Goal: Task Accomplishment & Management: Complete application form

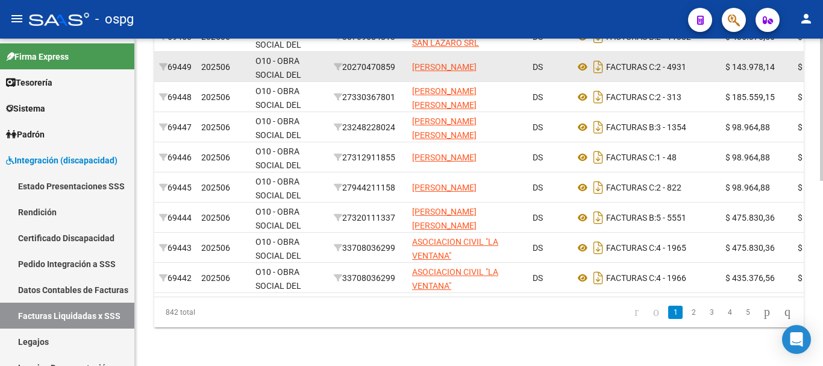
scroll to position [425, 0]
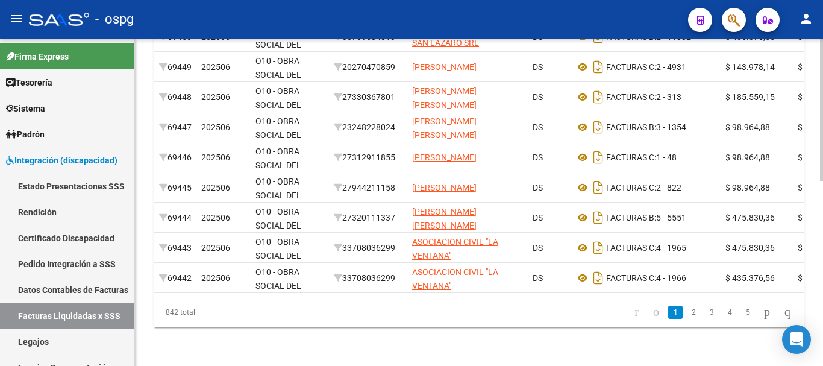
drag, startPoint x: 738, startPoint y: 316, endPoint x: 740, endPoint y: 322, distance: 6.9
click at [740, 316] on link "5" at bounding box center [747, 311] width 14 height 13
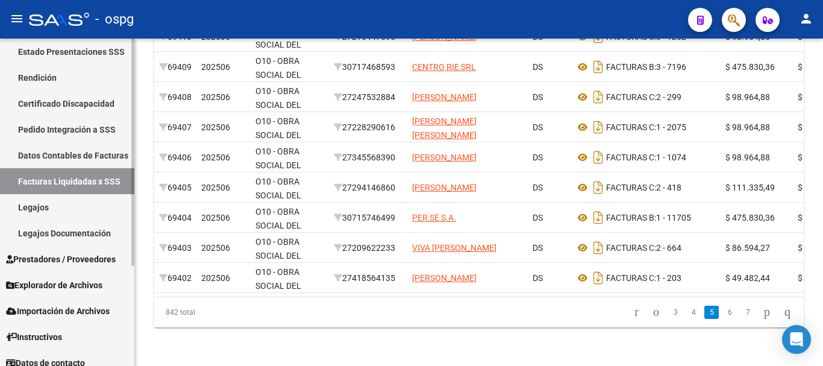
scroll to position [144, 0]
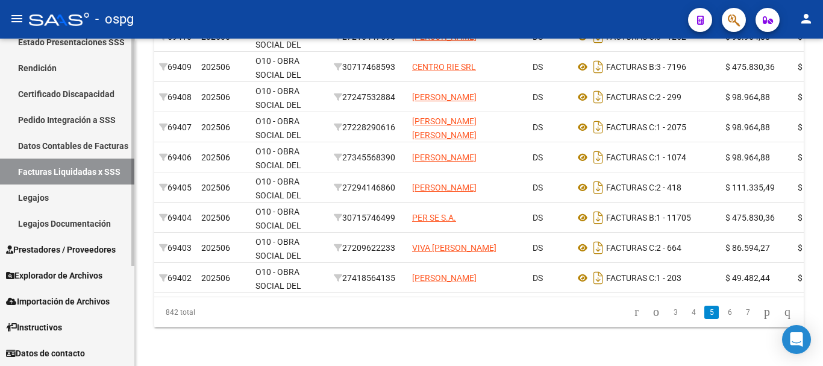
click at [55, 256] on link "Prestadores / Proveedores" at bounding box center [67, 249] width 134 height 26
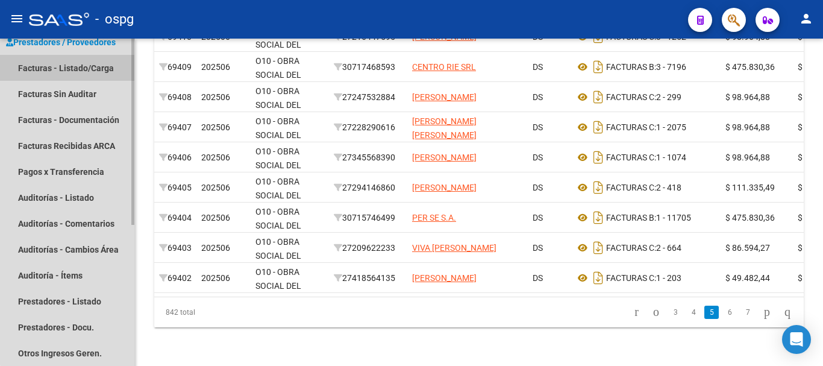
click at [96, 69] on link "Facturas - Listado/Carga" at bounding box center [67, 68] width 134 height 26
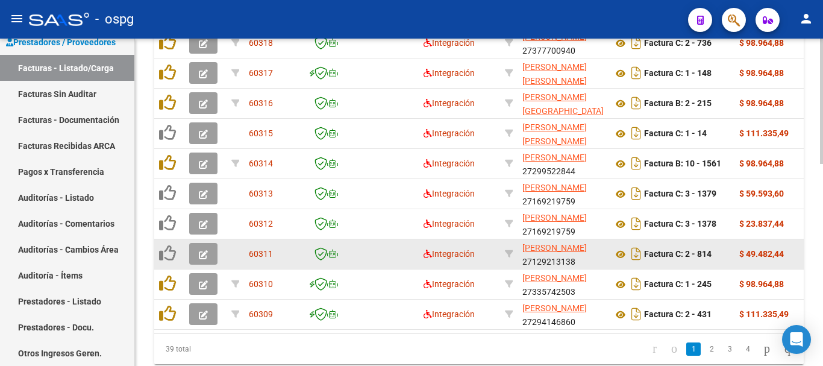
scroll to position [528, 0]
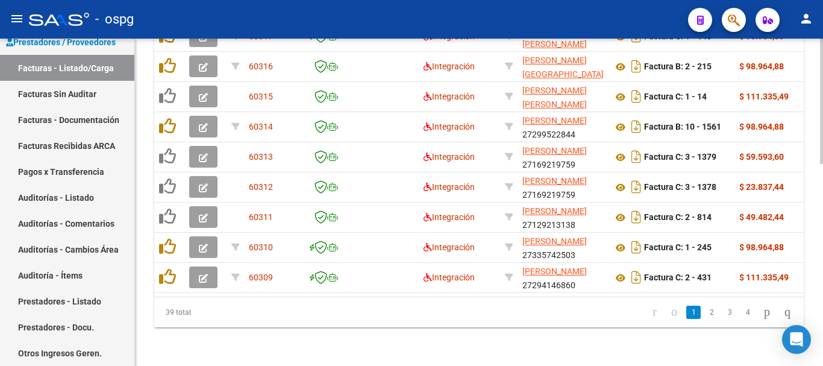
click at [702, 319] on li "2" at bounding box center [711, 312] width 18 height 20
click at [704, 313] on link "2" at bounding box center [711, 311] width 14 height 13
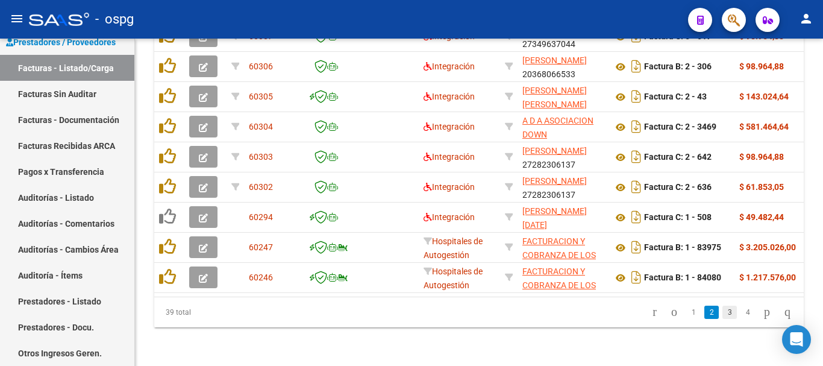
click at [722, 311] on link "3" at bounding box center [729, 311] width 14 height 13
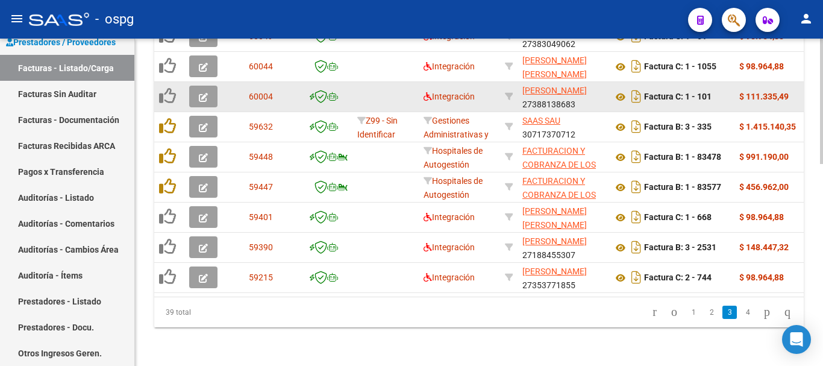
click at [204, 93] on icon "button" at bounding box center [203, 97] width 9 height 9
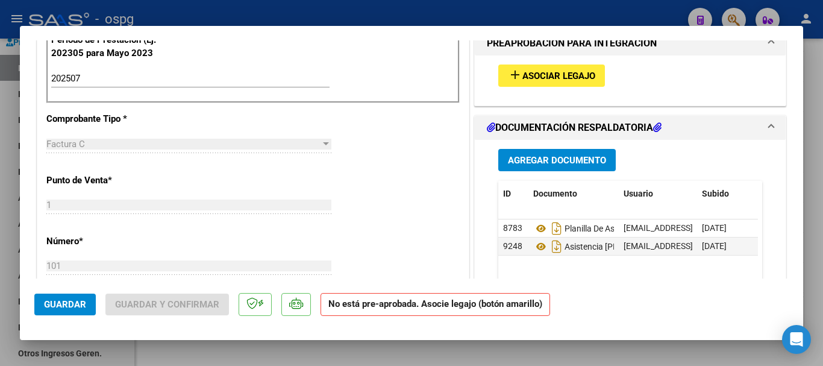
scroll to position [422, 0]
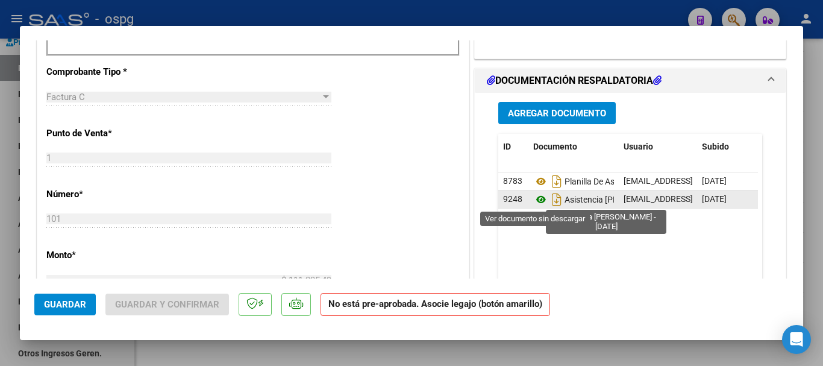
click at [534, 199] on icon at bounding box center [541, 199] width 16 height 14
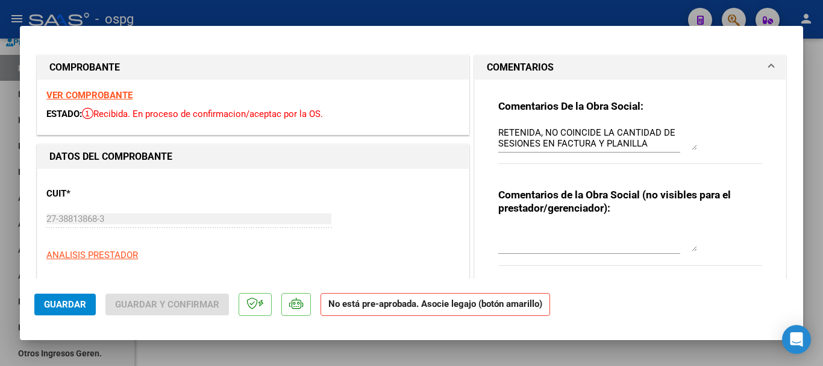
scroll to position [0, 0]
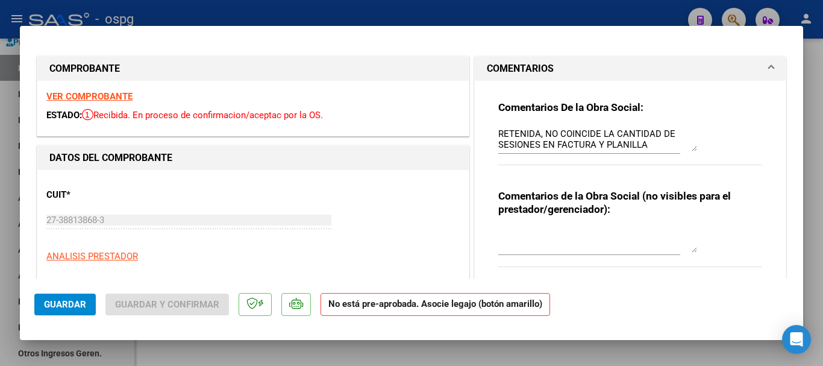
click at [116, 98] on strong "VER COMPROBANTE" at bounding box center [89, 96] width 86 height 11
click at [643, 143] on textarea "RETENIDA, NO COINCIDE LA CANTIDAD DE SESIONES EN FACTURA Y PLANILLA" at bounding box center [597, 139] width 199 height 24
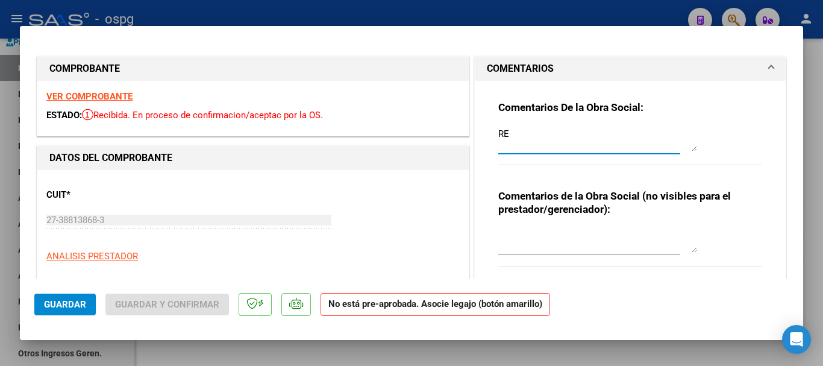
type textarea "R"
click at [67, 310] on button "Guardar" at bounding box center [64, 304] width 61 height 22
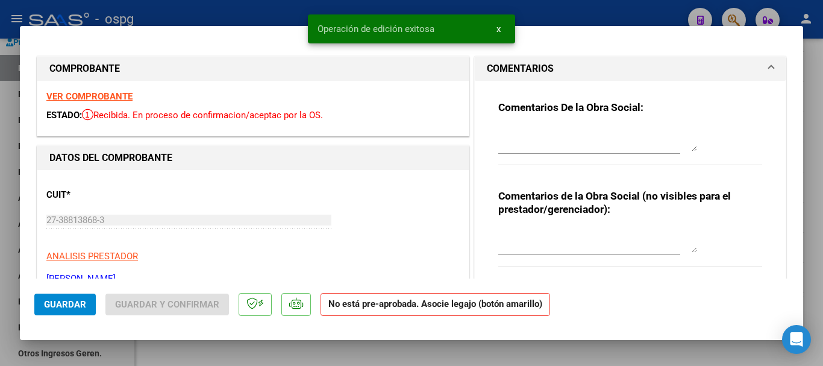
click at [68, 313] on button "Guardar" at bounding box center [64, 304] width 61 height 22
click at [808, 249] on div at bounding box center [411, 183] width 823 height 366
type input "$ 0,00"
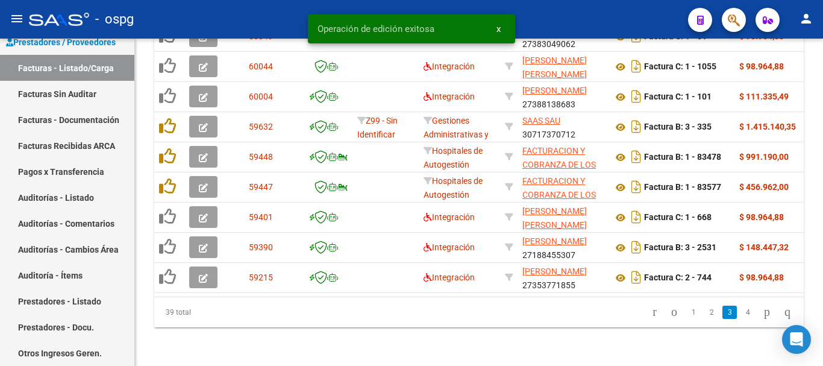
scroll to position [528, 0]
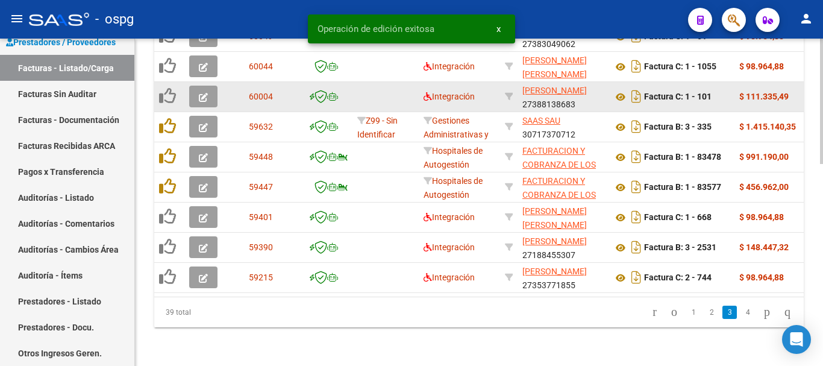
click at [203, 93] on icon "button" at bounding box center [203, 97] width 9 height 9
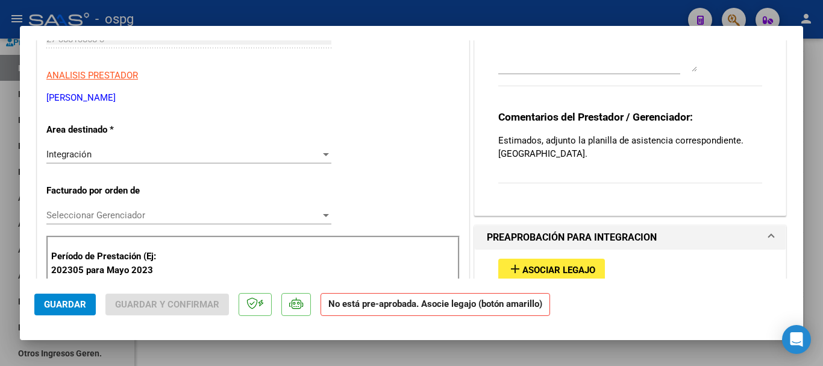
scroll to position [301, 0]
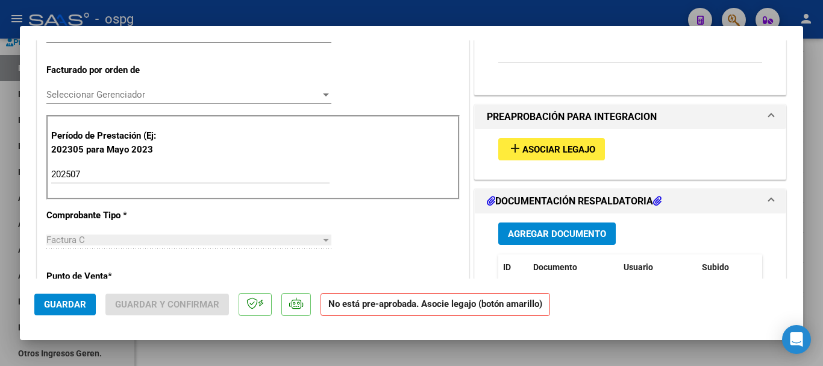
click at [564, 152] on span "Asociar Legajo" at bounding box center [558, 149] width 73 height 11
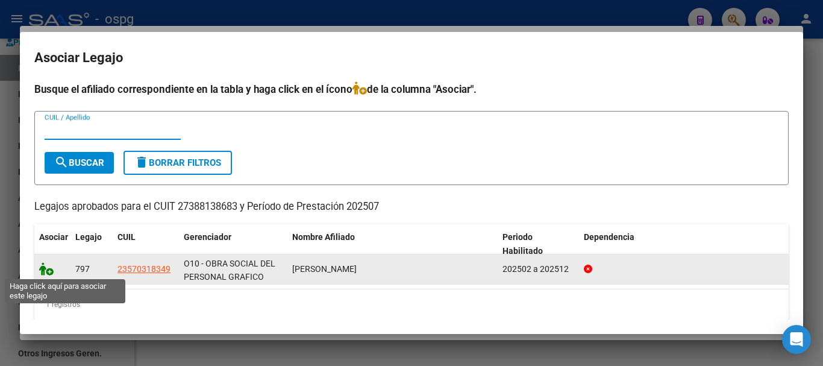
click at [49, 273] on icon at bounding box center [46, 268] width 14 height 13
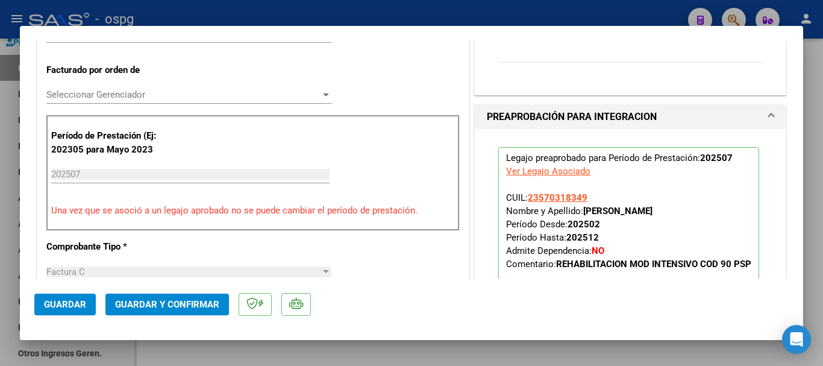
click at [58, 307] on span "Guardar" at bounding box center [65, 304] width 42 height 11
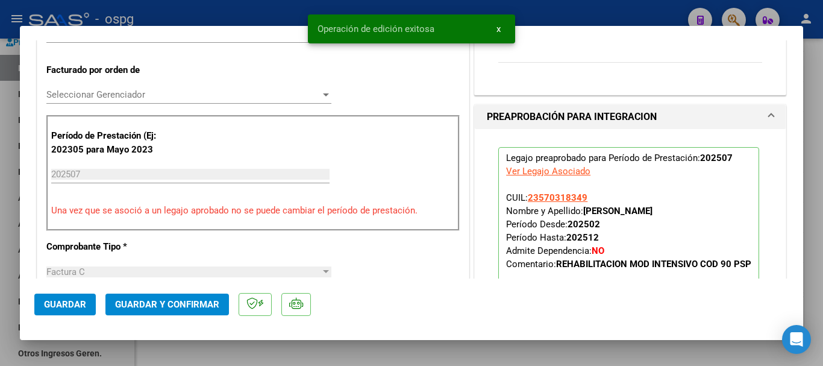
click at [822, 239] on div at bounding box center [411, 183] width 823 height 366
type input "$ 0,00"
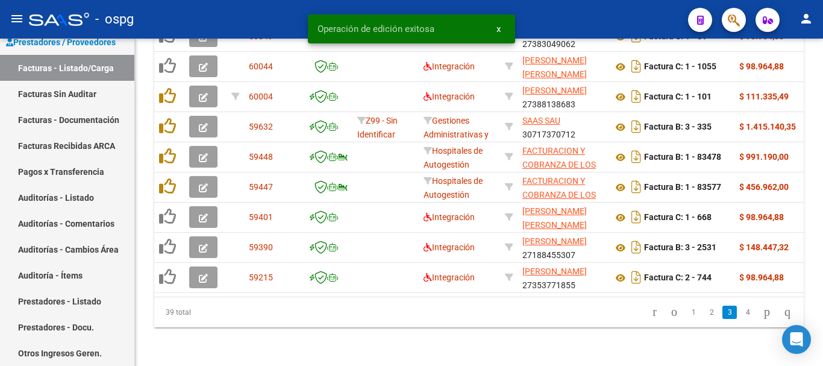
scroll to position [528, 0]
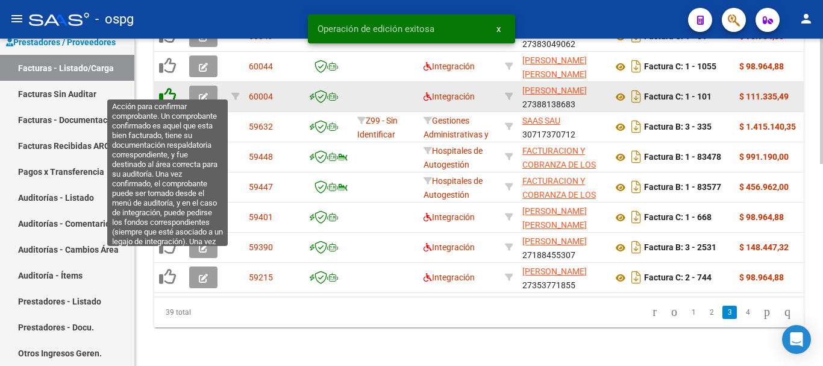
click at [166, 87] on icon at bounding box center [167, 95] width 17 height 17
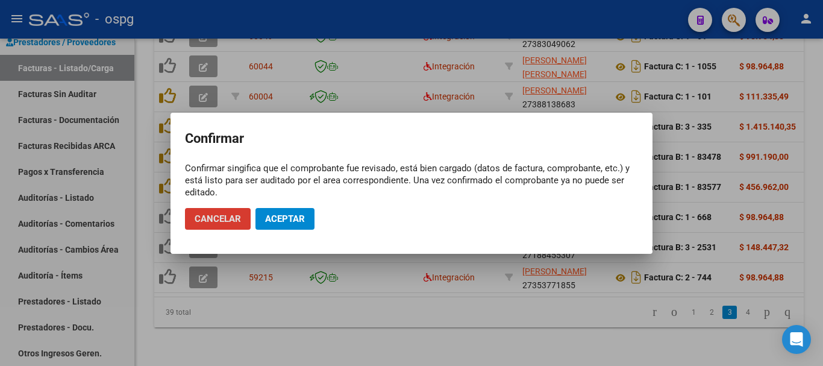
click at [299, 219] on span "Aceptar" at bounding box center [285, 218] width 40 height 11
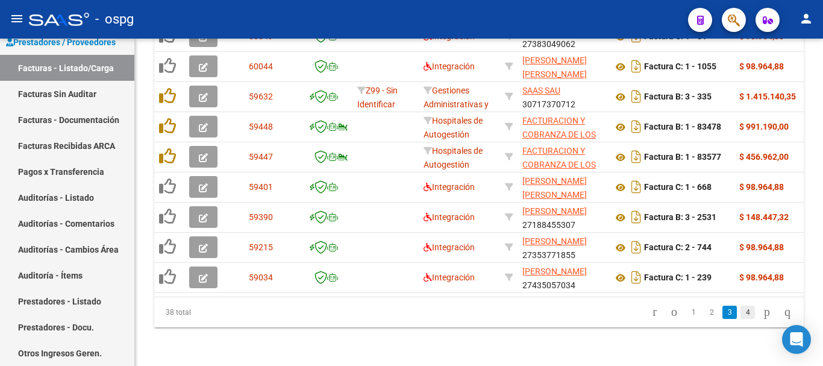
click at [740, 314] on link "4" at bounding box center [747, 311] width 14 height 13
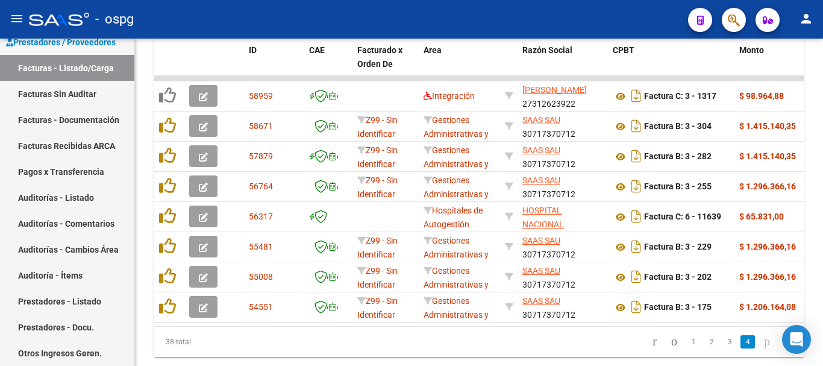
scroll to position [408, 0]
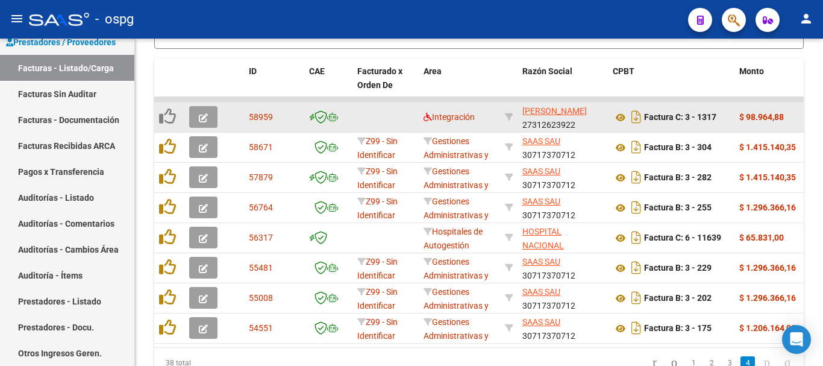
click at [199, 117] on icon "button" at bounding box center [203, 117] width 9 height 9
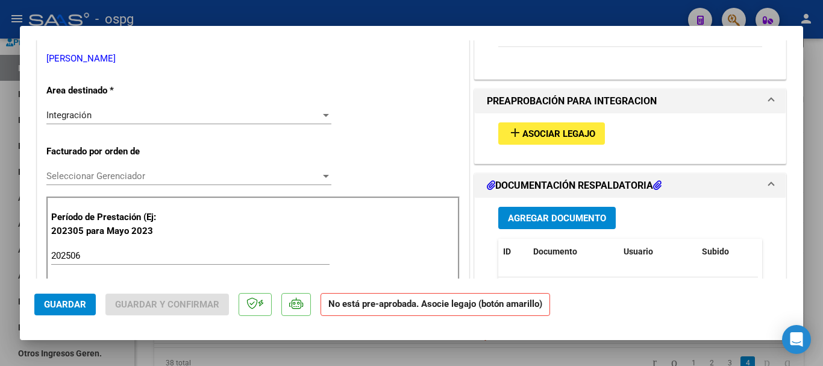
scroll to position [301, 0]
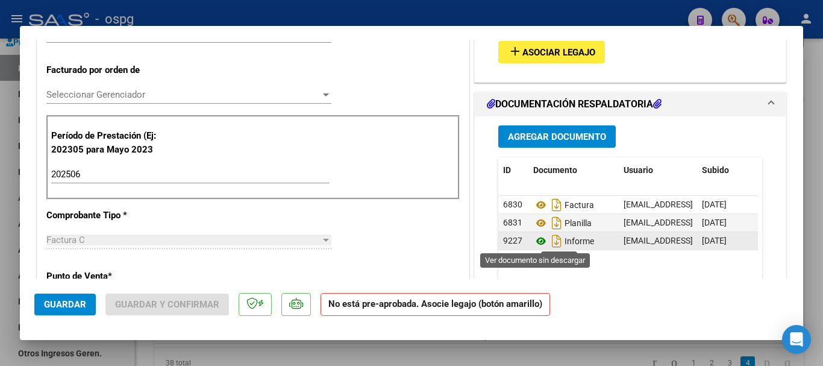
click at [536, 242] on icon at bounding box center [541, 241] width 16 height 14
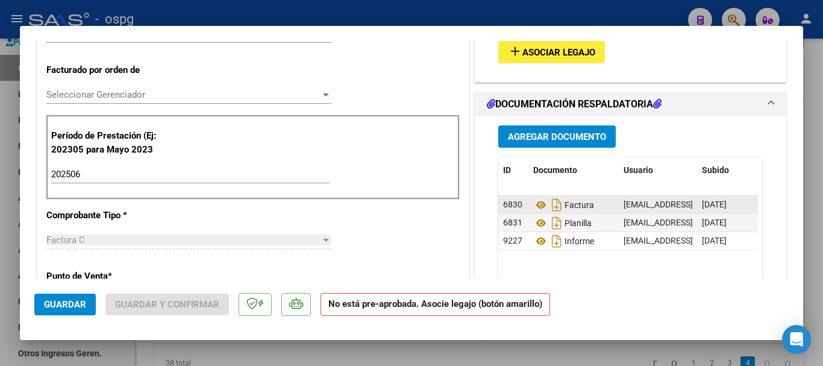
scroll to position [60, 0]
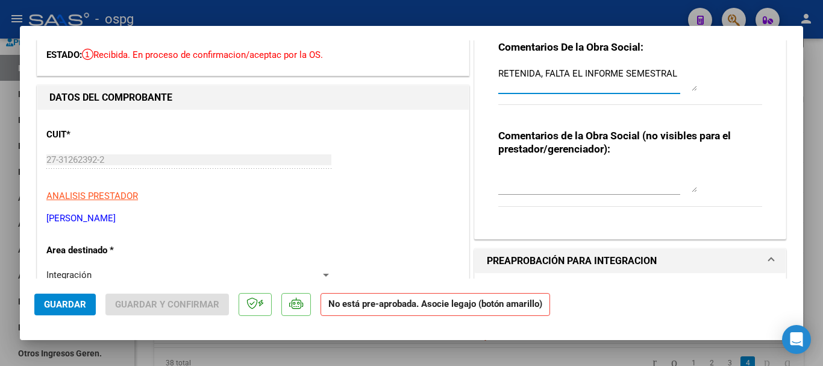
click at [669, 75] on textarea "RETENIDA, FALTA EL INFORME SEMESTRAL" at bounding box center [597, 79] width 199 height 24
type textarea "R"
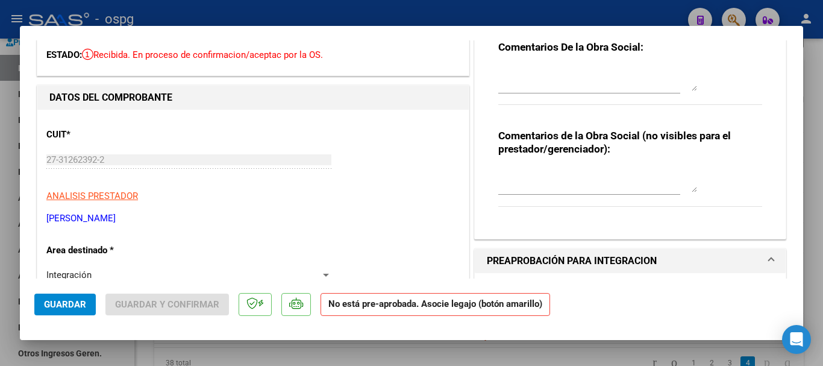
scroll to position [0, 0]
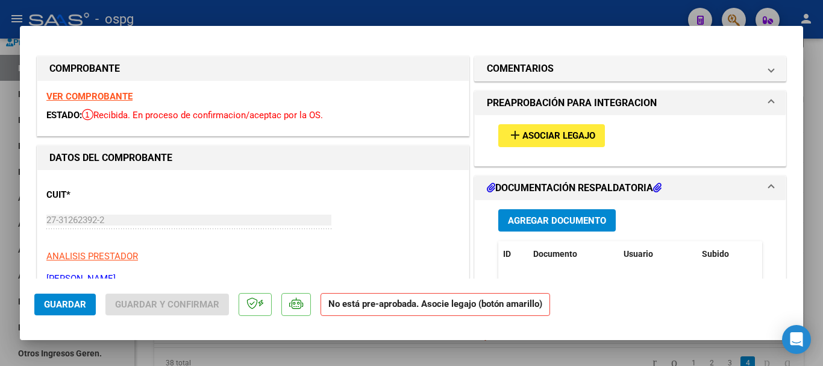
click at [552, 140] on span "Asociar Legajo" at bounding box center [558, 136] width 73 height 11
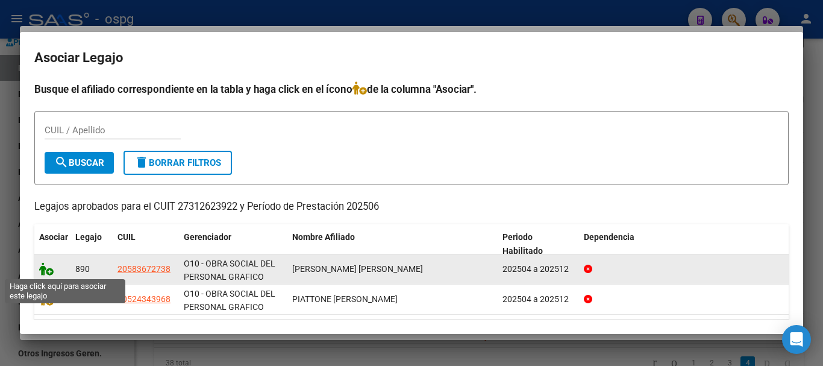
click at [48, 272] on icon at bounding box center [46, 268] width 14 height 13
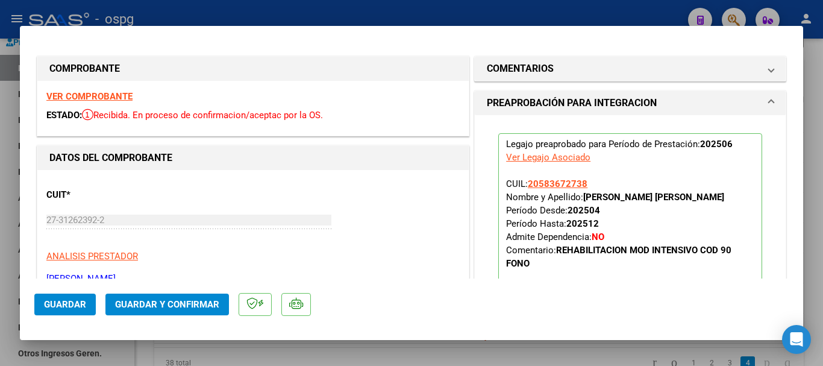
click at [104, 97] on strong "VER COMPROBANTE" at bounding box center [89, 96] width 86 height 11
click at [83, 311] on button "Guardar" at bounding box center [64, 304] width 61 height 22
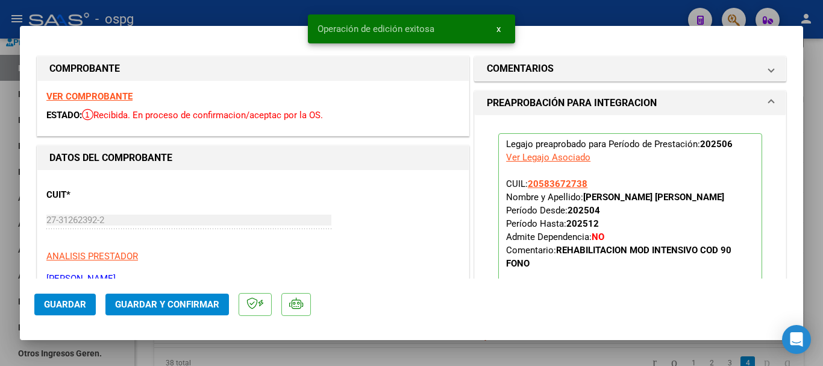
click at [817, 277] on div at bounding box center [411, 183] width 823 height 366
type input "$ 0,00"
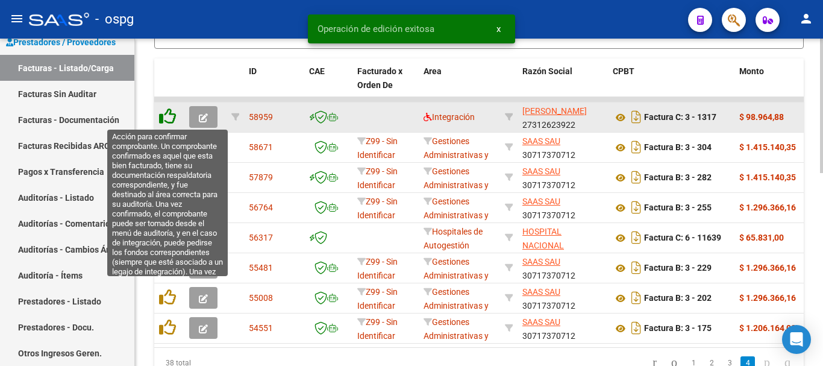
click at [170, 118] on icon at bounding box center [167, 116] width 17 height 17
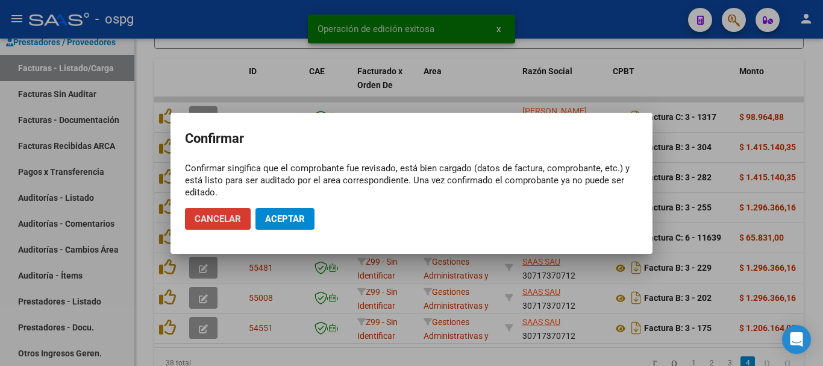
click at [299, 223] on span "Aceptar" at bounding box center [285, 218] width 40 height 11
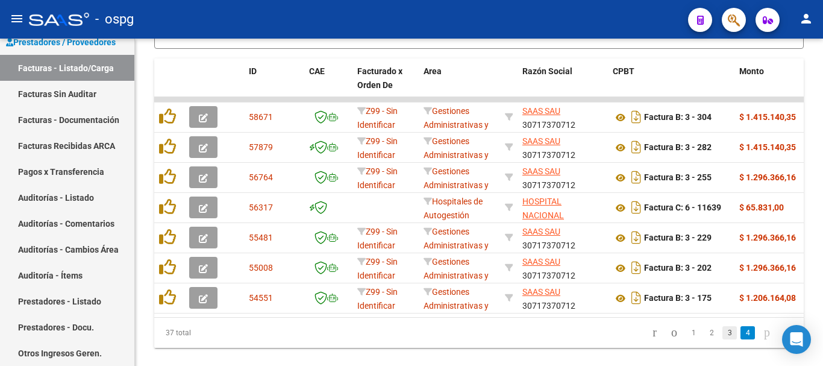
click at [722, 339] on link "3" at bounding box center [729, 332] width 14 height 13
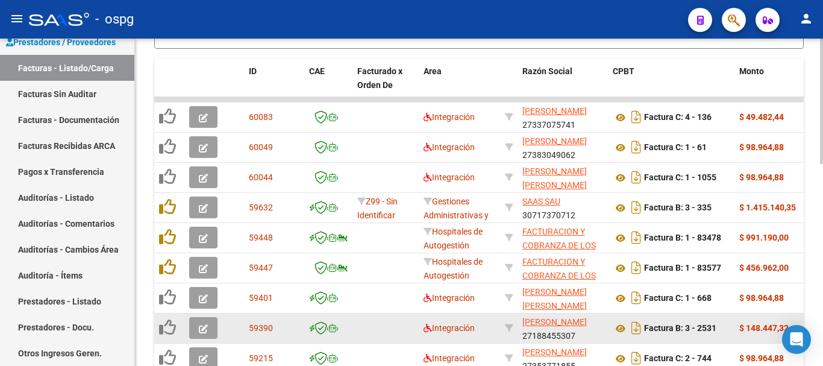
scroll to position [468, 0]
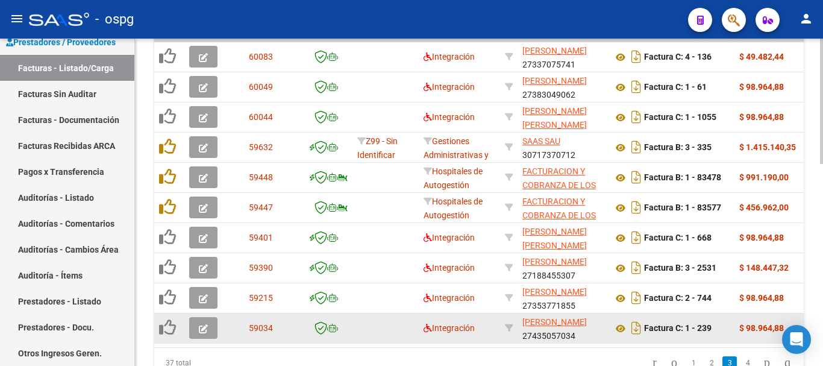
click at [203, 329] on icon "button" at bounding box center [203, 328] width 9 height 9
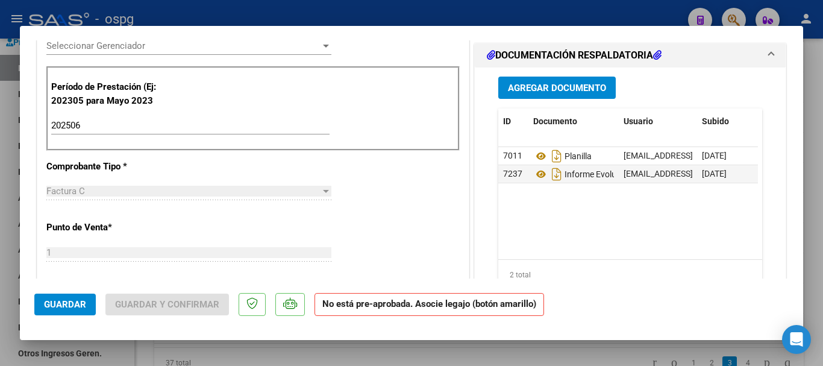
scroll to position [361, 0]
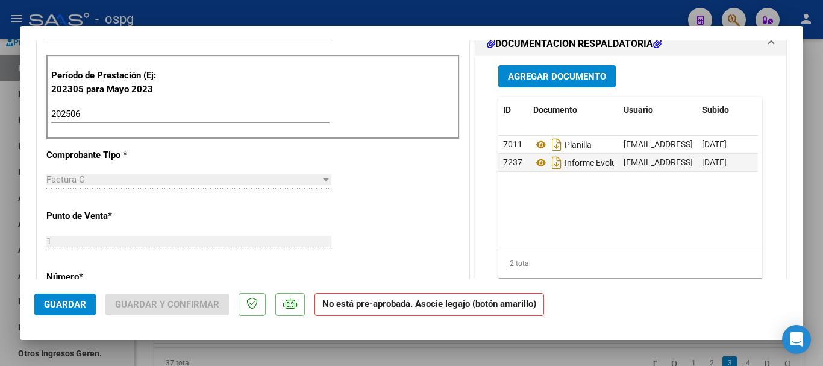
click at [814, 248] on div at bounding box center [411, 183] width 823 height 366
type input "$ 0,00"
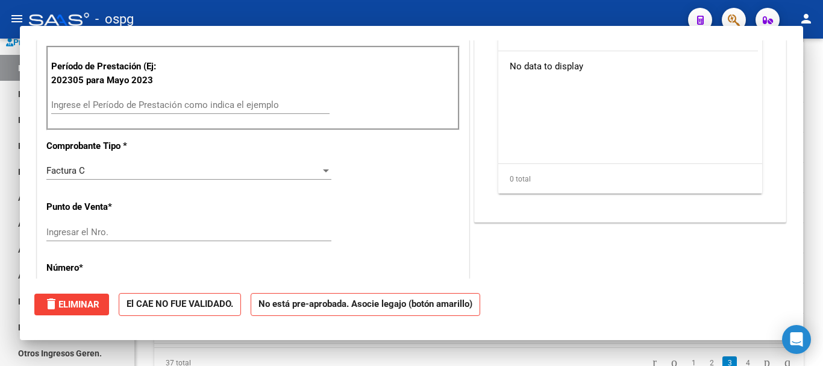
scroll to position [352, 0]
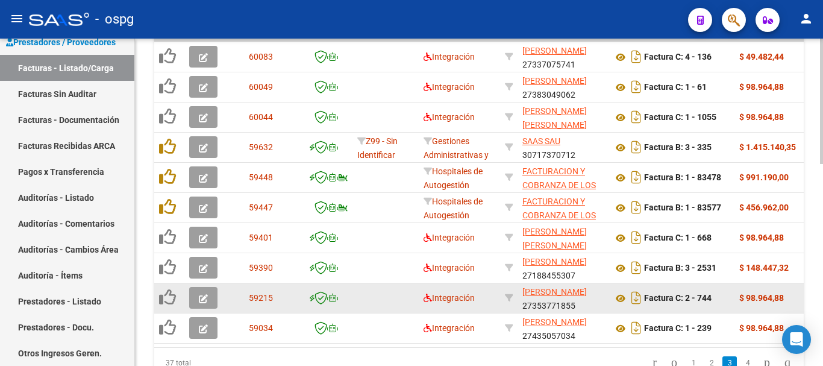
click at [203, 299] on icon "button" at bounding box center [203, 298] width 9 height 9
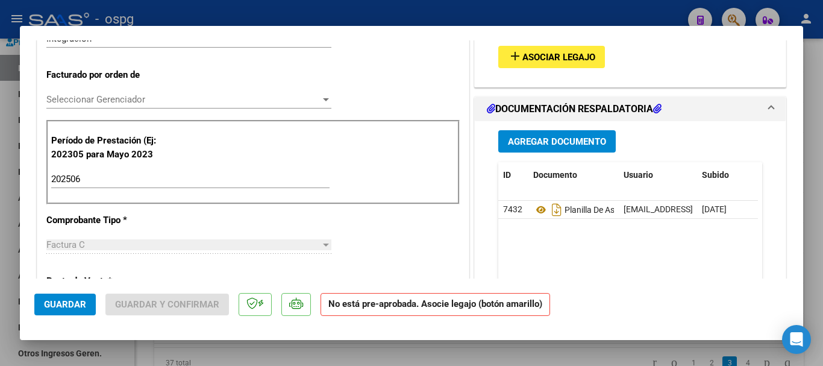
scroll to position [301, 0]
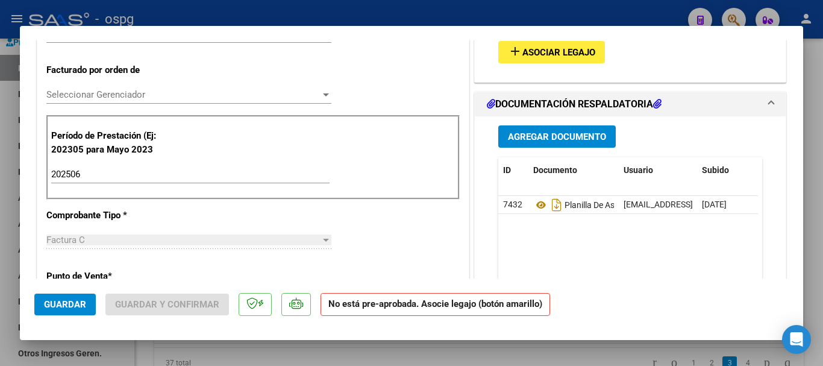
click at [820, 309] on div at bounding box center [411, 183] width 823 height 366
type input "$ 0,00"
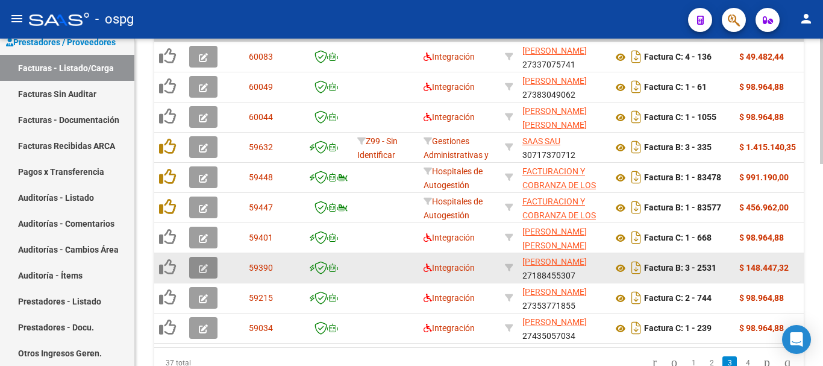
click at [201, 267] on icon "button" at bounding box center [203, 268] width 9 height 9
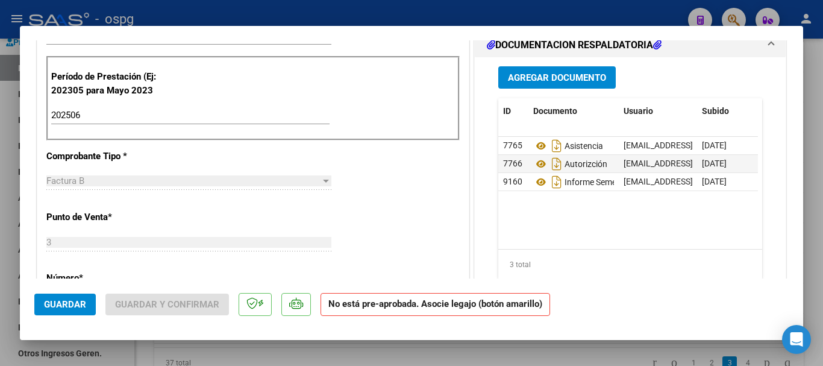
scroll to position [361, 0]
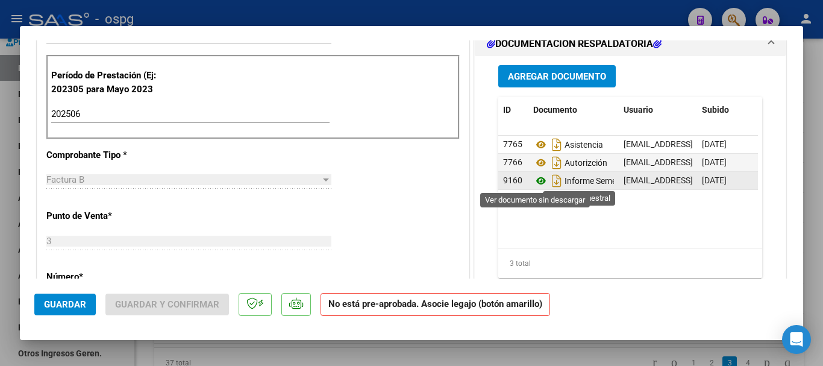
click at [535, 181] on icon at bounding box center [541, 180] width 16 height 14
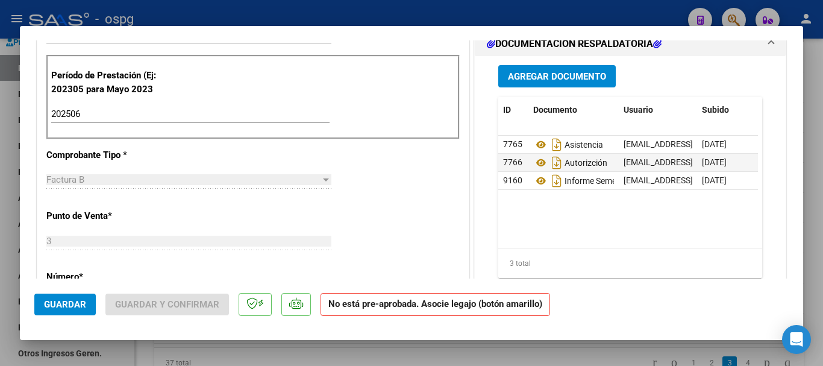
click at [817, 269] on div at bounding box center [411, 183] width 823 height 366
type input "$ 0,00"
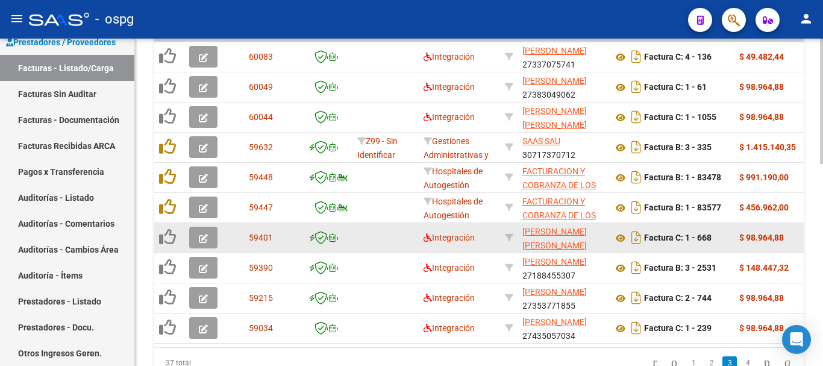
click at [203, 238] on icon "button" at bounding box center [203, 238] width 9 height 9
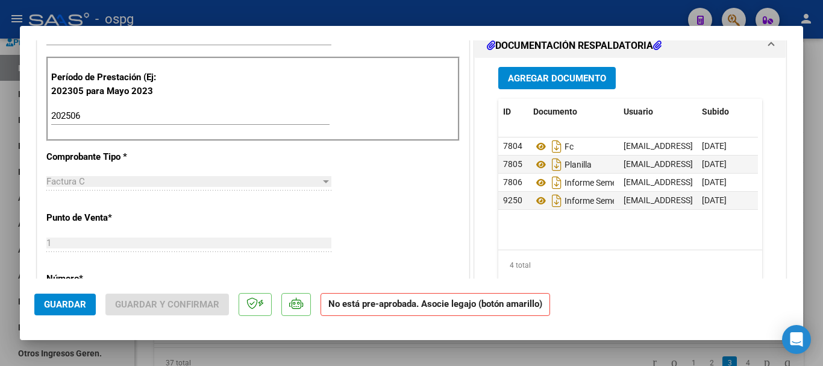
scroll to position [361, 0]
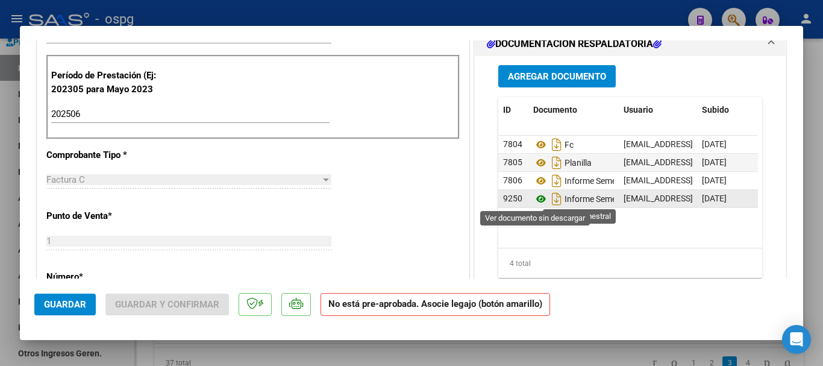
click at [535, 199] on icon at bounding box center [541, 199] width 16 height 14
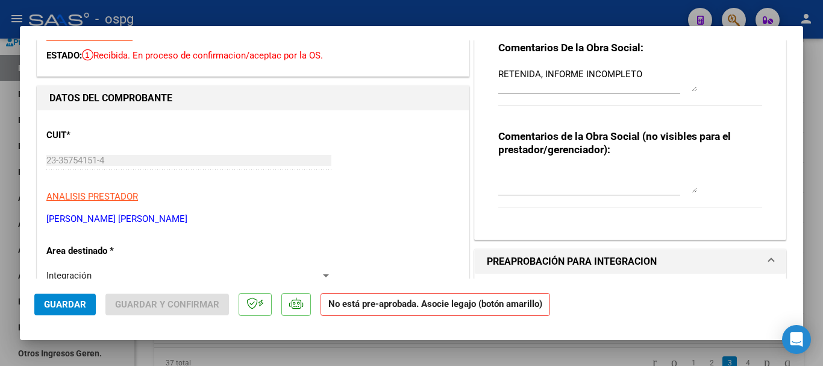
scroll to position [0, 0]
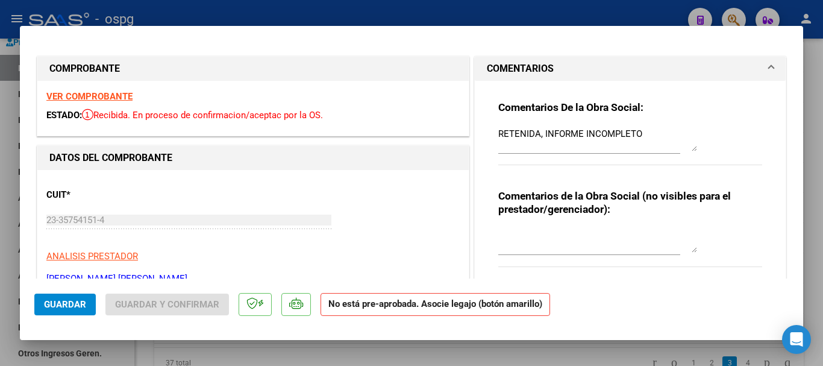
click at [649, 131] on textarea "RETENIDA, INFORME INCOMPLETO" at bounding box center [597, 139] width 199 height 24
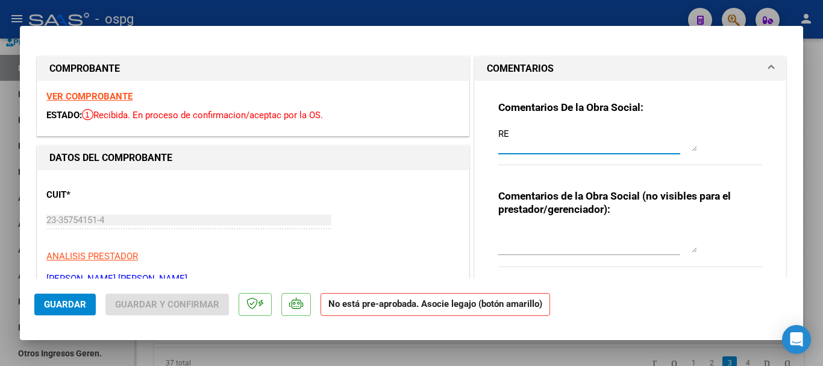
type textarea "R"
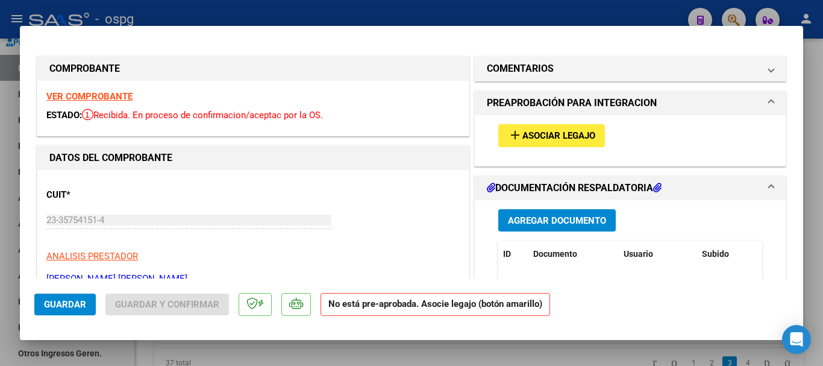
click at [558, 139] on span "Asociar Legajo" at bounding box center [558, 136] width 73 height 11
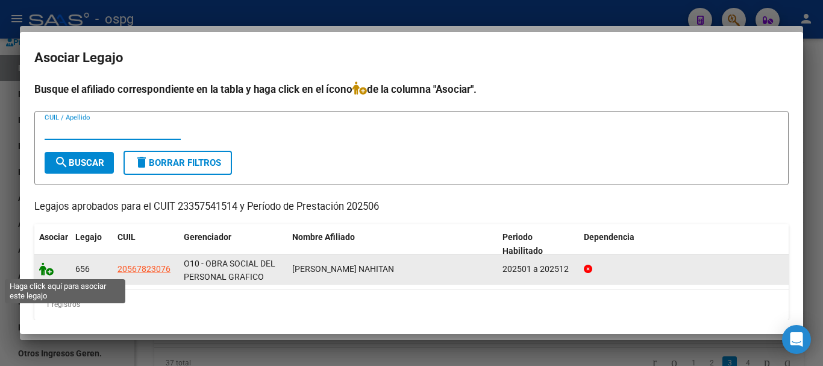
click at [47, 273] on icon at bounding box center [46, 268] width 14 height 13
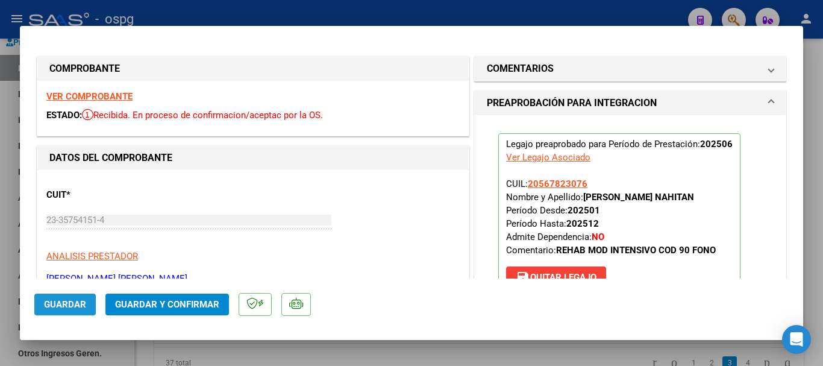
click at [67, 306] on span "Guardar" at bounding box center [65, 304] width 42 height 11
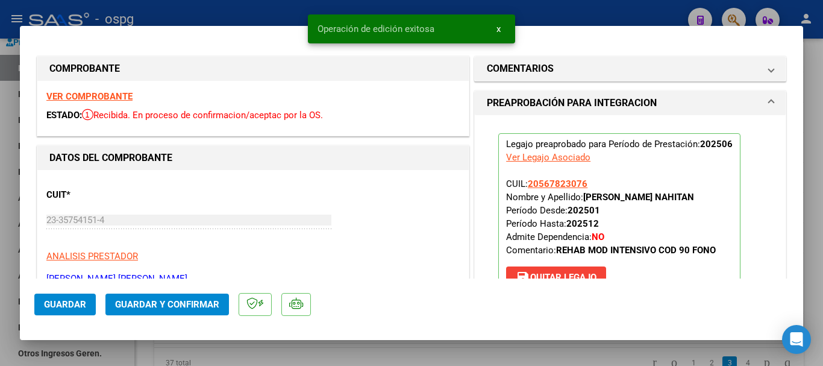
click at [821, 249] on div at bounding box center [411, 183] width 823 height 366
type input "$ 0,00"
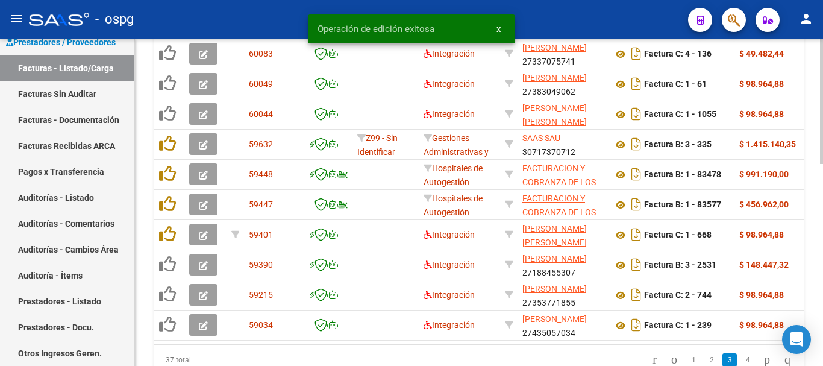
scroll to position [468, 0]
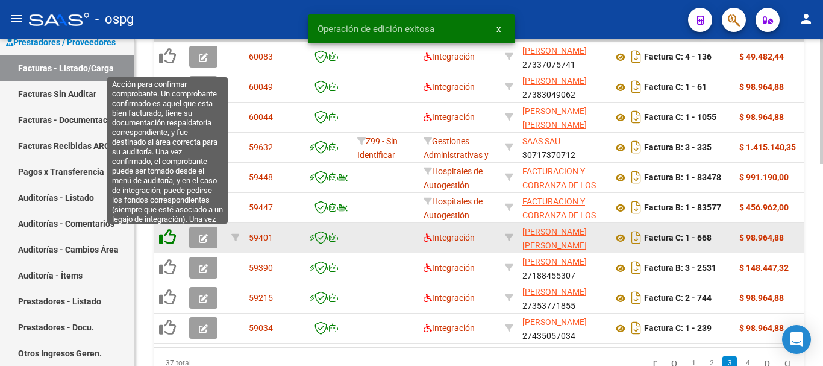
click at [169, 240] on icon at bounding box center [167, 236] width 17 height 17
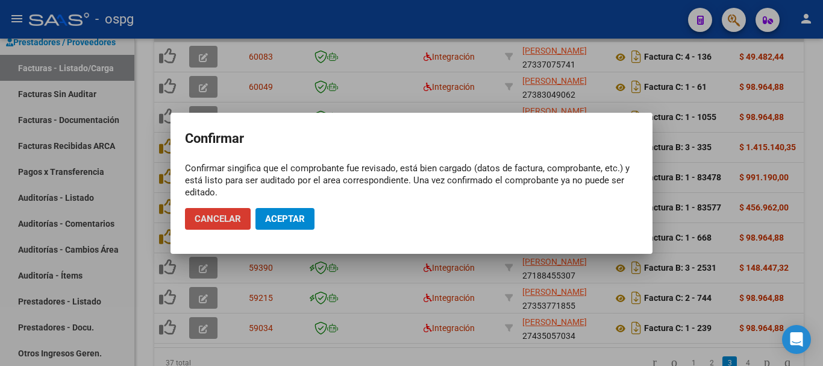
click at [289, 216] on span "Aceptar" at bounding box center [285, 218] width 40 height 11
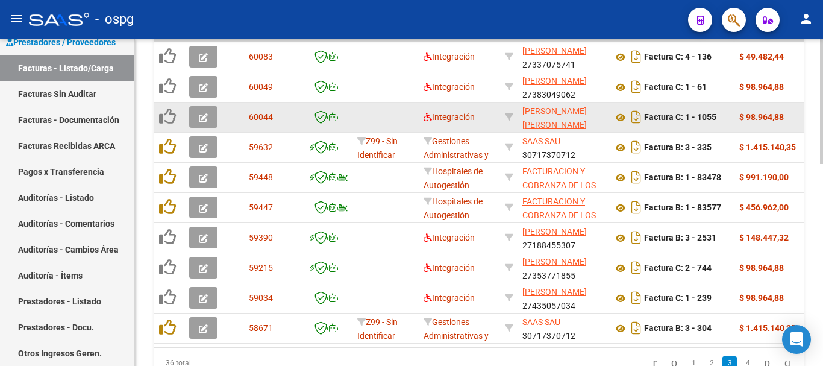
click at [204, 117] on icon "button" at bounding box center [203, 117] width 9 height 9
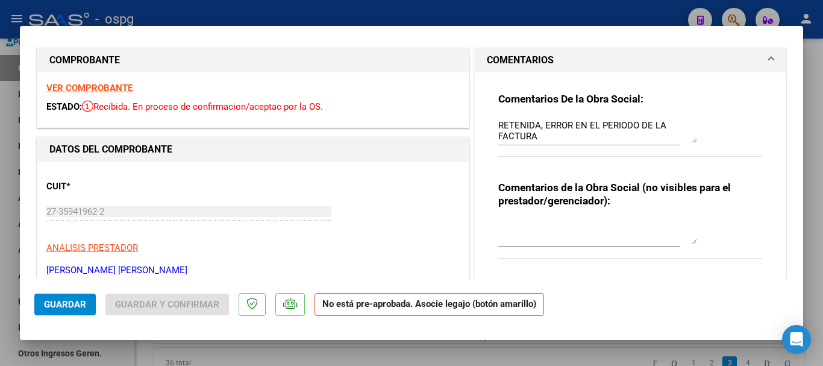
scroll to position [0, 0]
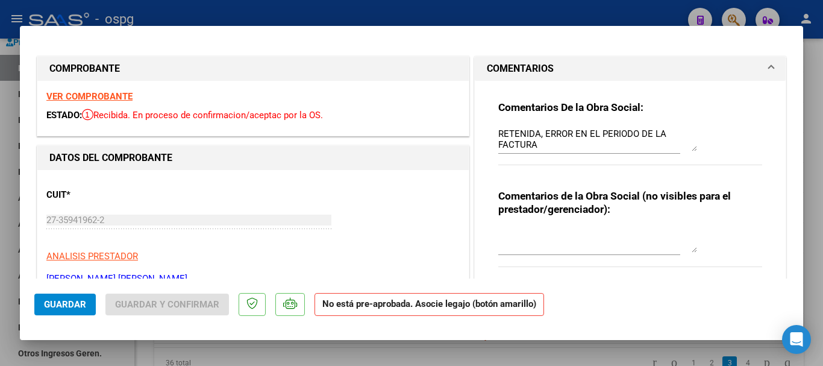
click at [822, 199] on div at bounding box center [411, 183] width 823 height 366
type input "$ 0,00"
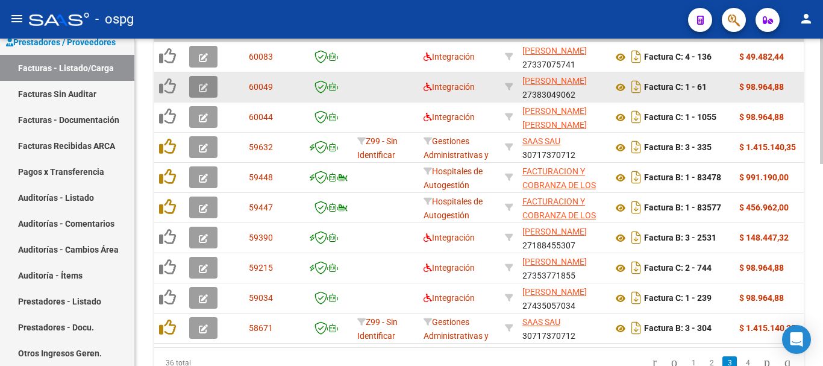
click at [204, 89] on icon "button" at bounding box center [203, 87] width 9 height 9
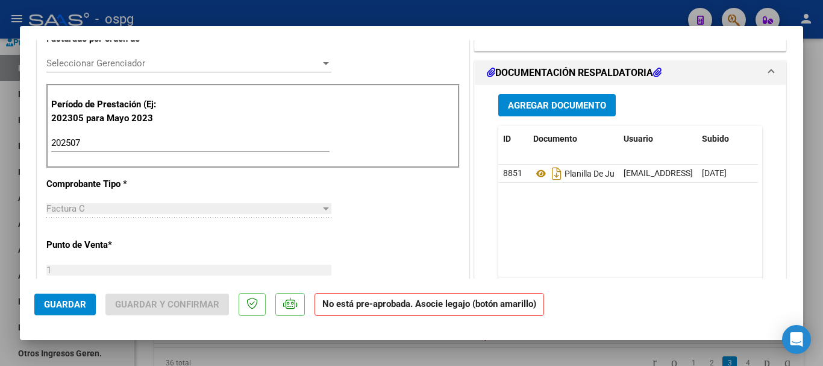
scroll to position [361, 0]
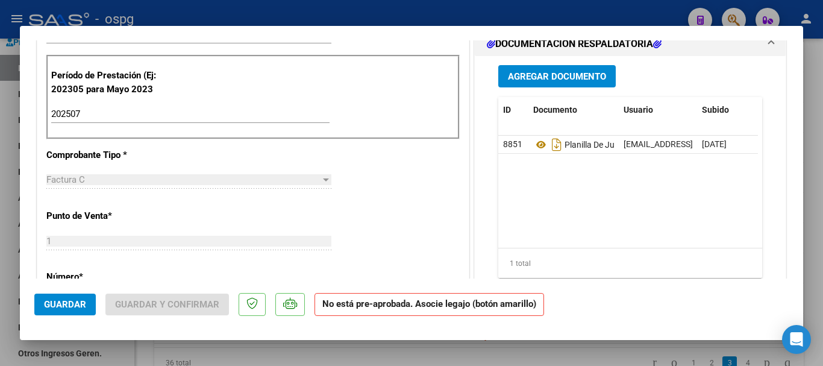
click at [813, 211] on div at bounding box center [411, 183] width 823 height 366
type input "$ 0,00"
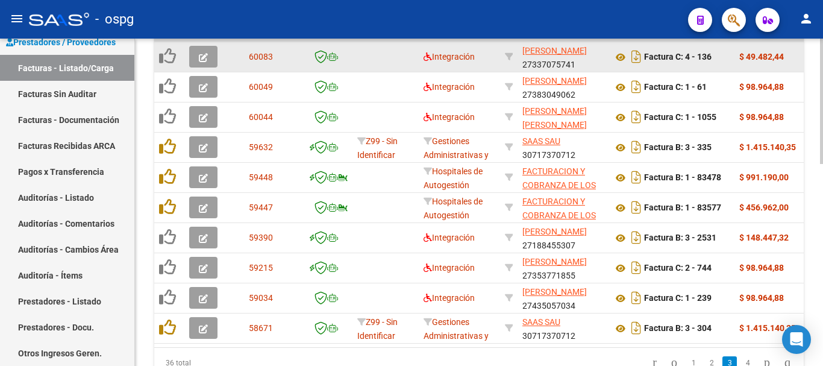
click at [203, 58] on icon "button" at bounding box center [203, 57] width 9 height 9
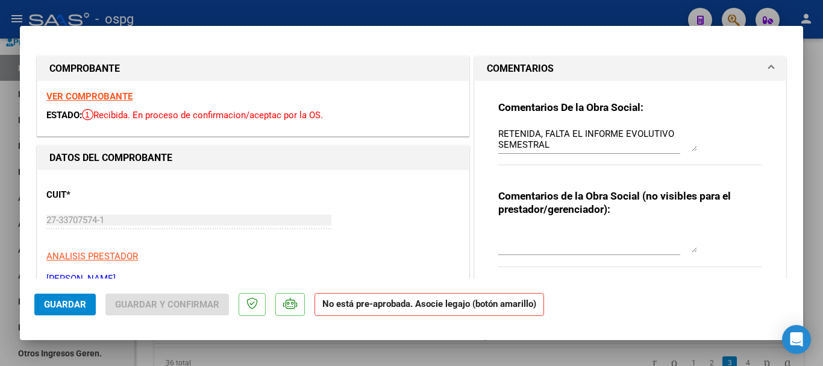
click at [809, 192] on div at bounding box center [411, 183] width 823 height 366
type input "$ 0,00"
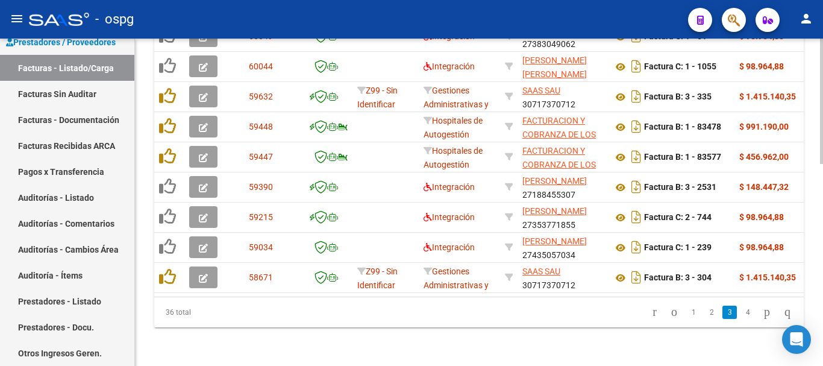
scroll to position [528, 0]
click at [704, 312] on link "2" at bounding box center [711, 311] width 14 height 13
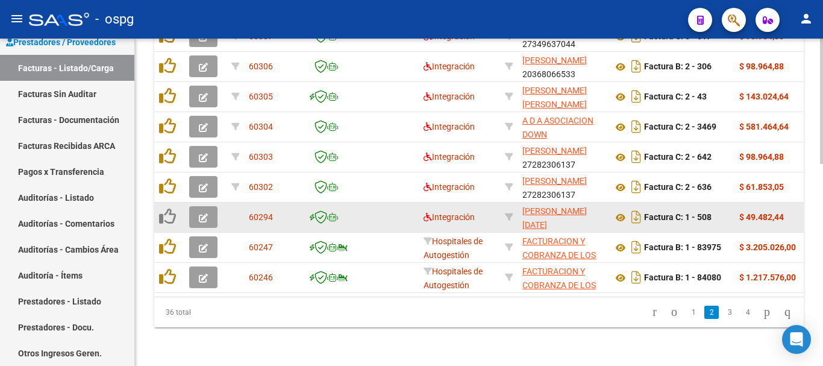
click at [203, 213] on icon "button" at bounding box center [203, 217] width 9 height 9
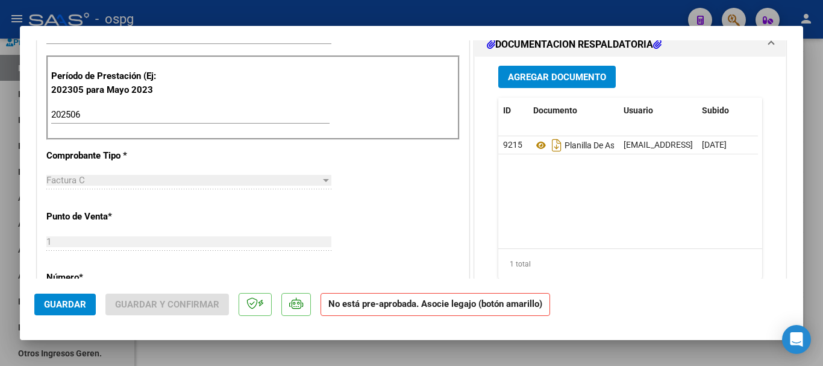
scroll to position [361, 0]
click at [817, 223] on div at bounding box center [411, 183] width 823 height 366
type input "$ 0,00"
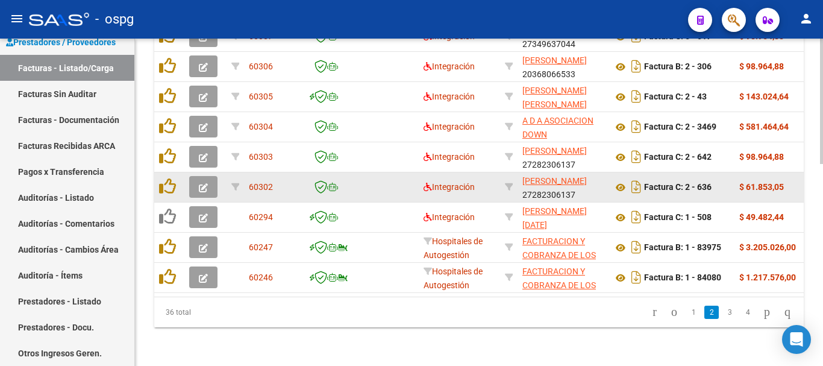
click at [203, 183] on icon "button" at bounding box center [203, 187] width 9 height 9
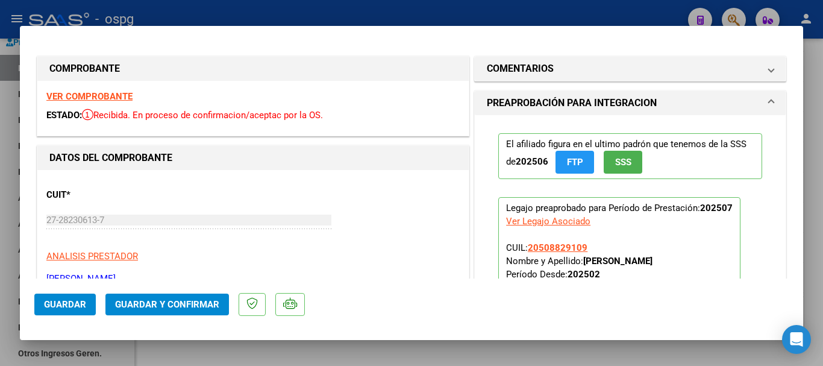
click at [104, 94] on strong "VER COMPROBANTE" at bounding box center [89, 96] width 86 height 11
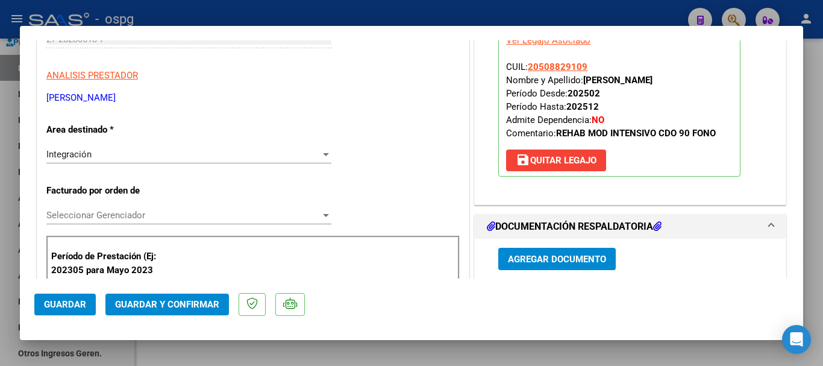
scroll to position [301, 0]
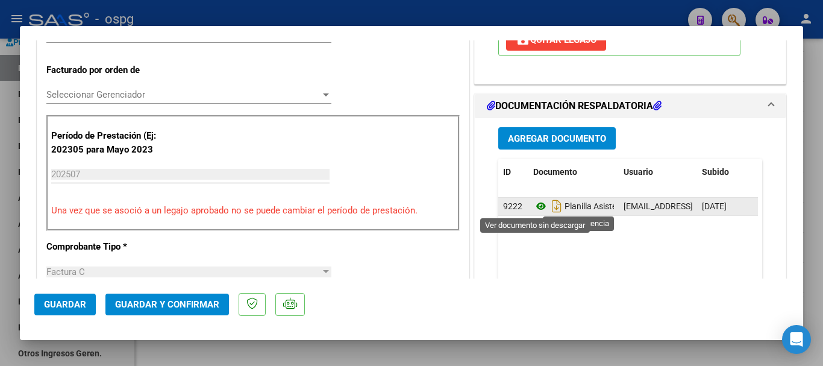
click at [533, 206] on icon at bounding box center [541, 206] width 16 height 14
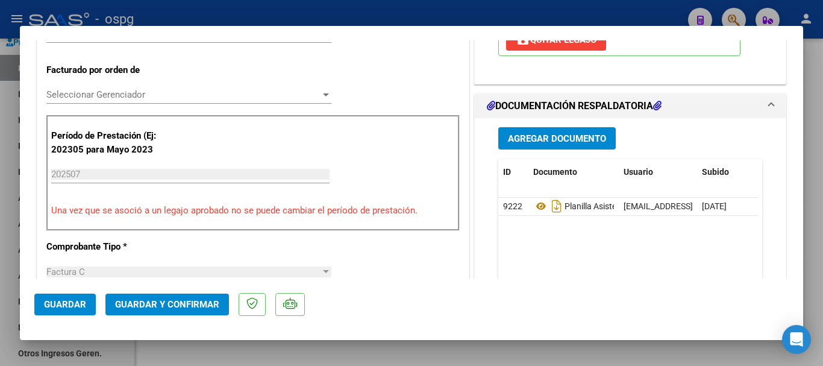
click at [811, 207] on div at bounding box center [411, 183] width 823 height 366
type input "$ 0,00"
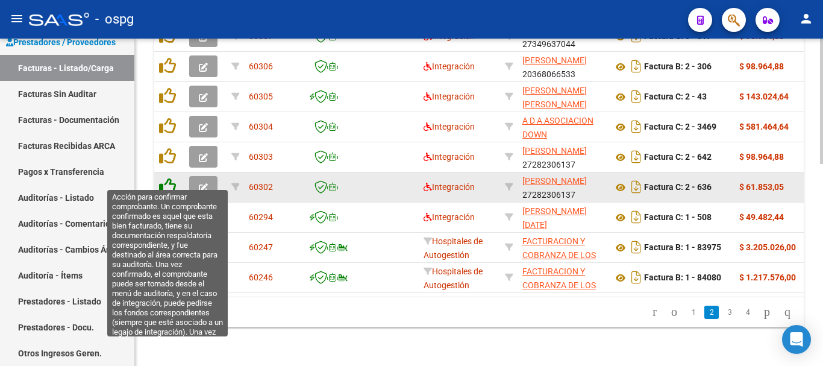
click at [169, 181] on icon at bounding box center [167, 186] width 17 height 17
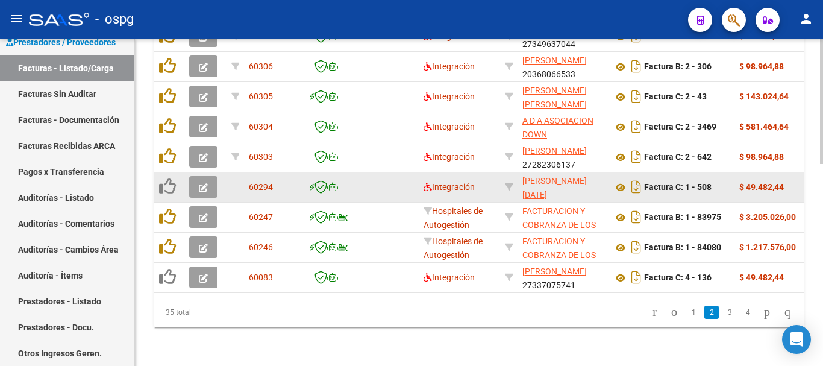
scroll to position [528, 0]
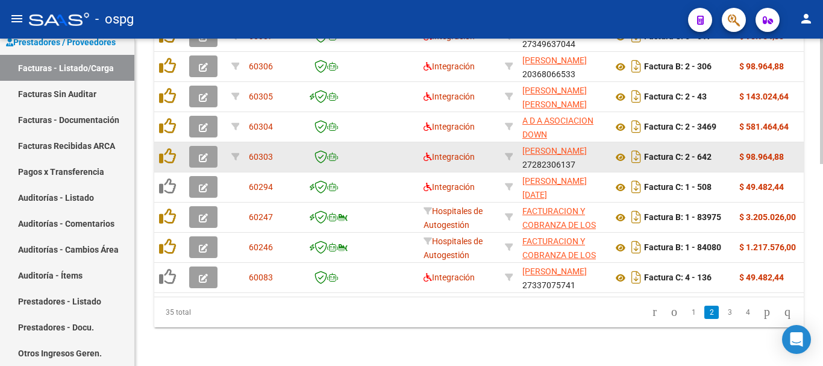
click at [202, 153] on icon "button" at bounding box center [203, 157] width 9 height 9
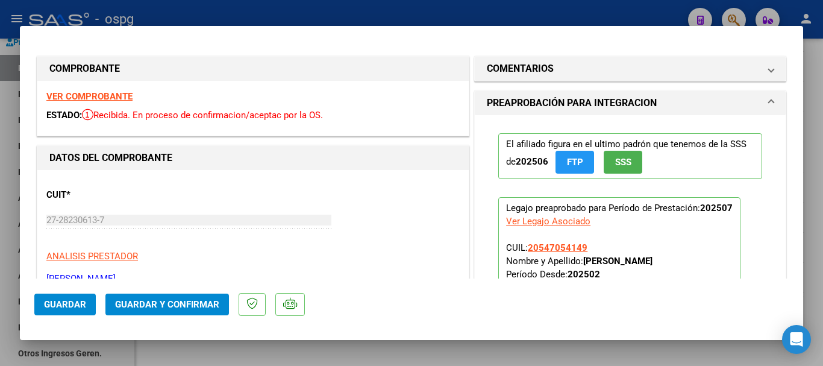
click at [109, 95] on strong "VER COMPROBANTE" at bounding box center [89, 96] width 86 height 11
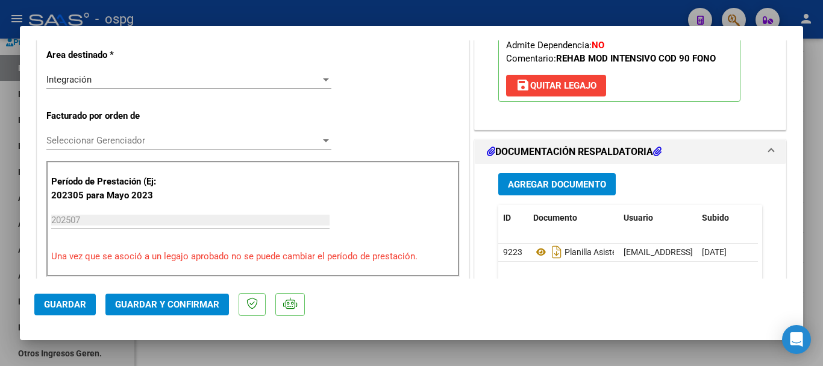
scroll to position [301, 0]
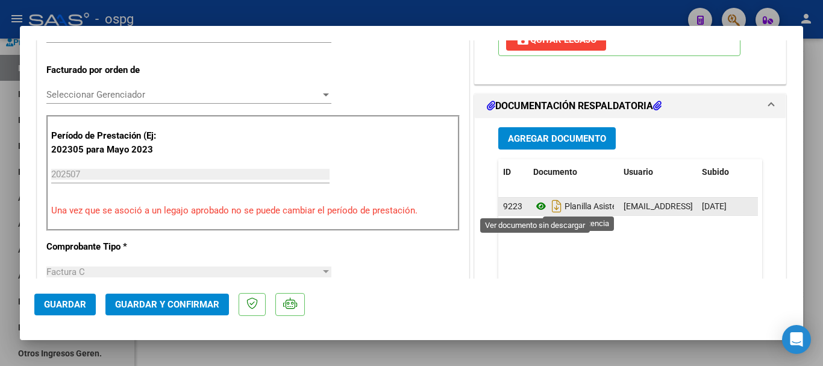
click at [536, 207] on icon at bounding box center [541, 206] width 16 height 14
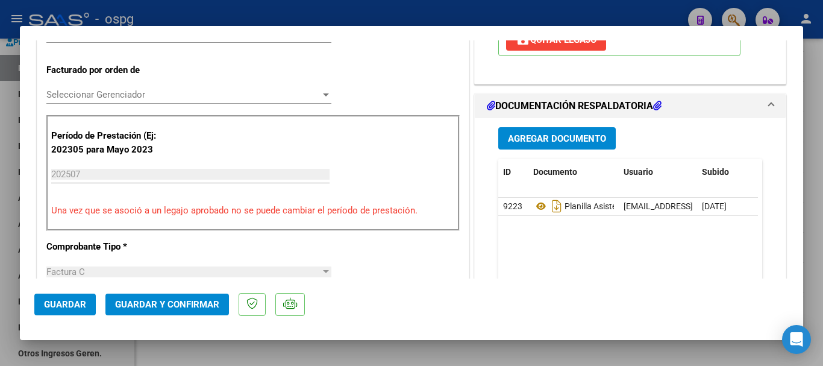
click at [817, 198] on div at bounding box center [411, 183] width 823 height 366
type input "$ 0,00"
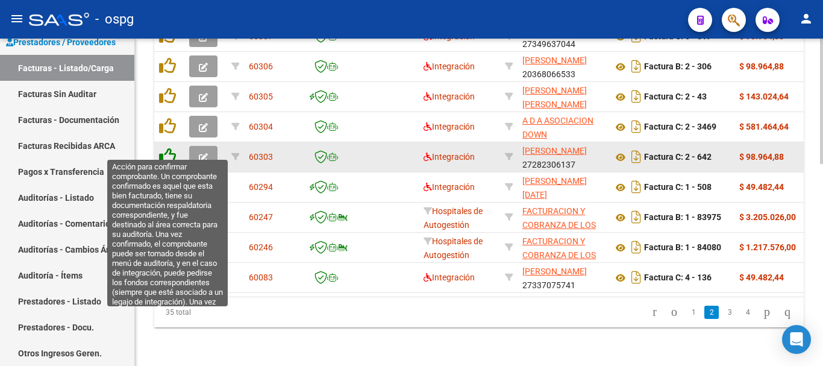
click at [170, 148] on icon at bounding box center [167, 156] width 17 height 17
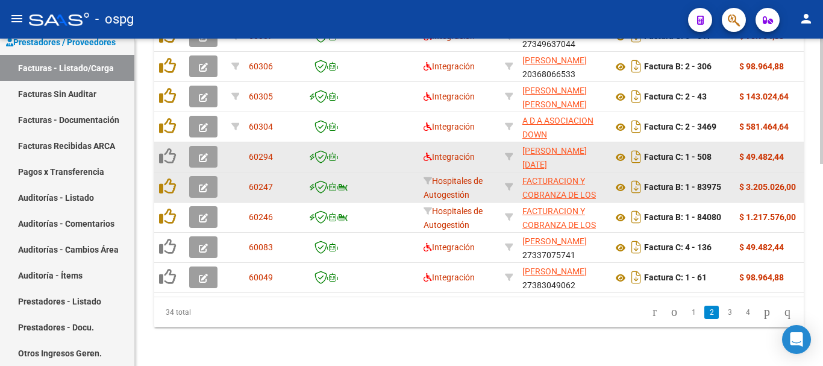
scroll to position [528, 0]
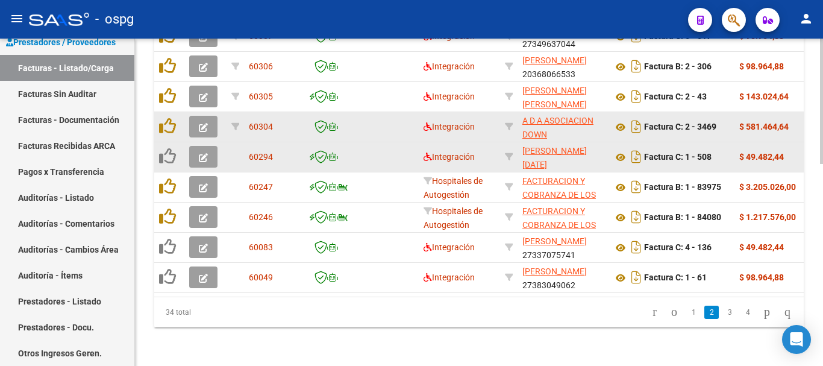
click at [201, 123] on icon "button" at bounding box center [203, 127] width 9 height 9
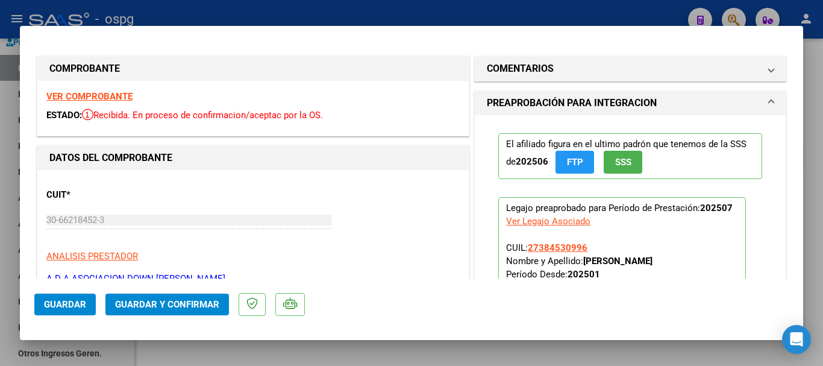
click at [89, 93] on strong "VER COMPROBANTE" at bounding box center [89, 96] width 86 height 11
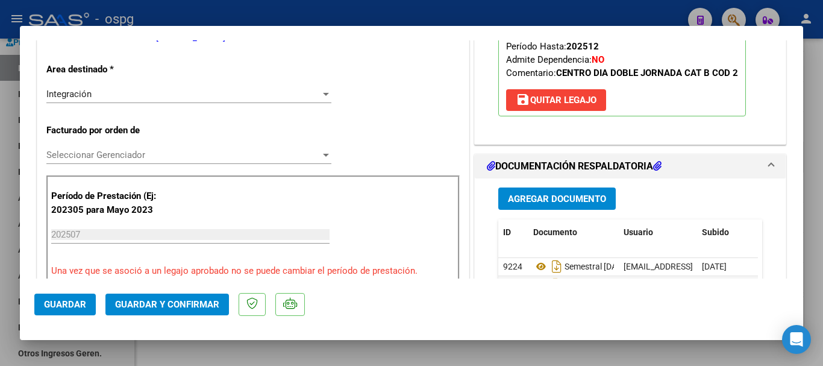
scroll to position [301, 0]
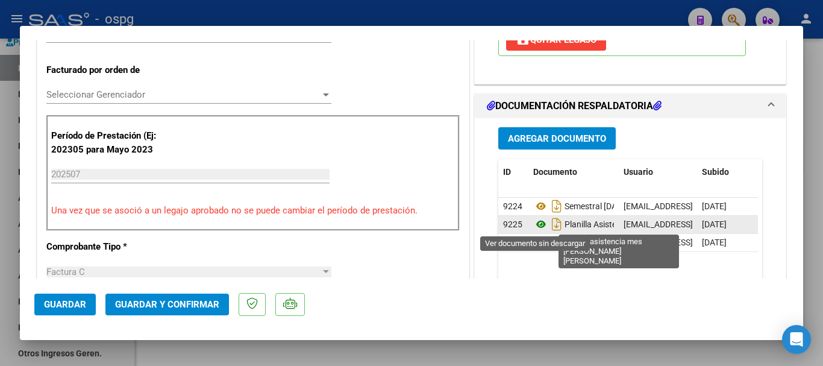
click at [534, 223] on icon at bounding box center [541, 224] width 16 height 14
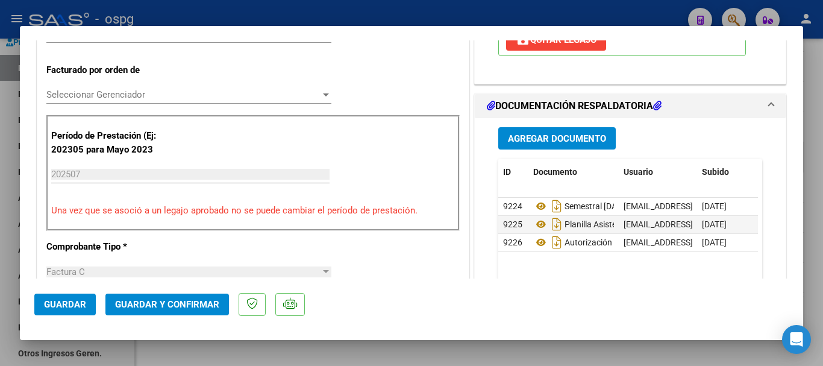
click at [816, 233] on div at bounding box center [411, 183] width 823 height 366
type input "$ 0,00"
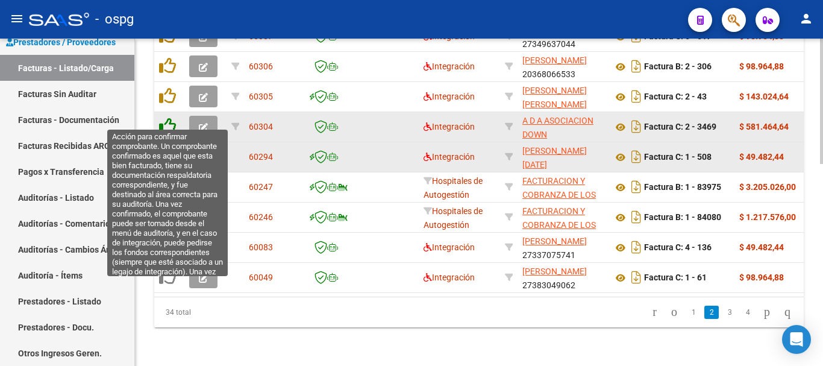
click at [169, 117] on icon at bounding box center [167, 125] width 17 height 17
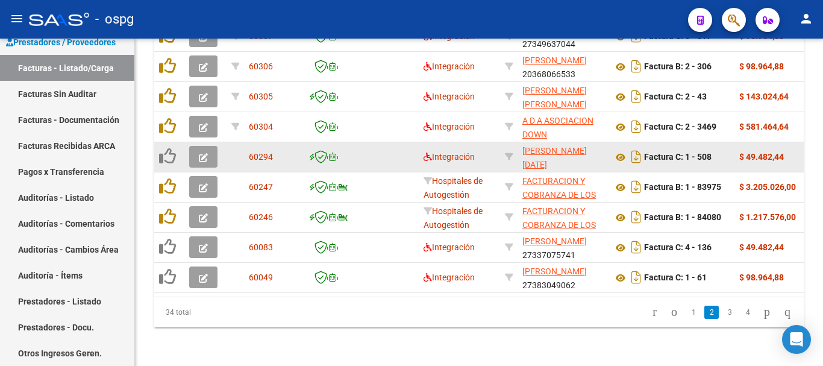
scroll to position [528, 0]
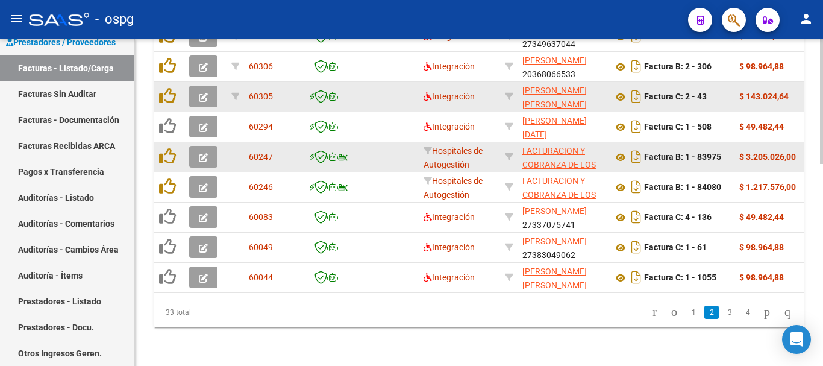
click at [200, 93] on icon "button" at bounding box center [203, 97] width 9 height 9
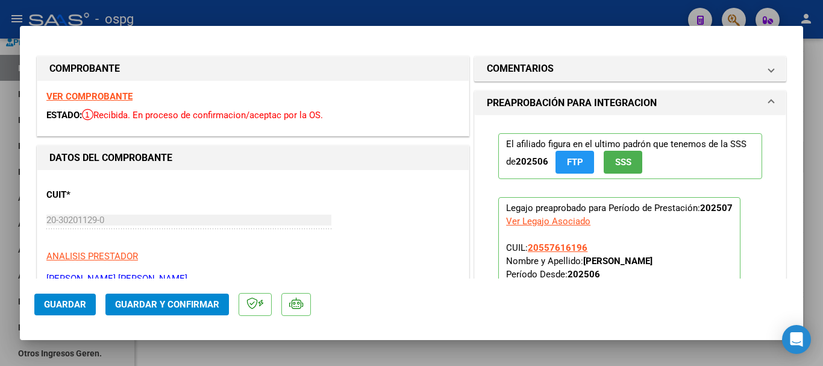
click at [123, 95] on strong "VER COMPROBANTE" at bounding box center [89, 96] width 86 height 11
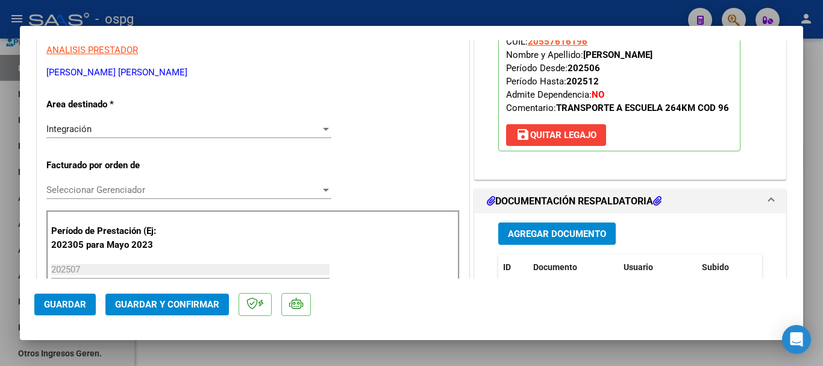
scroll to position [241, 0]
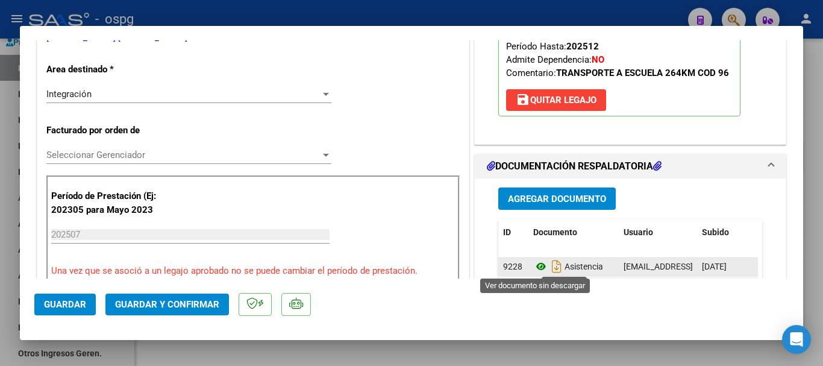
click at [533, 267] on icon at bounding box center [541, 266] width 16 height 14
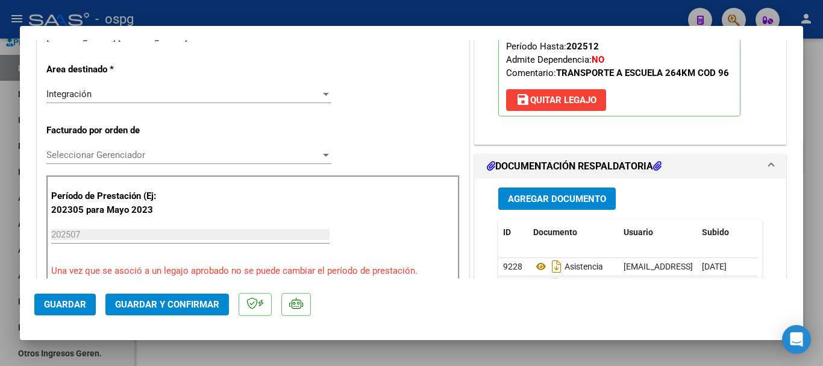
click at [822, 225] on div at bounding box center [411, 183] width 823 height 366
type input "$ 0,00"
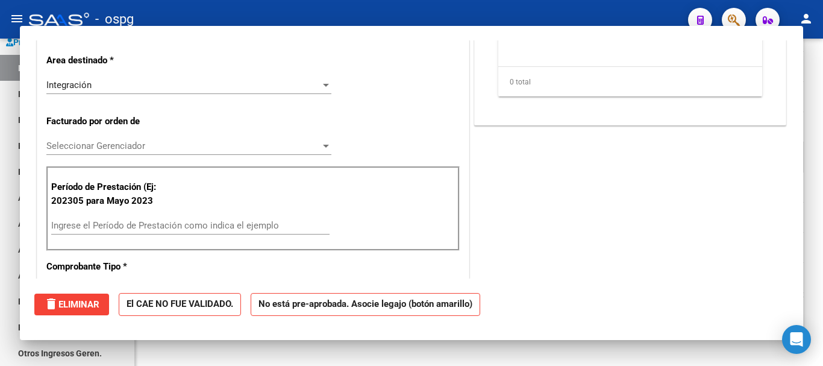
scroll to position [232, 0]
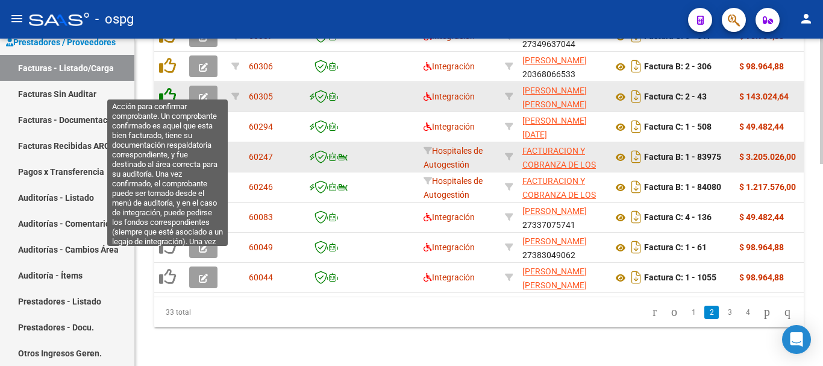
click at [166, 90] on icon at bounding box center [167, 95] width 17 height 17
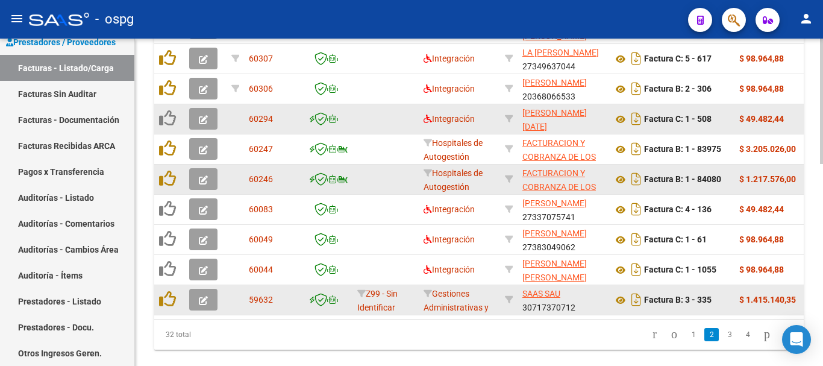
scroll to position [468, 0]
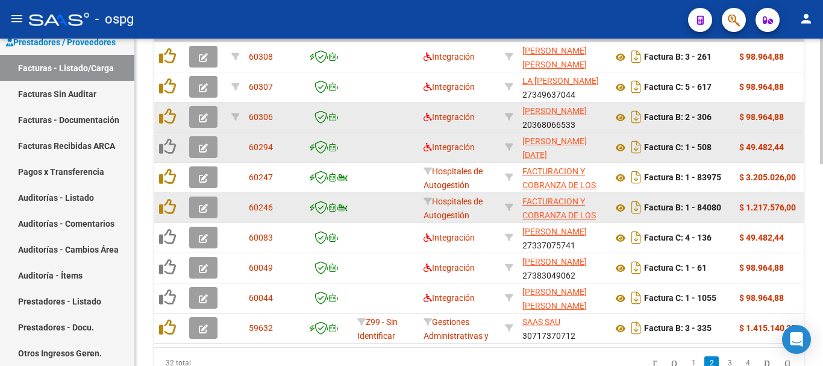
click at [201, 117] on icon "button" at bounding box center [203, 117] width 9 height 9
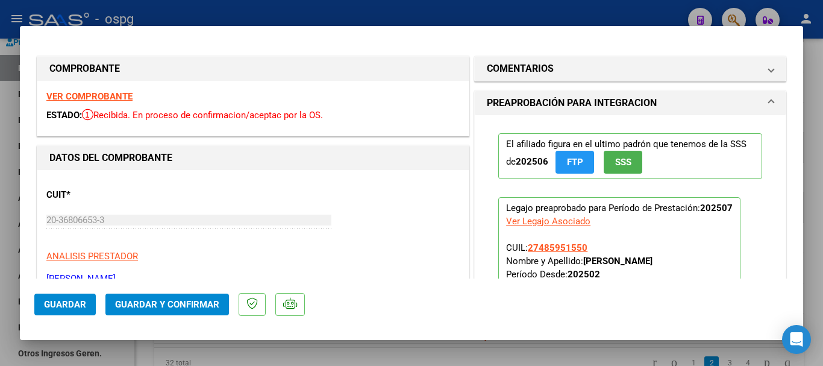
click at [102, 96] on strong "VER COMPROBANTE" at bounding box center [89, 96] width 86 height 11
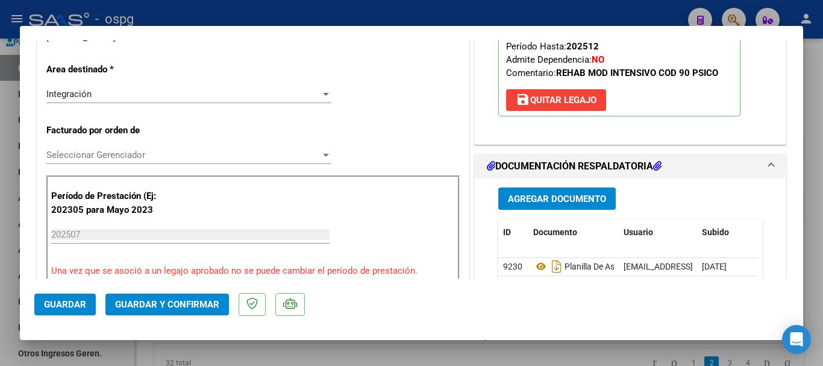
scroll to position [301, 0]
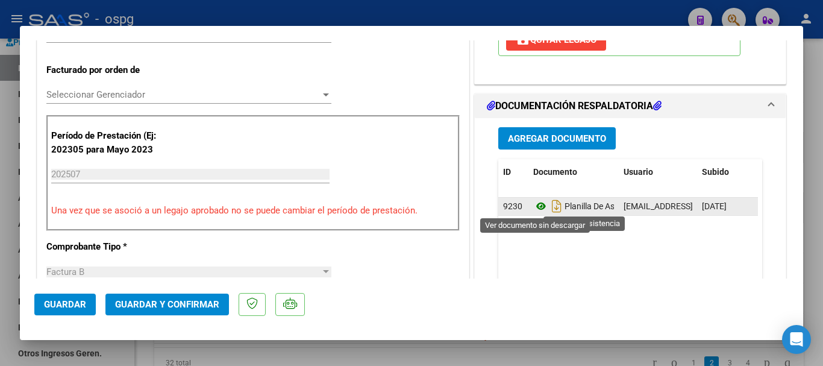
click at [534, 207] on icon at bounding box center [541, 206] width 16 height 14
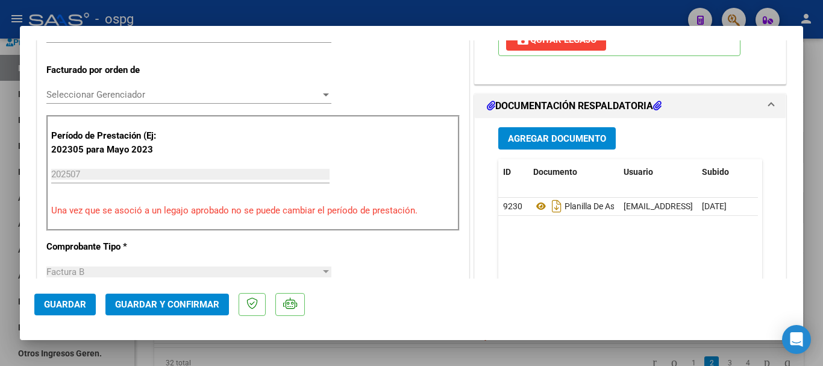
click at [818, 211] on div at bounding box center [411, 183] width 823 height 366
type input "$ 0,00"
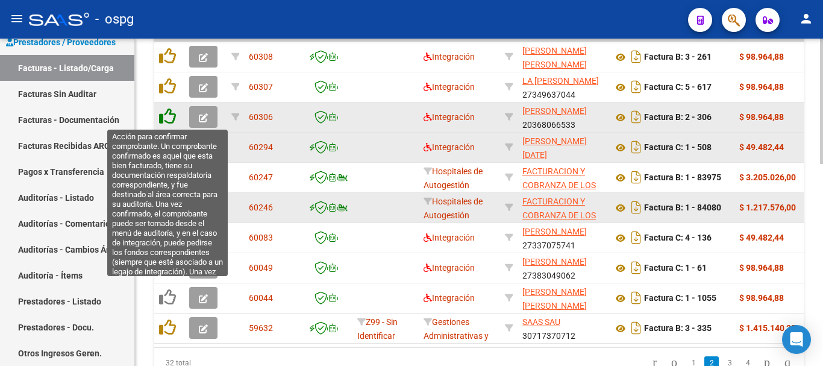
click at [170, 117] on icon at bounding box center [167, 116] width 17 height 17
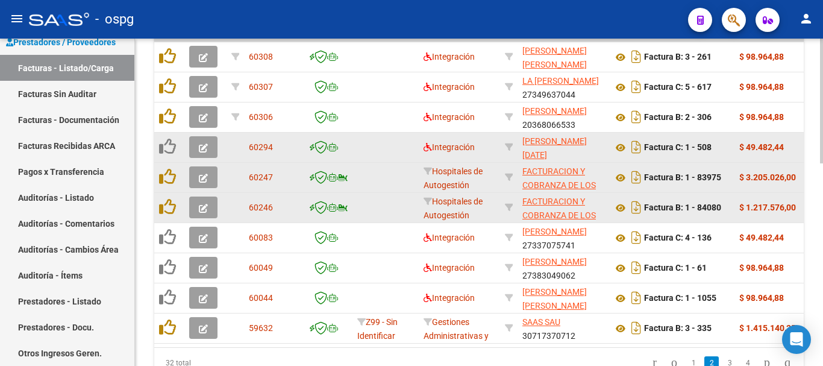
scroll to position [468, 0]
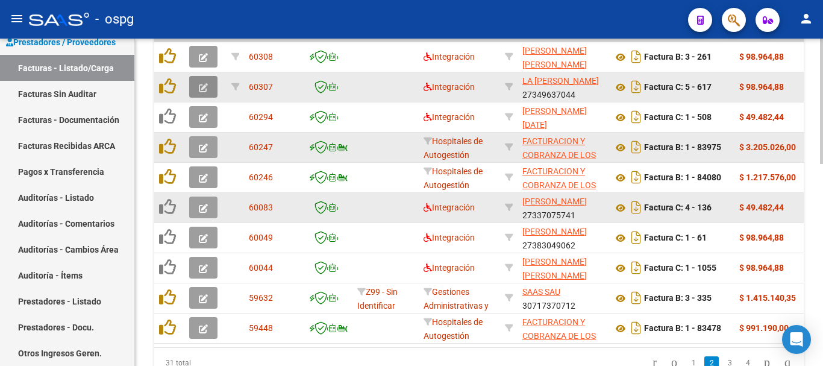
click at [201, 87] on icon "button" at bounding box center [203, 87] width 9 height 9
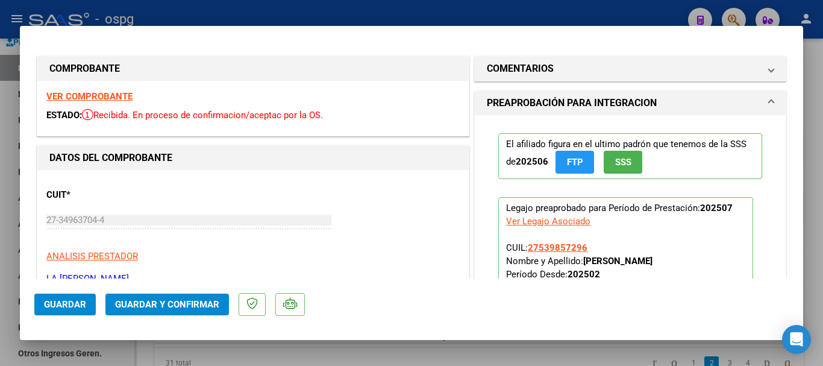
click at [100, 98] on strong "VER COMPROBANTE" at bounding box center [89, 96] width 86 height 11
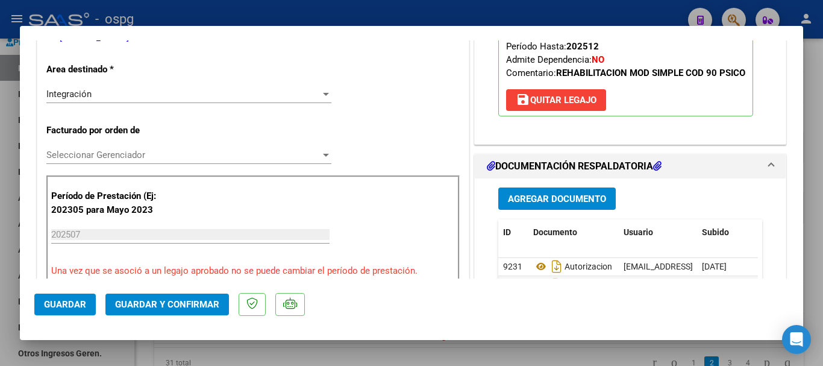
scroll to position [301, 0]
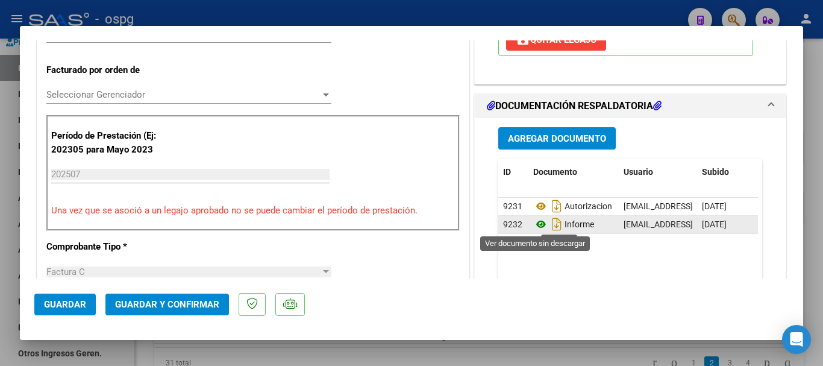
click at [537, 225] on icon at bounding box center [541, 224] width 16 height 14
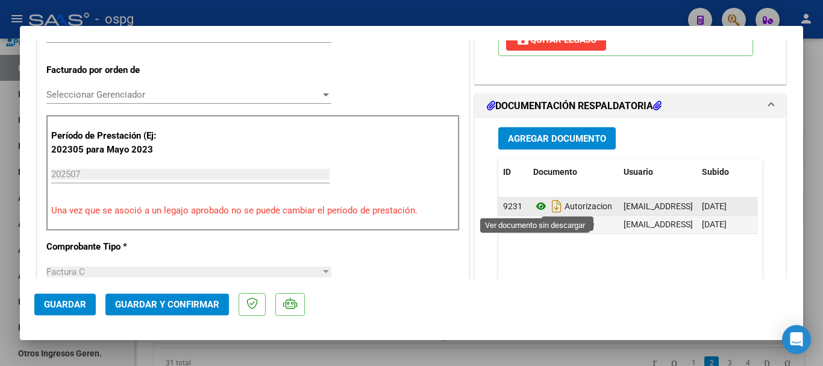
click at [536, 207] on icon at bounding box center [541, 206] width 16 height 14
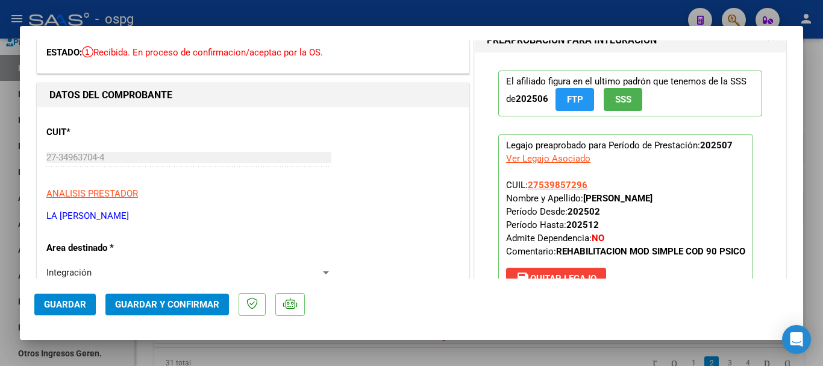
scroll to position [120, 0]
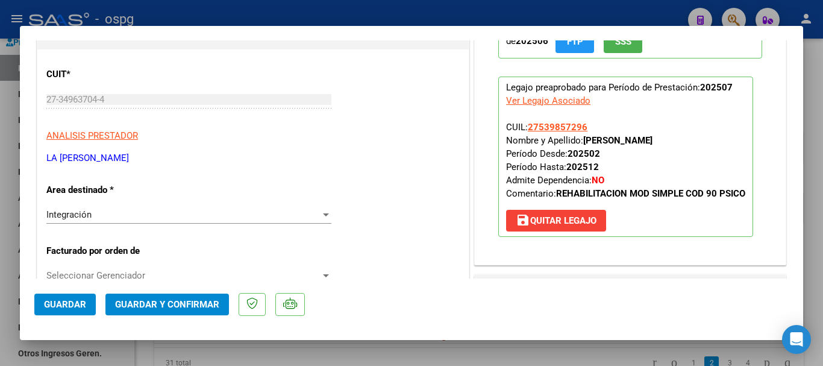
click at [553, 229] on button "save [PERSON_NAME]" at bounding box center [556, 221] width 100 height 22
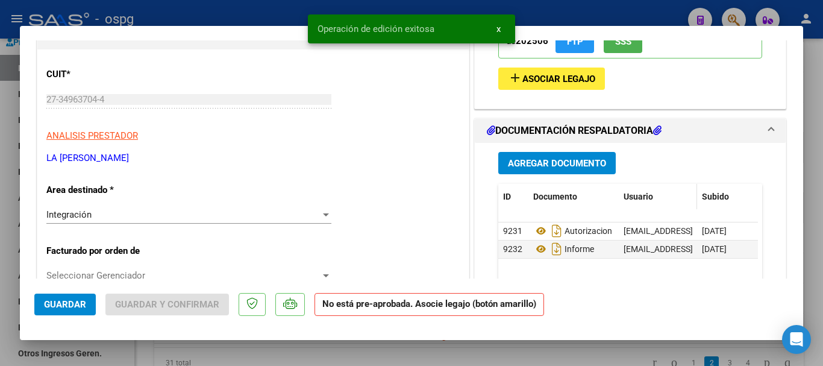
scroll to position [0, 0]
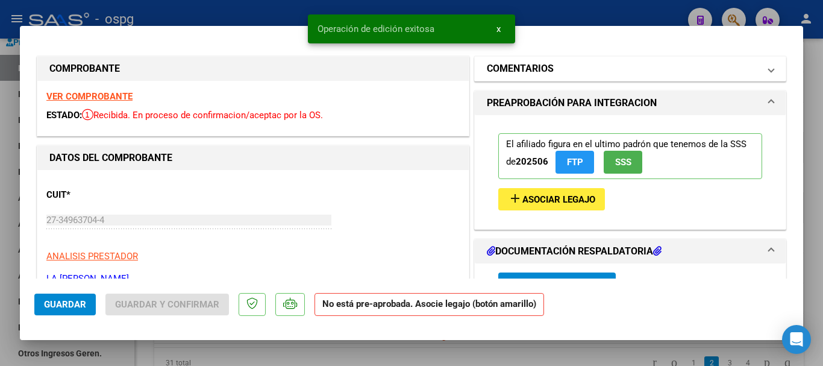
click at [534, 75] on h1 "COMENTARIOS" at bounding box center [520, 68] width 67 height 14
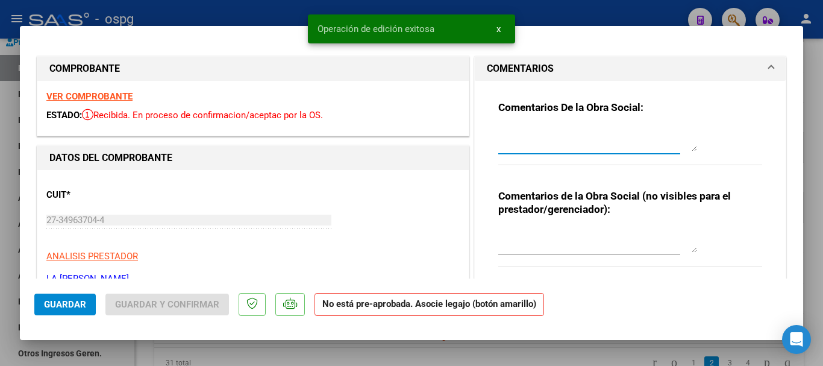
click at [549, 135] on textarea at bounding box center [597, 139] width 199 height 24
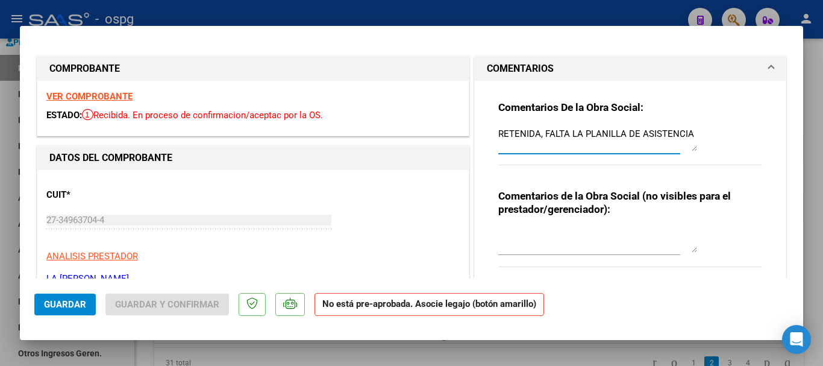
type textarea "RETENIDA, FALTA LA PLANILLA DE ASISTENCIA"
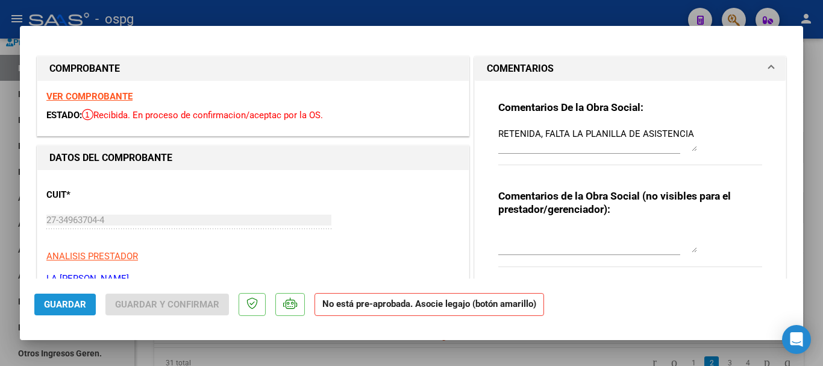
click at [50, 307] on span "Guardar" at bounding box center [65, 304] width 42 height 11
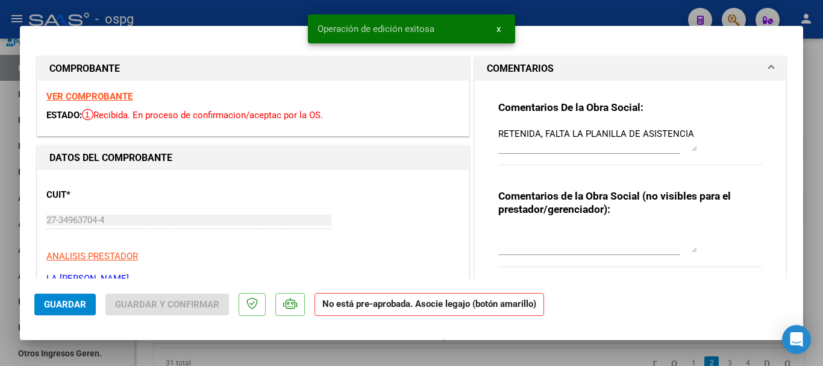
click at [822, 267] on div at bounding box center [411, 183] width 823 height 366
type input "$ 0,00"
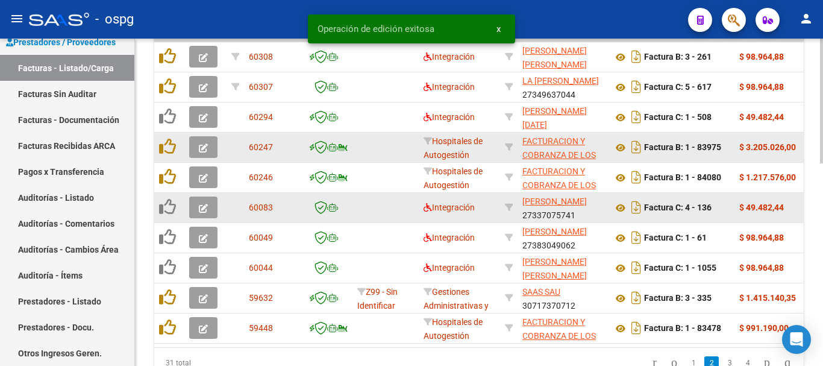
scroll to position [468, 0]
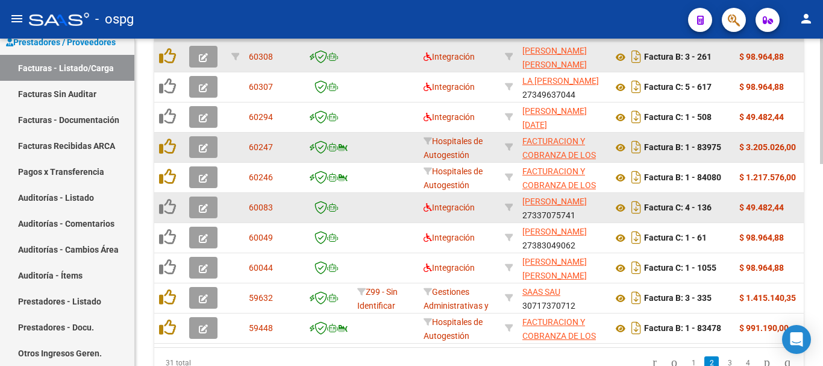
click at [201, 59] on icon "button" at bounding box center [203, 57] width 9 height 9
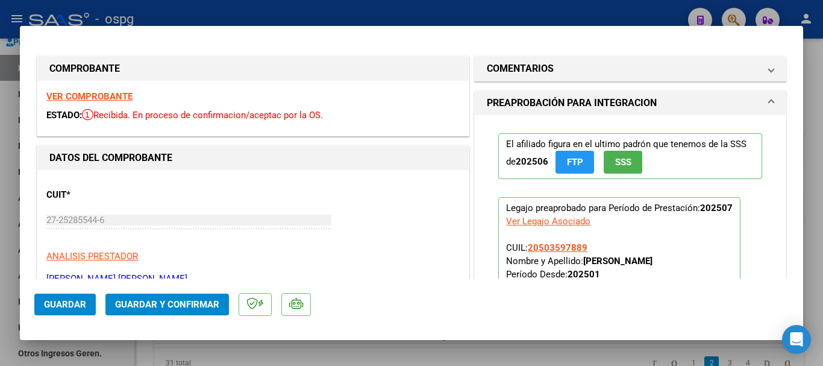
click at [92, 95] on strong "VER COMPROBANTE" at bounding box center [89, 96] width 86 height 11
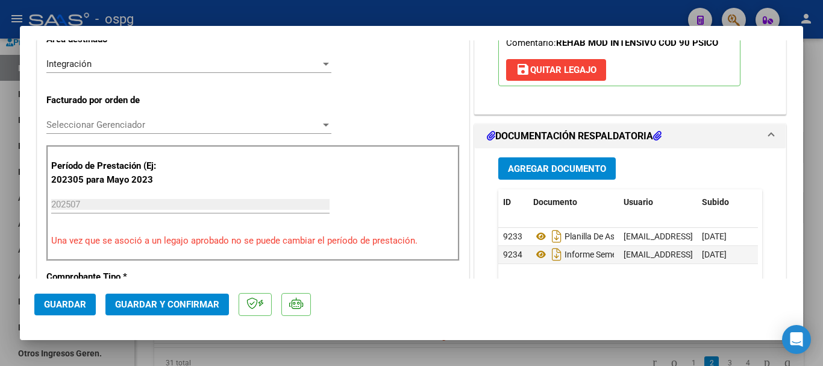
scroll to position [301, 0]
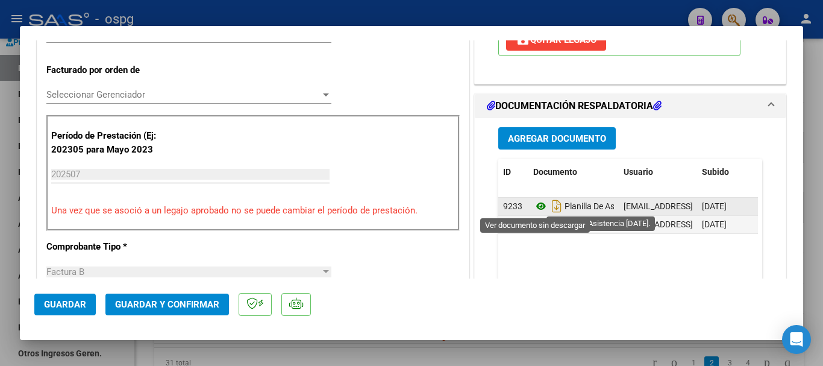
click at [533, 204] on icon at bounding box center [541, 206] width 16 height 14
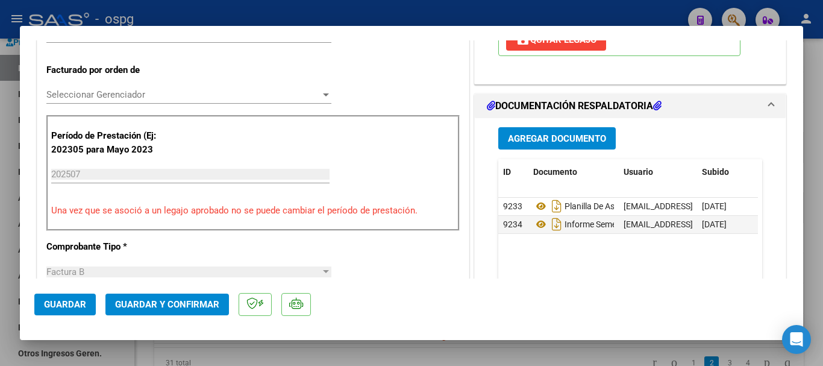
click at [816, 234] on div at bounding box center [411, 183] width 823 height 366
type input "$ 0,00"
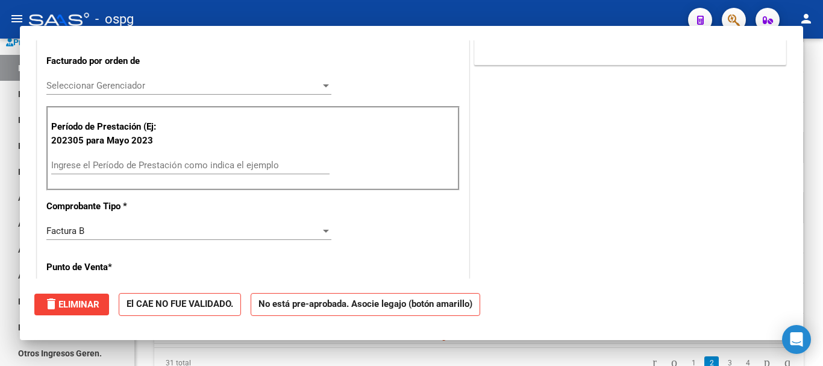
scroll to position [292, 0]
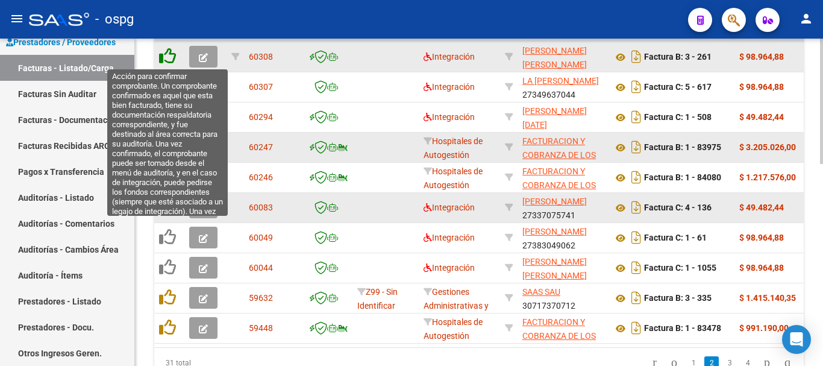
click at [169, 59] on icon at bounding box center [167, 56] width 17 height 17
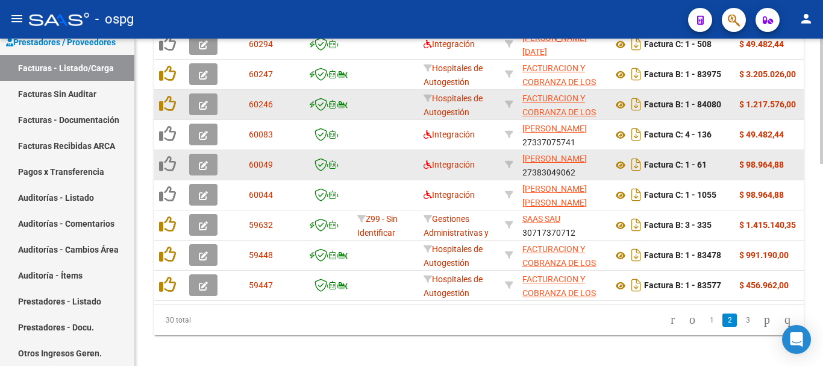
scroll to position [528, 0]
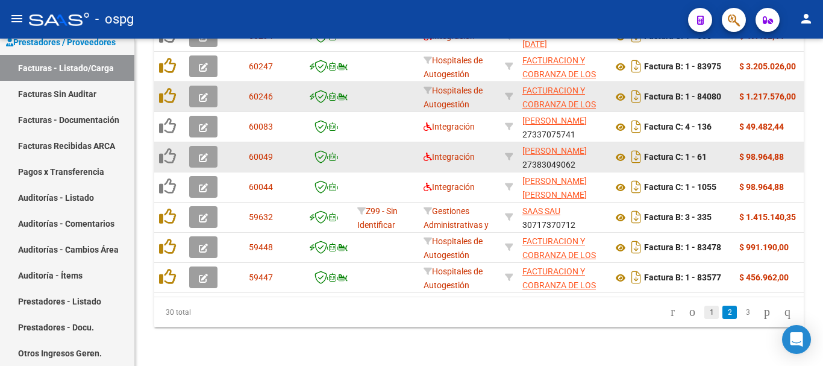
click at [704, 315] on link "1" at bounding box center [711, 311] width 14 height 13
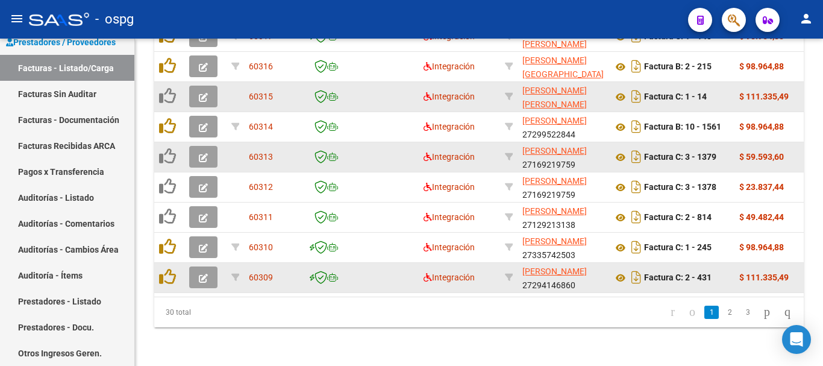
click at [202, 273] on icon "button" at bounding box center [203, 277] width 9 height 9
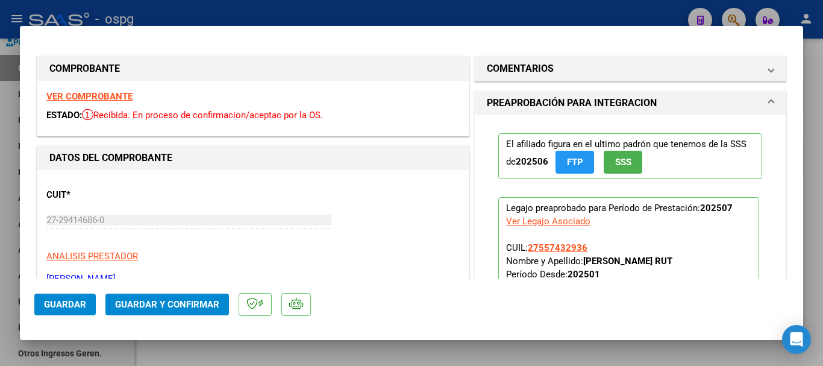
click at [102, 95] on strong "VER COMPROBANTE" at bounding box center [89, 96] width 86 height 11
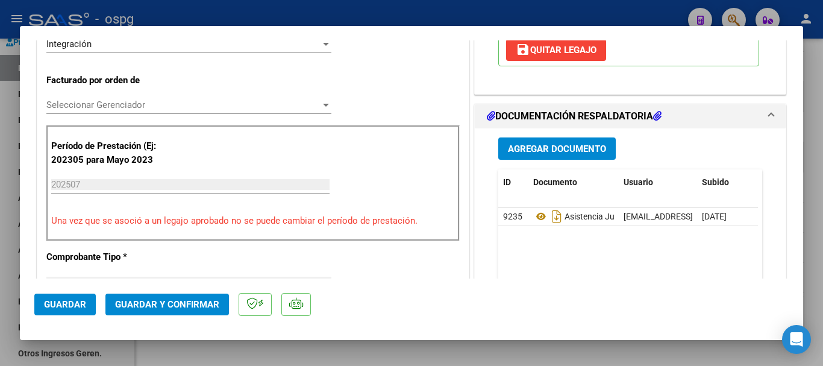
scroll to position [301, 0]
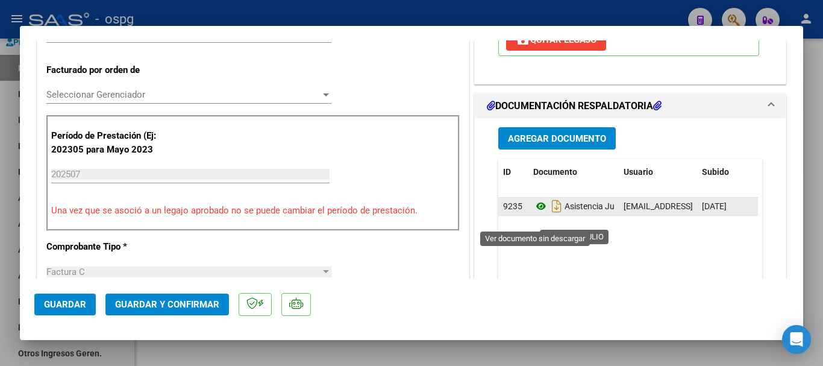
click at [536, 213] on icon at bounding box center [541, 206] width 16 height 14
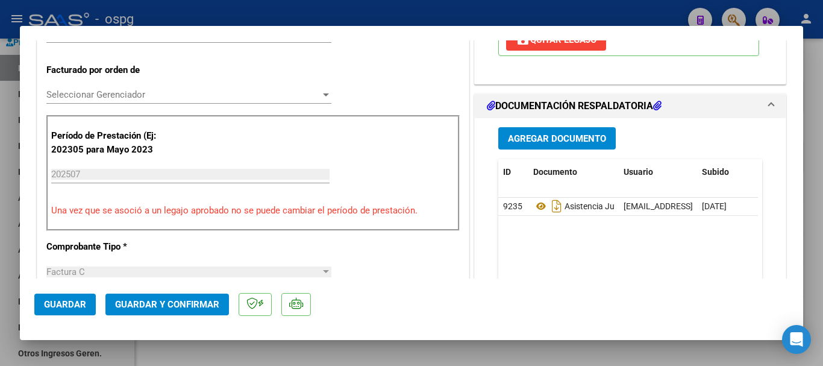
click at [817, 222] on div at bounding box center [411, 183] width 823 height 366
type input "$ 0,00"
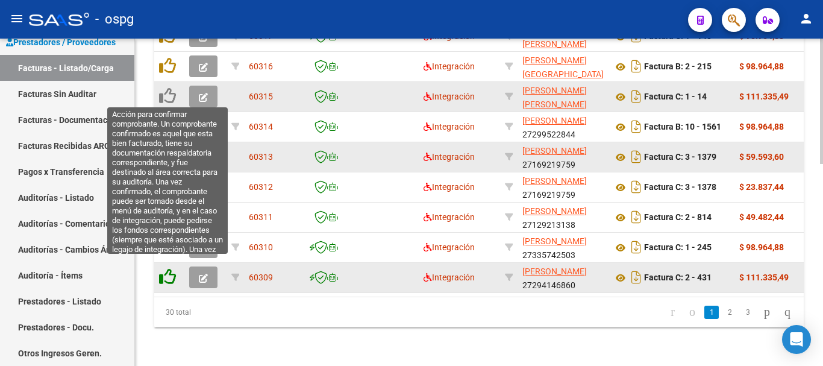
click at [170, 271] on icon at bounding box center [167, 276] width 17 height 17
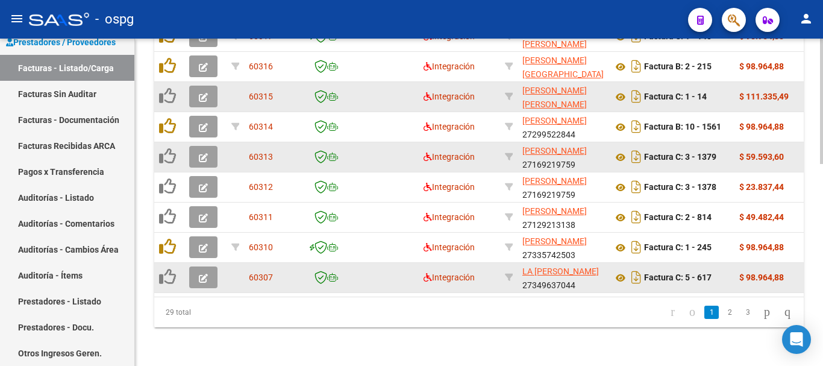
scroll to position [528, 0]
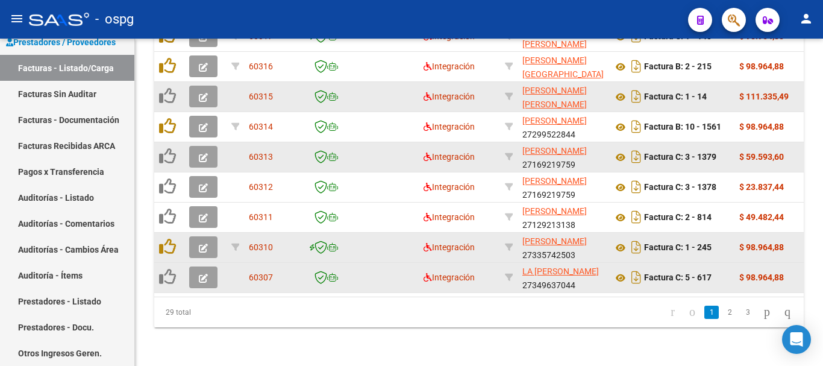
click at [204, 243] on icon "button" at bounding box center [203, 247] width 9 height 9
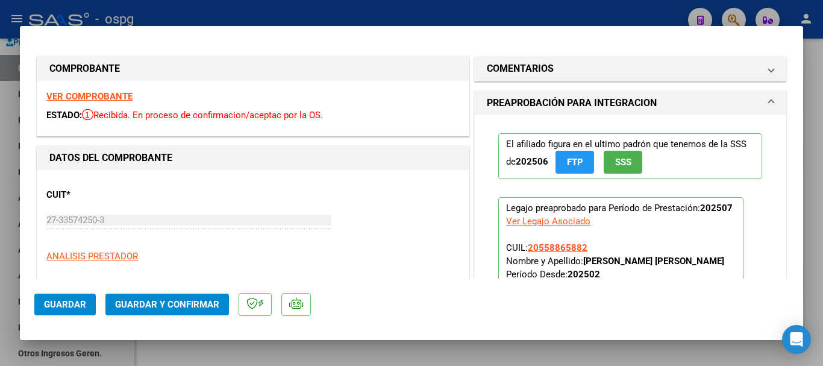
click at [112, 95] on strong "VER COMPROBANTE" at bounding box center [89, 96] width 86 height 11
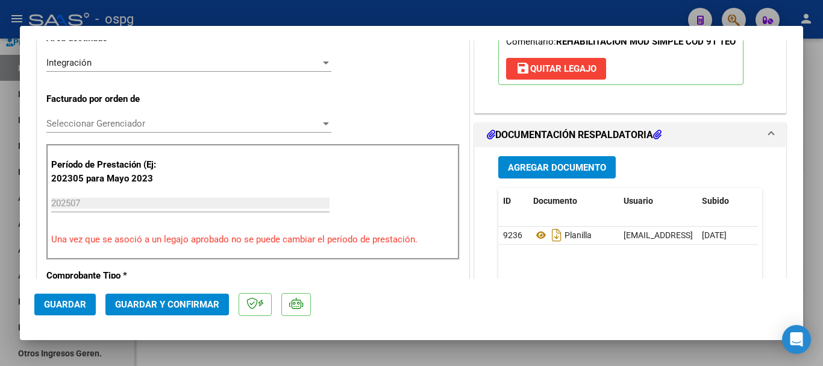
scroll to position [301, 0]
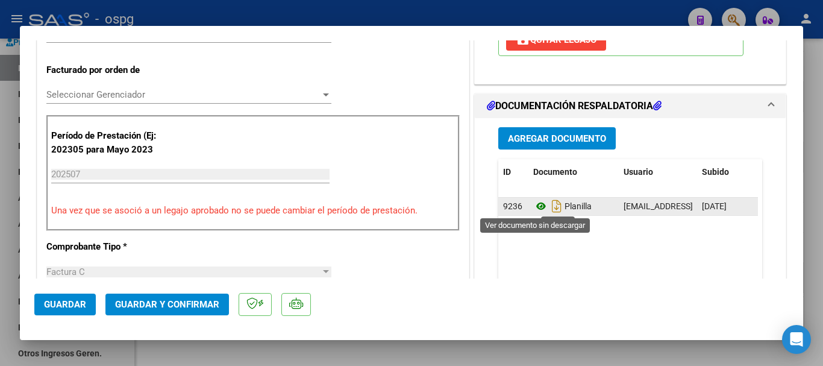
click at [536, 205] on icon at bounding box center [541, 206] width 16 height 14
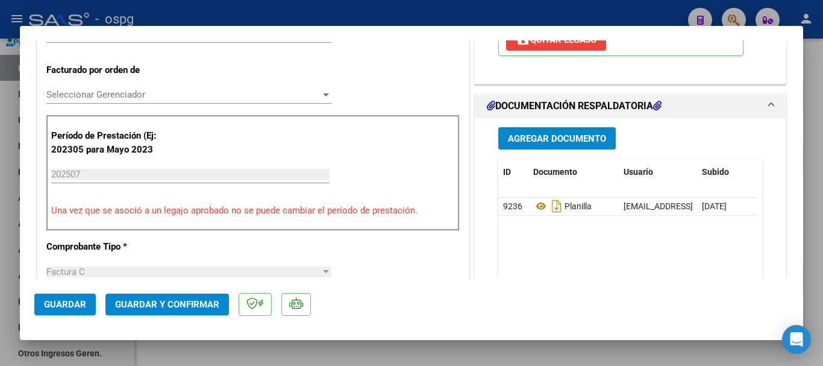
click at [817, 186] on div at bounding box center [411, 183] width 823 height 366
type input "$ 0,00"
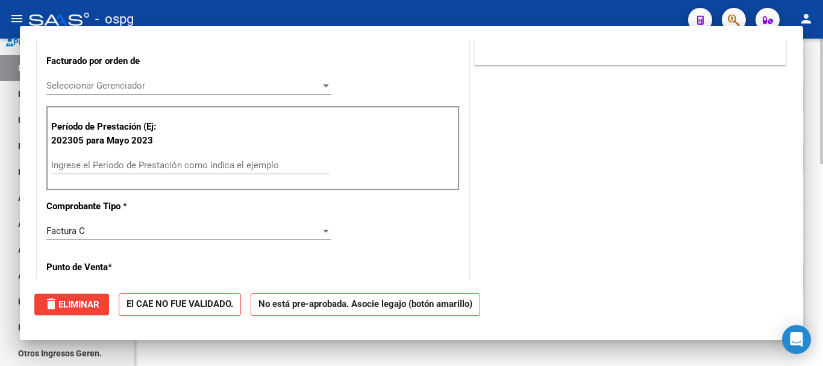
scroll to position [292, 0]
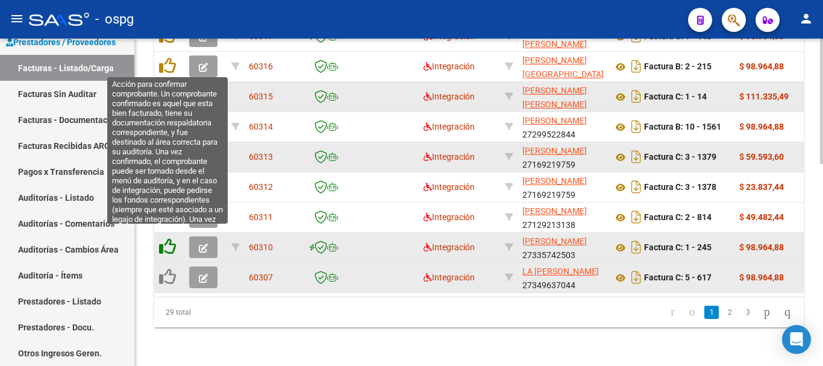
click at [169, 239] on icon at bounding box center [167, 246] width 17 height 17
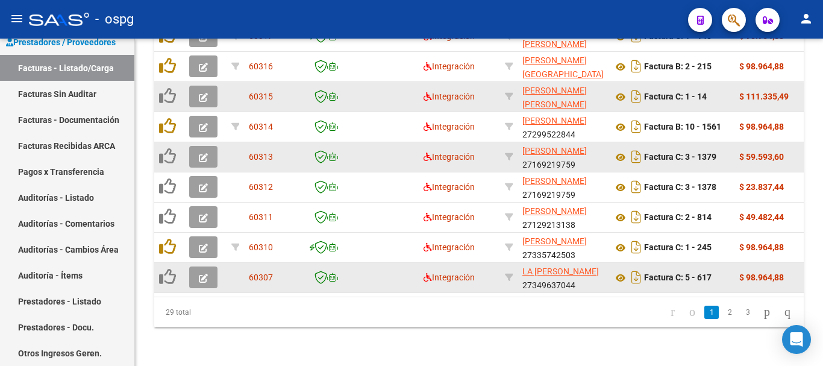
scroll to position [528, 0]
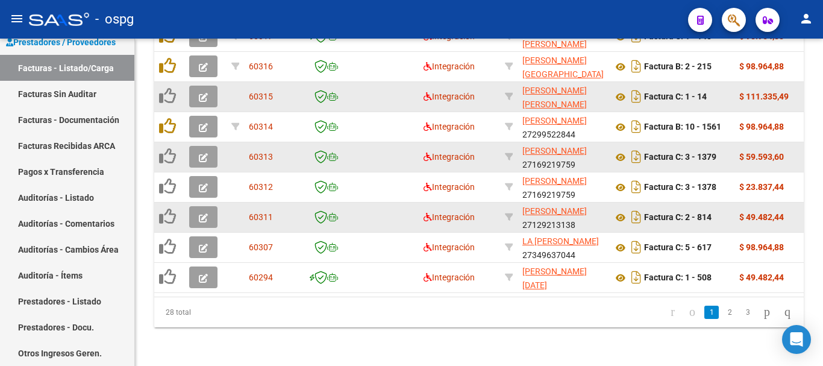
click at [201, 213] on icon "button" at bounding box center [203, 217] width 9 height 9
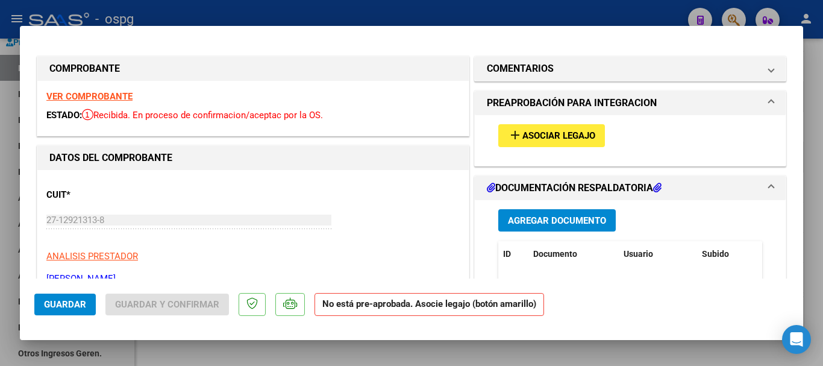
click at [114, 96] on strong "VER COMPROBANTE" at bounding box center [89, 96] width 86 height 11
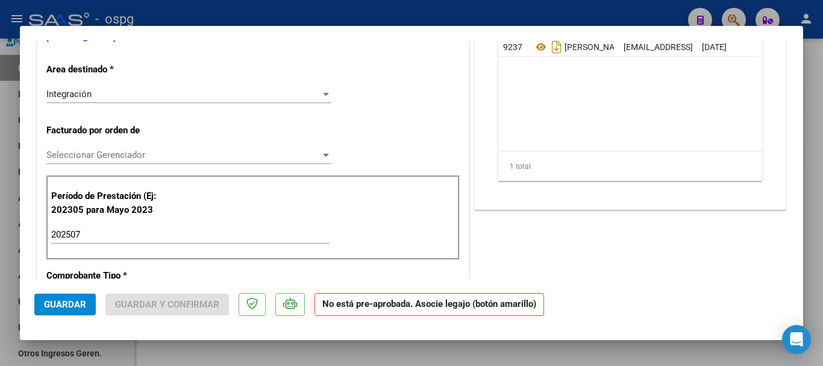
scroll to position [181, 0]
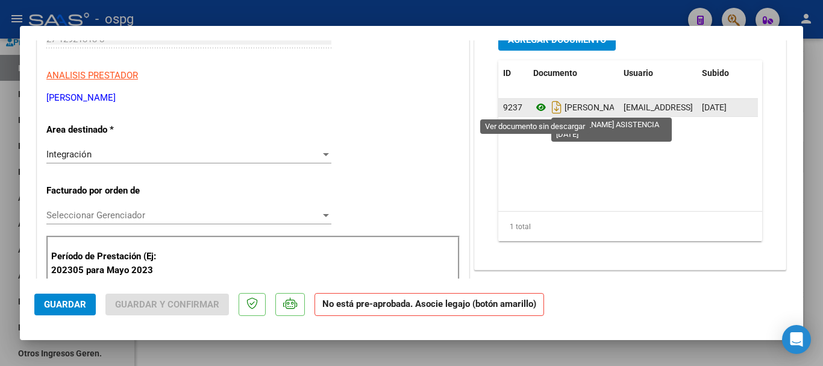
click at [535, 107] on icon at bounding box center [541, 107] width 16 height 14
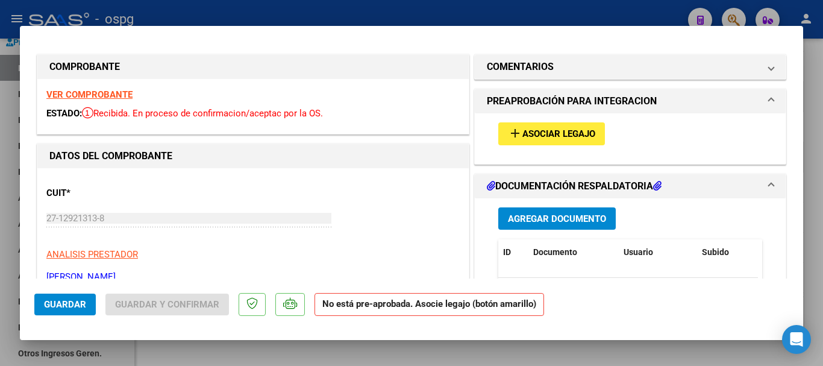
scroll to position [0, 0]
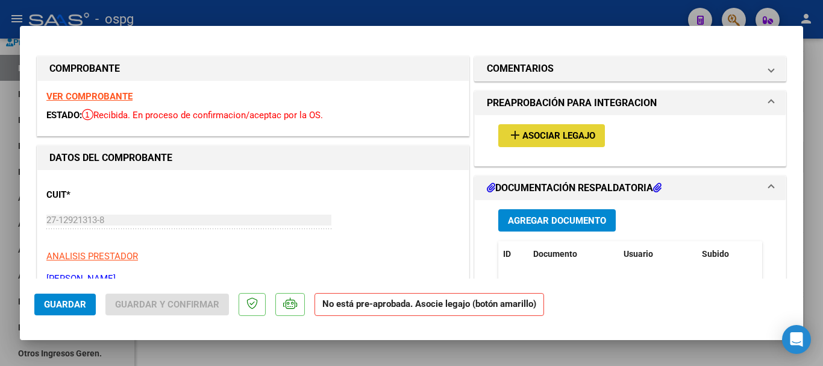
click at [563, 137] on span "Asociar Legajo" at bounding box center [558, 136] width 73 height 11
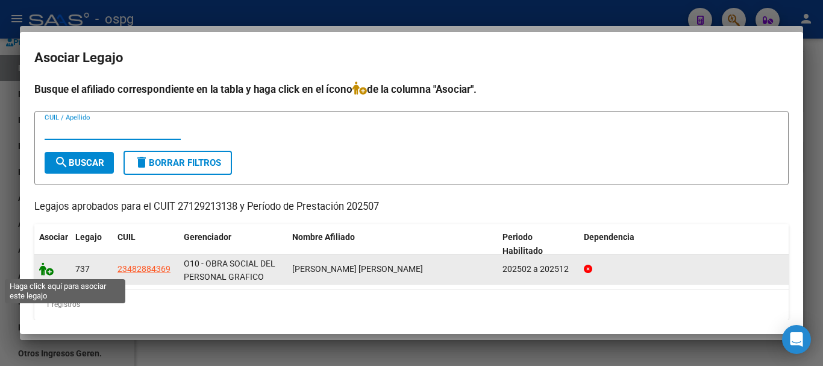
click at [48, 270] on icon at bounding box center [46, 268] width 14 height 13
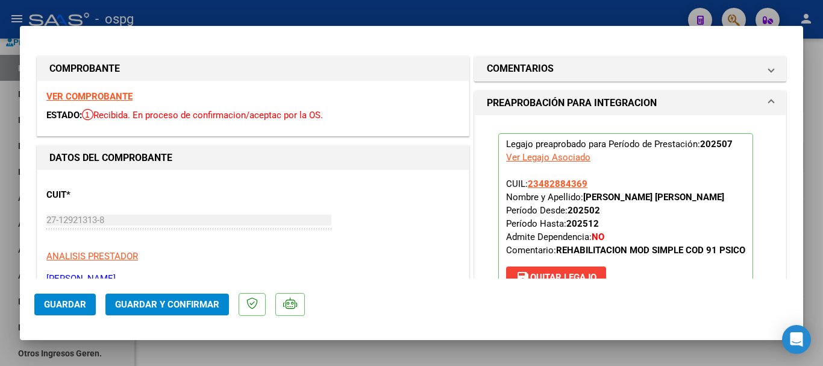
click at [68, 303] on span "Guardar" at bounding box center [65, 304] width 42 height 11
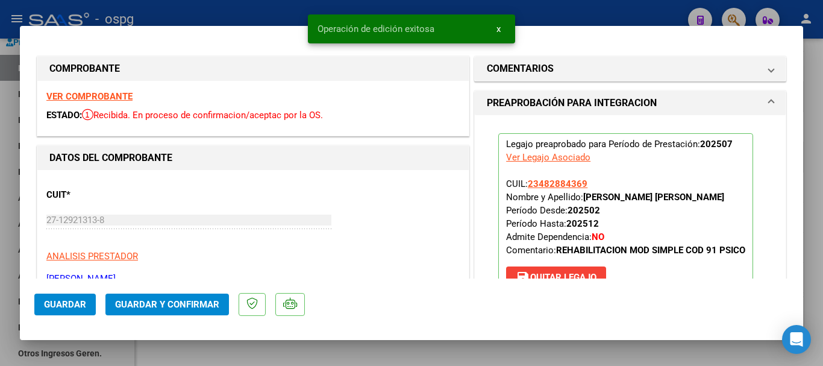
click at [821, 264] on div at bounding box center [411, 183] width 823 height 366
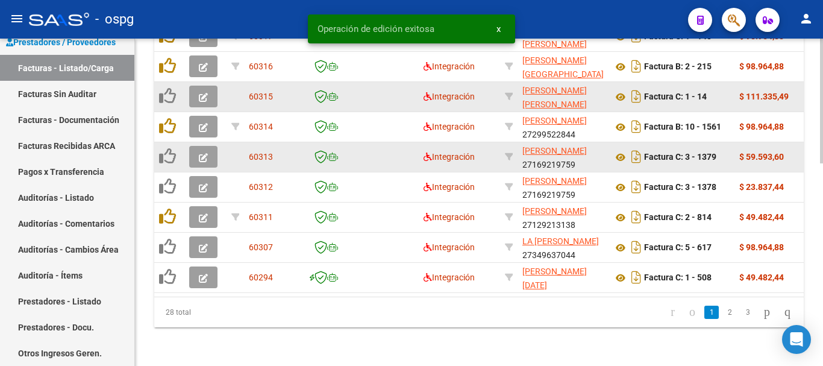
scroll to position [528, 0]
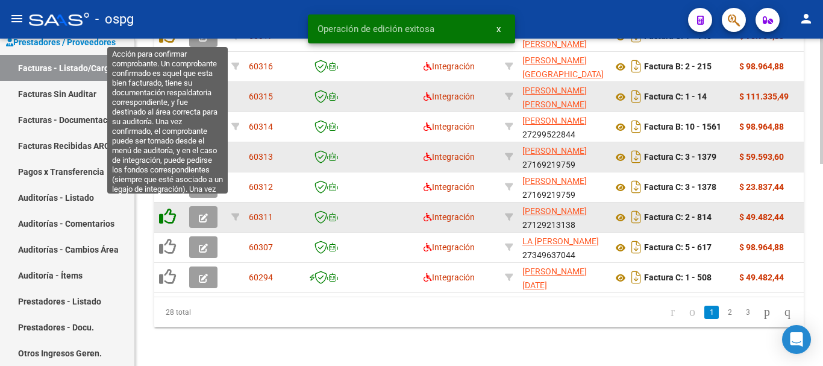
click at [164, 208] on icon at bounding box center [167, 216] width 17 height 17
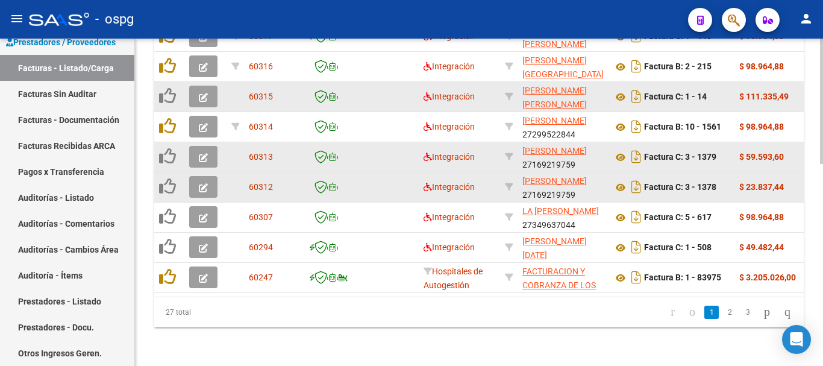
click at [202, 183] on icon "button" at bounding box center [203, 187] width 9 height 9
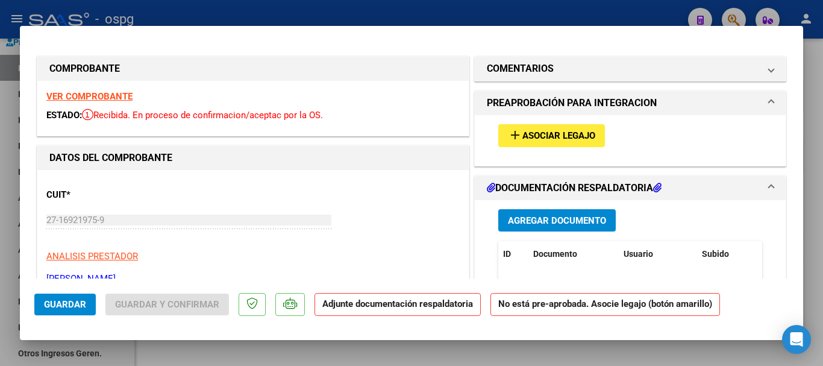
click at [102, 90] on div "VER COMPROBANTE ESTADO: Recibida. En proceso de confirmacion/aceptac por la OS." at bounding box center [252, 108] width 431 height 55
click at [101, 96] on strong "VER COMPROBANTE" at bounding box center [89, 96] width 86 height 11
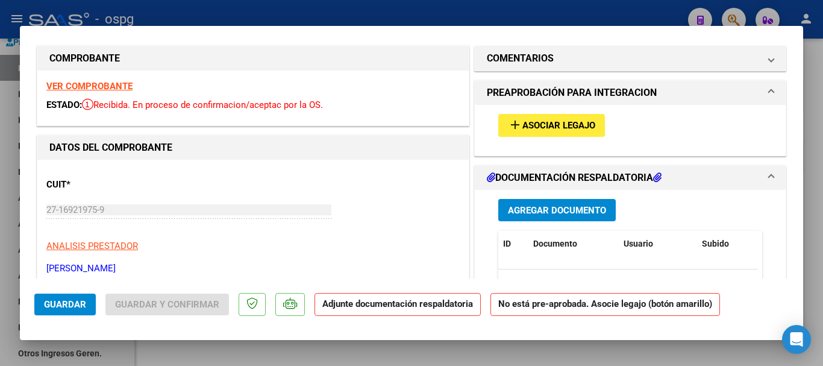
scroll to position [0, 0]
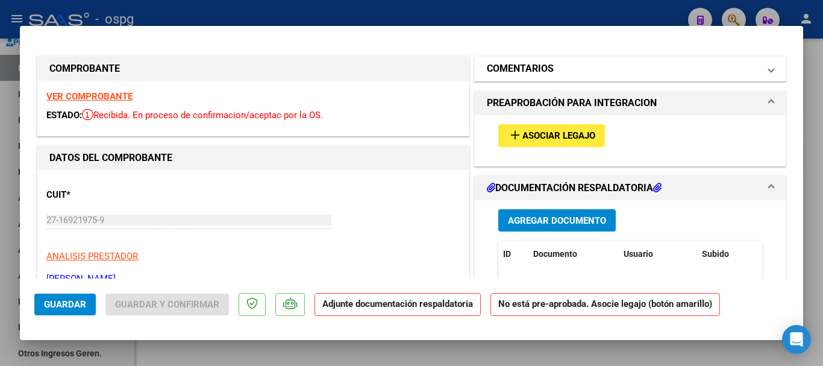
click at [625, 69] on mat-panel-title "COMENTARIOS" at bounding box center [623, 68] width 272 height 14
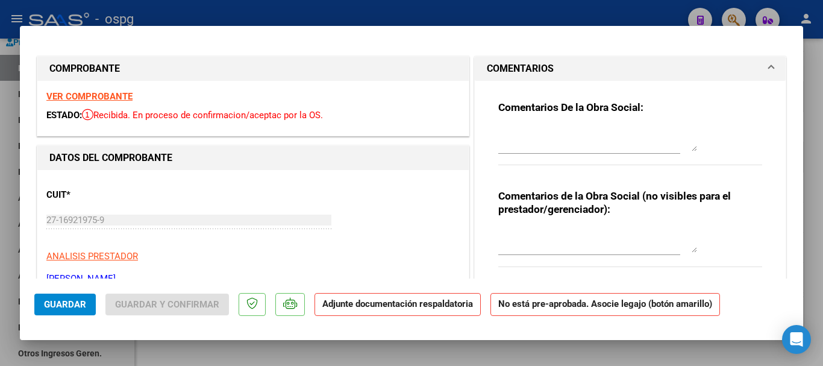
click at [578, 136] on textarea at bounding box center [597, 139] width 199 height 24
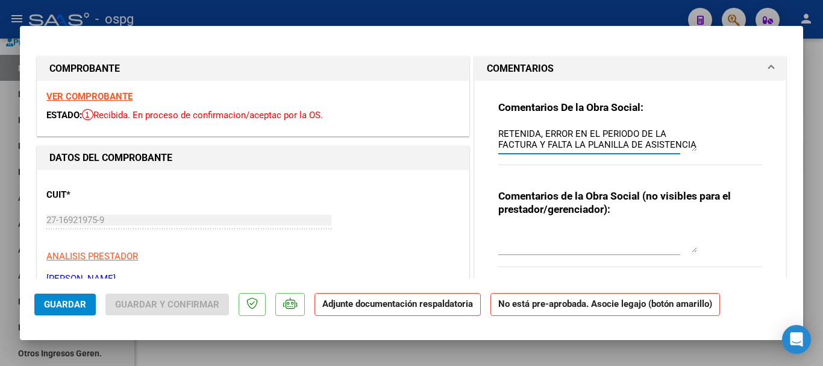
scroll to position [181, 0]
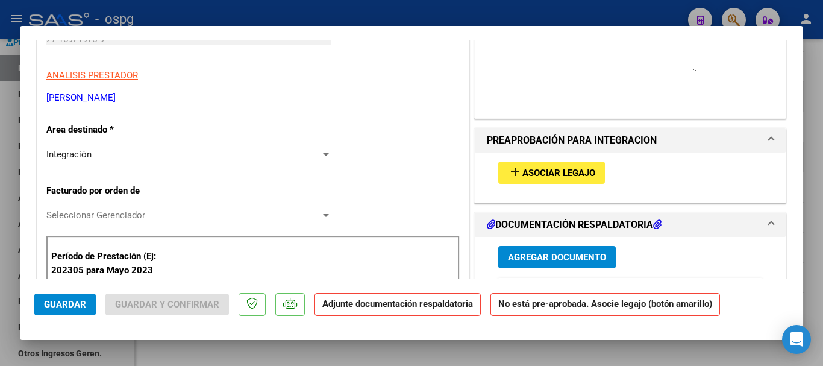
type textarea "RETENIDA, ERROR EN EL PERIODO DE LA FACTURA Y FALTA LA PLANILLA DE ASISTENCIA"
click at [64, 308] on span "Guardar" at bounding box center [65, 304] width 42 height 11
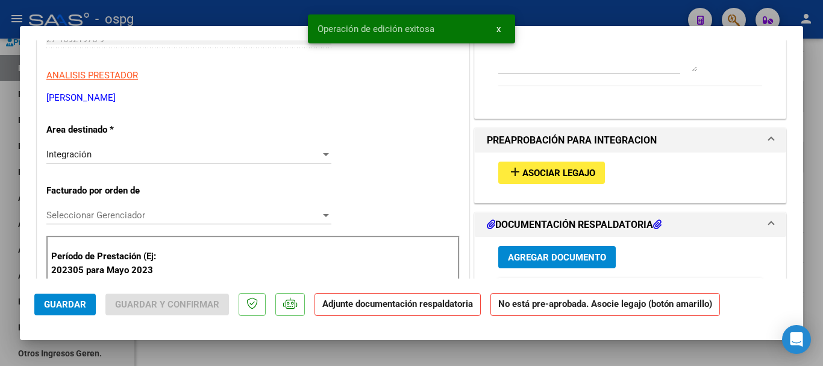
click at [816, 232] on div at bounding box center [411, 183] width 823 height 366
type input "$ 0,00"
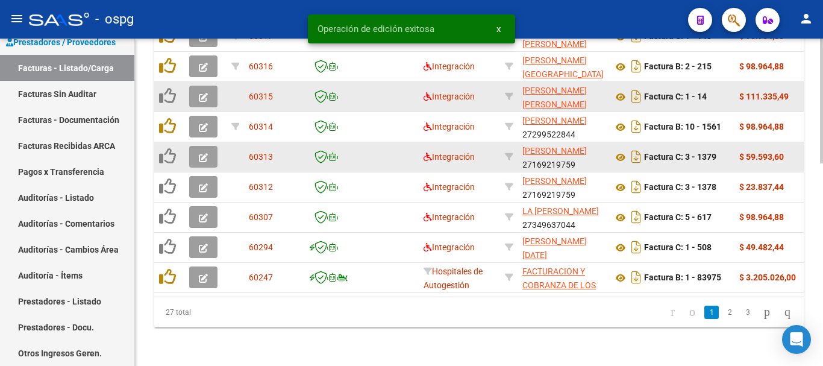
scroll to position [528, 0]
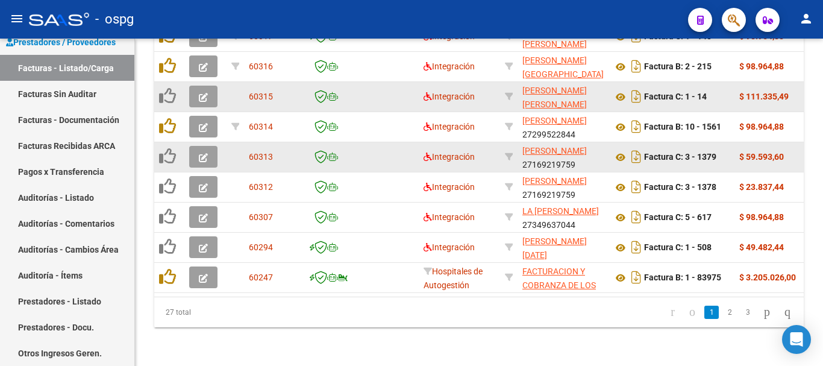
click at [200, 153] on icon "button" at bounding box center [203, 157] width 9 height 9
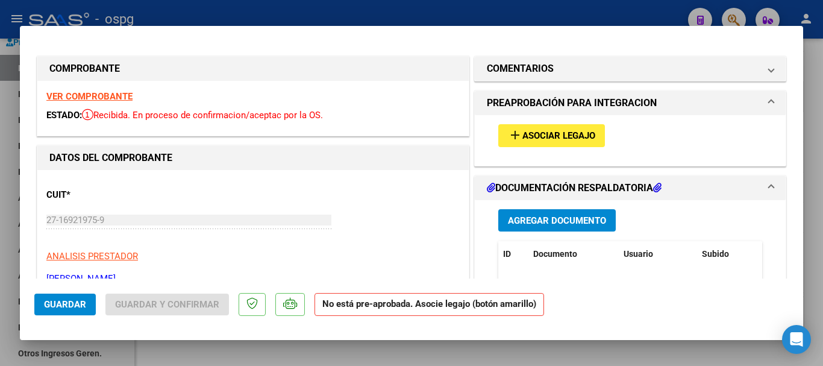
click at [117, 96] on strong "VER COMPROBANTE" at bounding box center [89, 96] width 86 height 11
click at [812, 222] on div at bounding box center [411, 183] width 823 height 366
type input "$ 0,00"
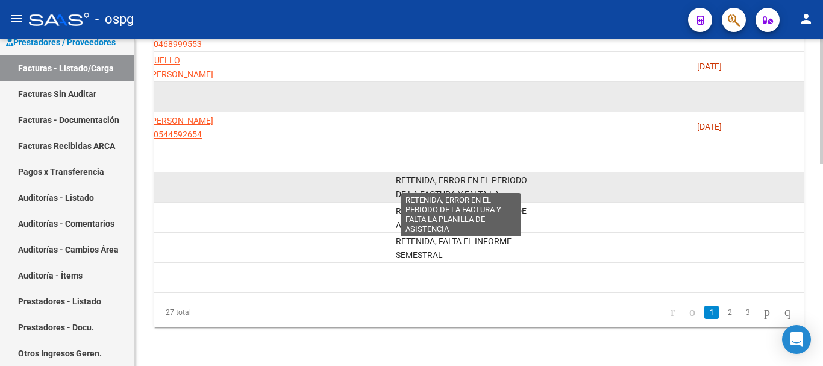
scroll to position [0, 0]
drag, startPoint x: 510, startPoint y: 184, endPoint x: 410, endPoint y: 173, distance: 101.1
click at [410, 174] on div "RETENIDA, ERROR EN EL PERIODO DE LA FACTURA Y FALTA LA PLANILLA DE ASISTENCIA" at bounding box center [466, 186] width 141 height 25
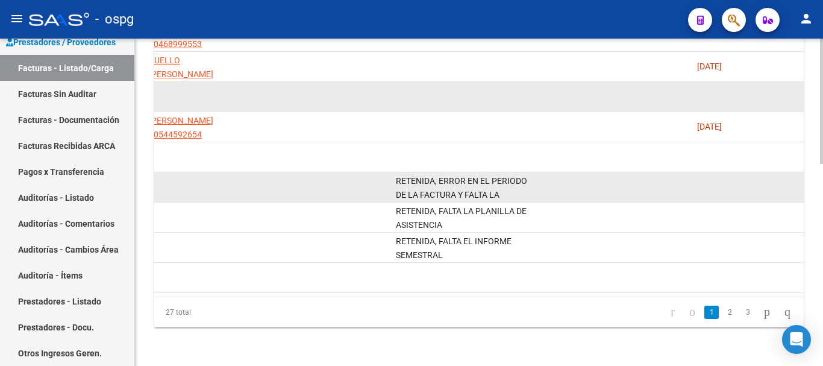
click at [581, 172] on datatable-body-cell at bounding box center [616, 187] width 151 height 30
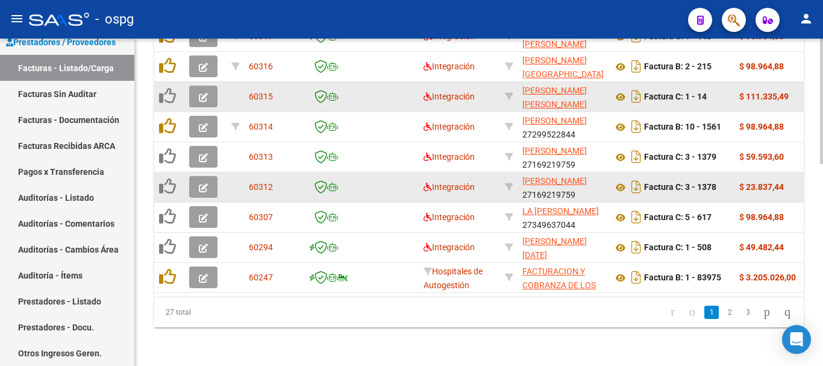
click at [200, 183] on icon "button" at bounding box center [203, 187] width 9 height 9
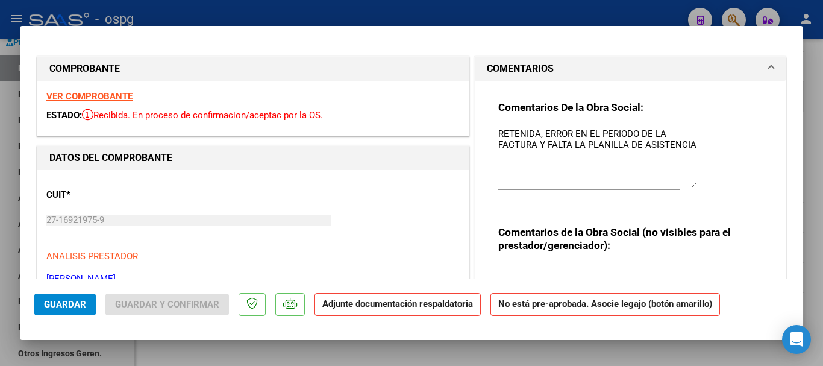
drag, startPoint x: 689, startPoint y: 142, endPoint x: 615, endPoint y: 178, distance: 82.4
click at [615, 178] on textarea "RETENIDA, ERROR EN EL PERIODO DE LA FACTURA Y FALTA LA PLANILLA DE ASISTENCIA" at bounding box center [597, 157] width 199 height 60
drag, startPoint x: 690, startPoint y: 139, endPoint x: 489, endPoint y: 139, distance: 200.6
click at [489, 139] on div "Comentarios De la Obra Social: RETENIDA, ERROR EN EL PERIODO DE LA FACTURA Y FA…" at bounding box center [630, 203] width 282 height 245
click at [818, 226] on div at bounding box center [411, 183] width 823 height 366
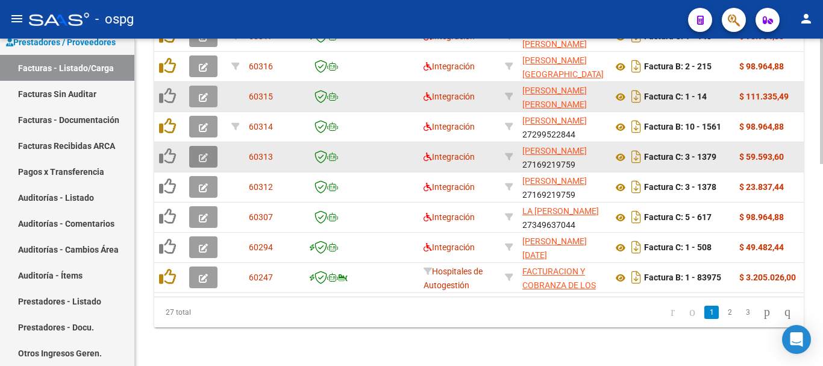
click at [201, 153] on icon "button" at bounding box center [203, 157] width 9 height 9
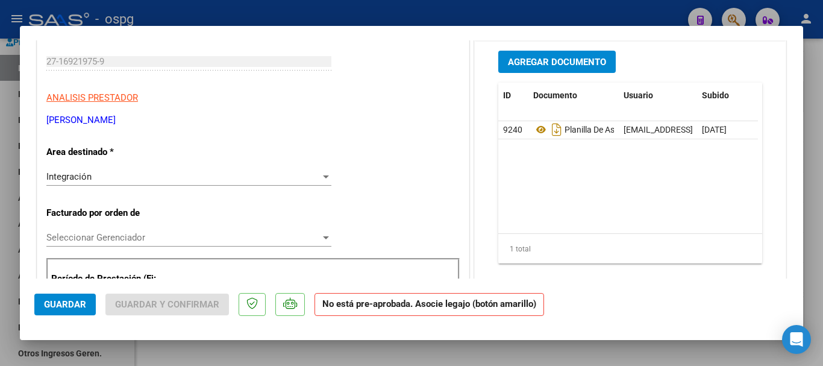
scroll to position [181, 0]
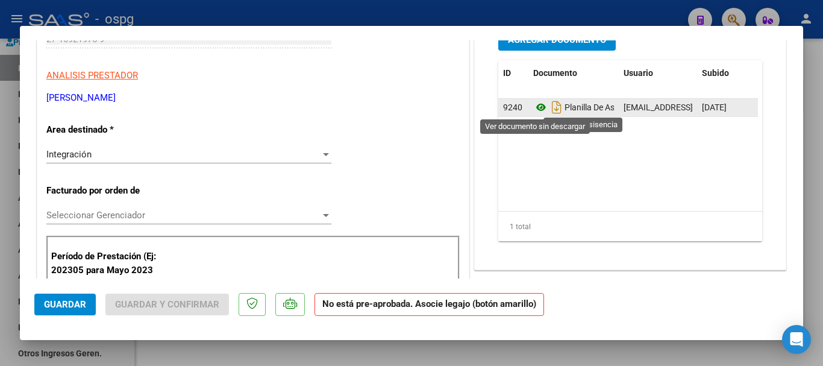
click at [536, 108] on icon at bounding box center [541, 107] width 16 height 14
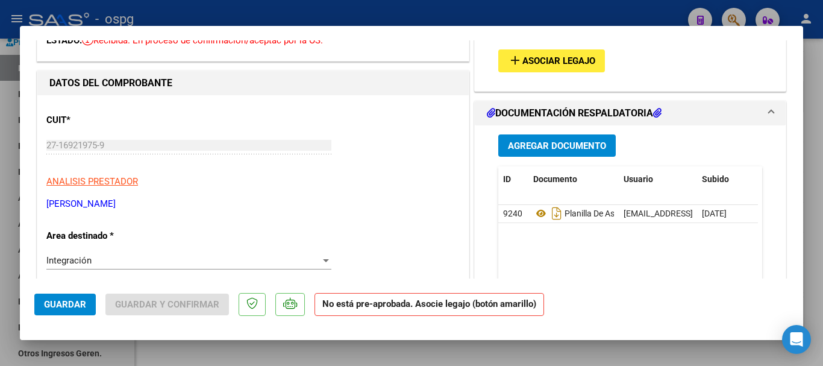
scroll to position [0, 0]
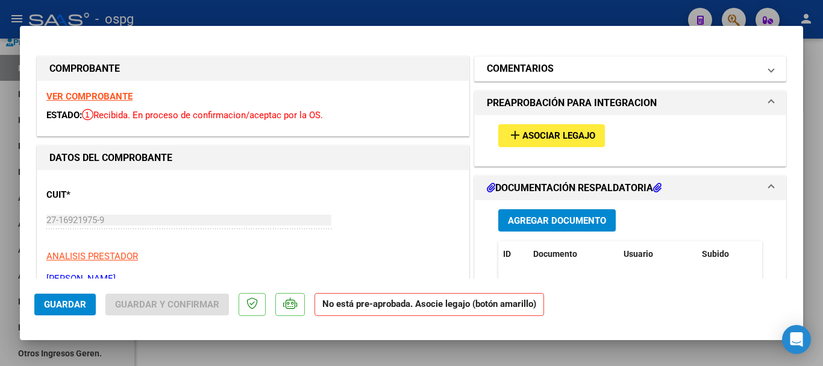
click at [590, 64] on mat-panel-title "COMENTARIOS" at bounding box center [623, 68] width 272 height 14
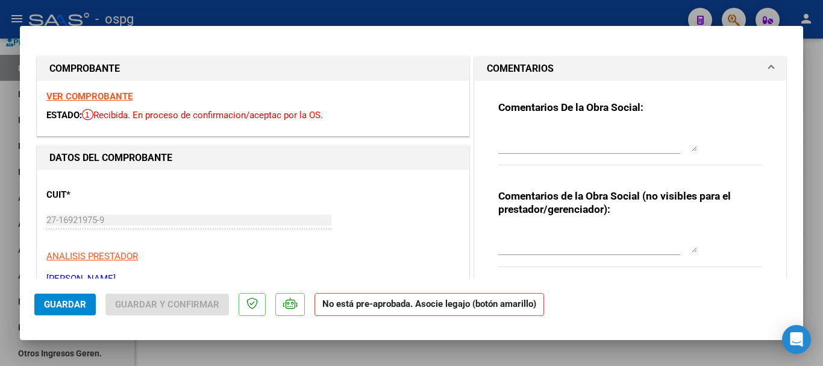
drag, startPoint x: 535, startPoint y: 125, endPoint x: 519, endPoint y: 135, distance: 19.2
click at [519, 135] on textarea at bounding box center [597, 139] width 199 height 24
paste textarea "RETENIDA, ERROR EN EL PERIODO DE LA FACTURA Y FALTA LA PLANILLA DE ASISTENCIA"
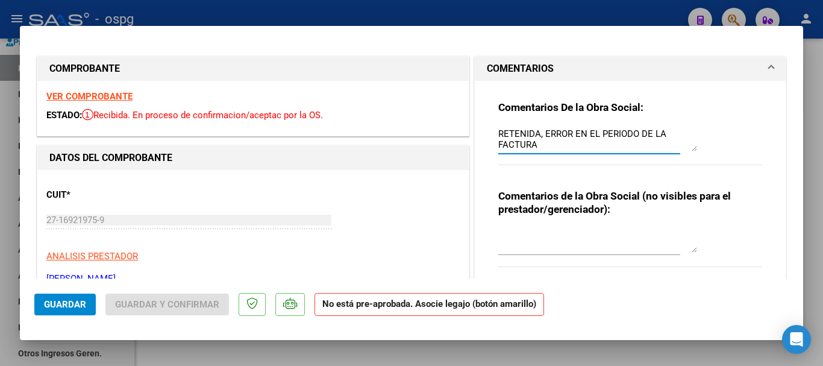
click at [70, 303] on span "Guardar" at bounding box center [65, 304] width 42 height 11
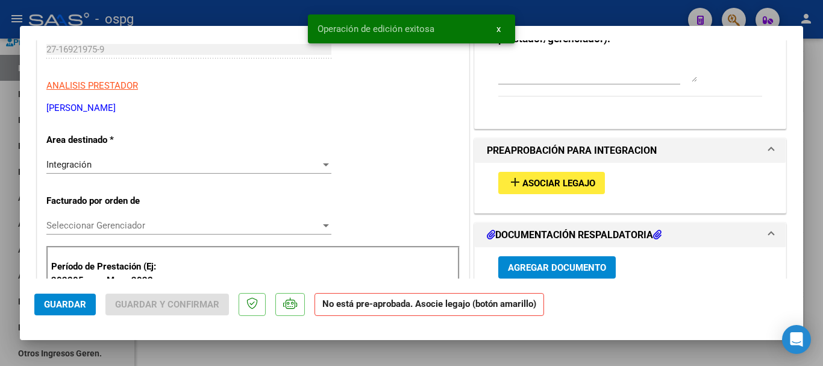
scroll to position [181, 0]
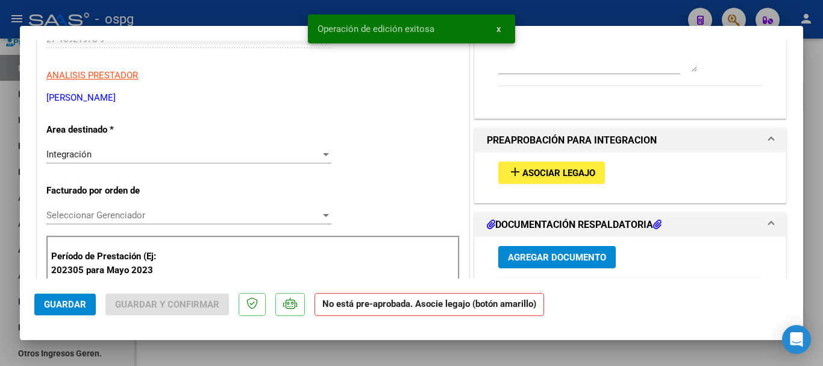
click at [822, 234] on div at bounding box center [411, 183] width 823 height 366
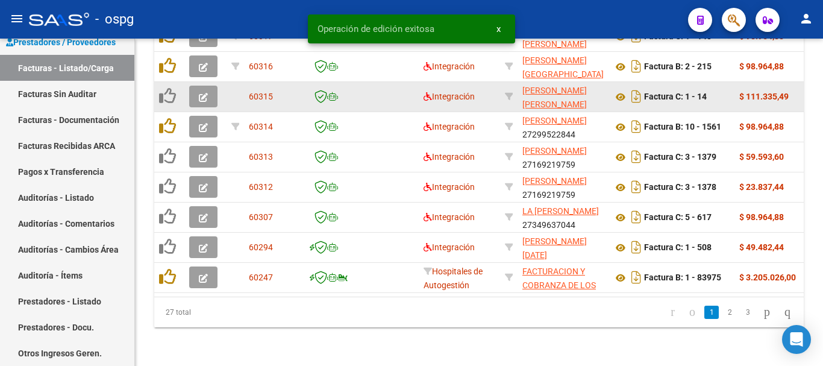
scroll to position [528, 0]
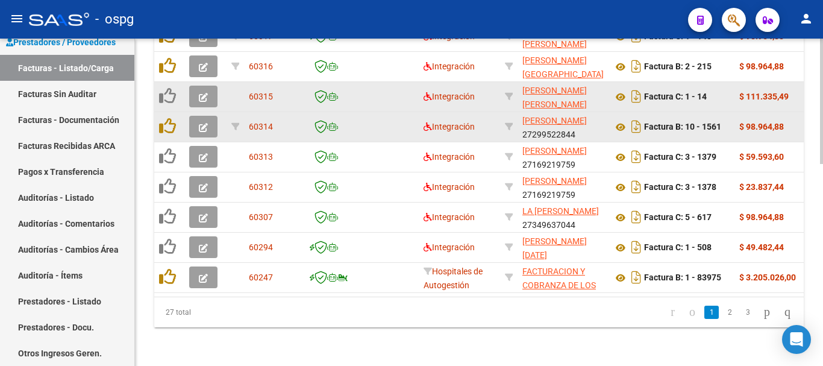
click at [204, 123] on icon "button" at bounding box center [203, 127] width 9 height 9
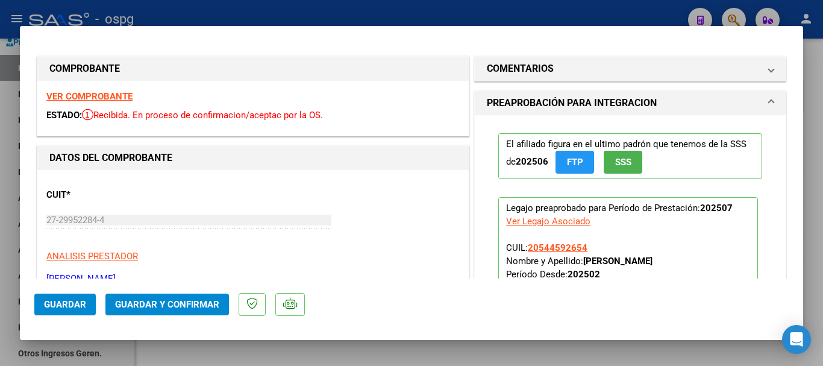
click at [118, 98] on strong "VER COMPROBANTE" at bounding box center [89, 96] width 86 height 11
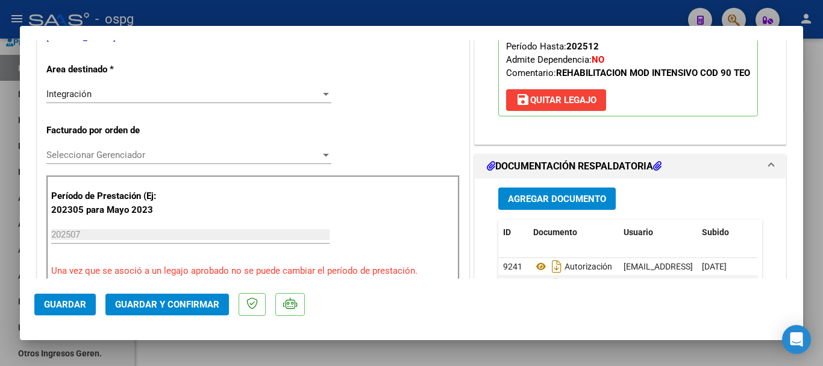
scroll to position [301, 0]
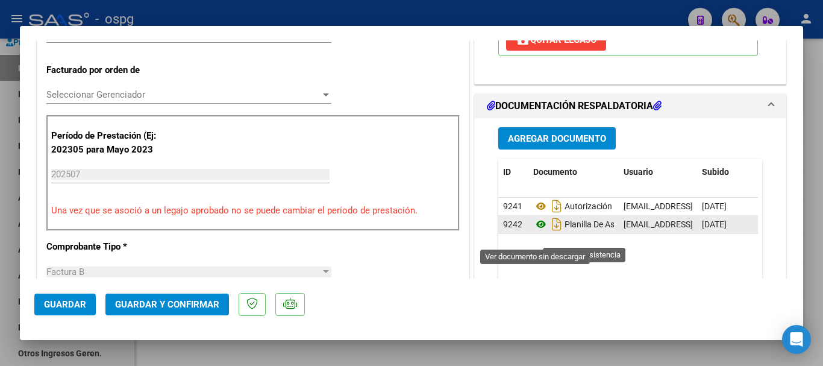
click at [535, 231] on icon at bounding box center [541, 224] width 16 height 14
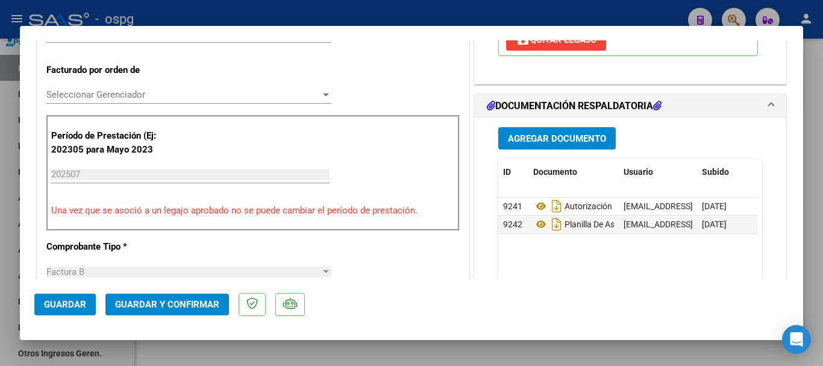
click at [817, 254] on div at bounding box center [411, 183] width 823 height 366
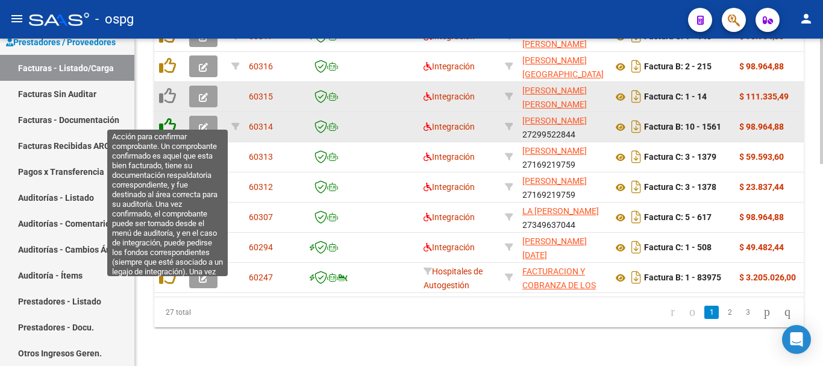
click at [172, 119] on icon at bounding box center [167, 125] width 17 height 17
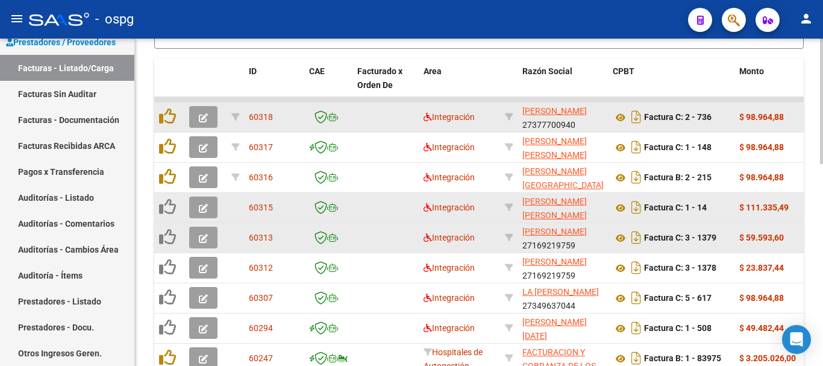
scroll to position [468, 0]
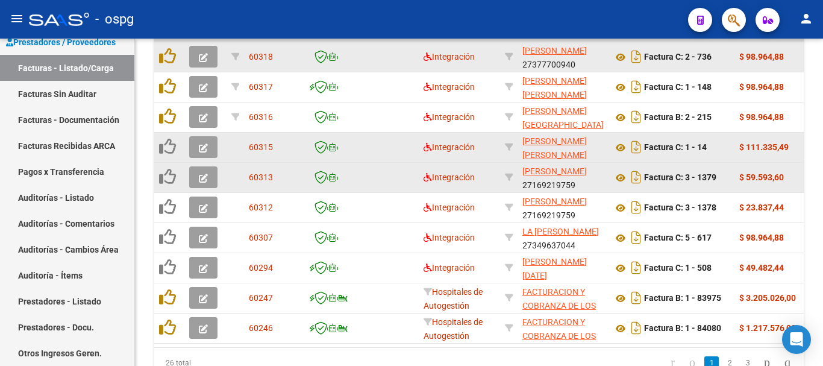
click at [201, 148] on icon "button" at bounding box center [203, 147] width 9 height 9
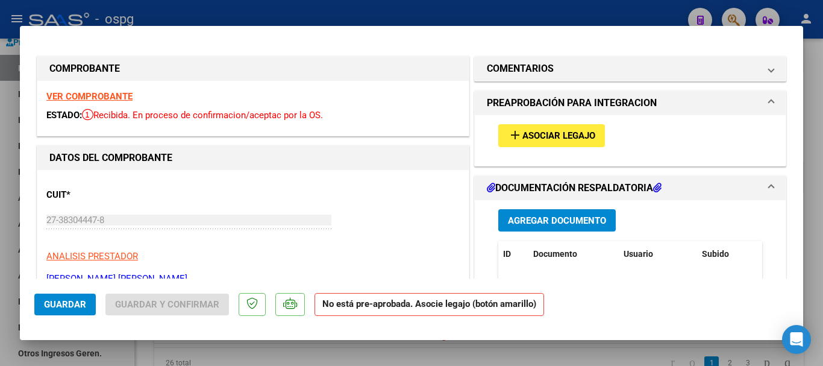
click at [89, 96] on strong "VER COMPROBANTE" at bounding box center [89, 96] width 86 height 11
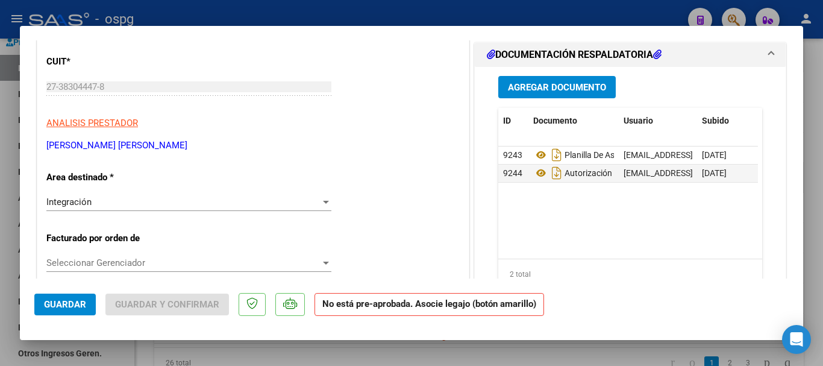
scroll to position [120, 0]
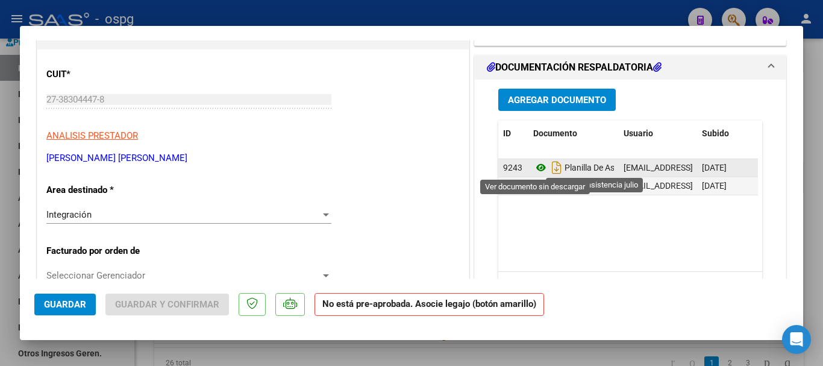
click at [535, 165] on icon at bounding box center [541, 167] width 16 height 14
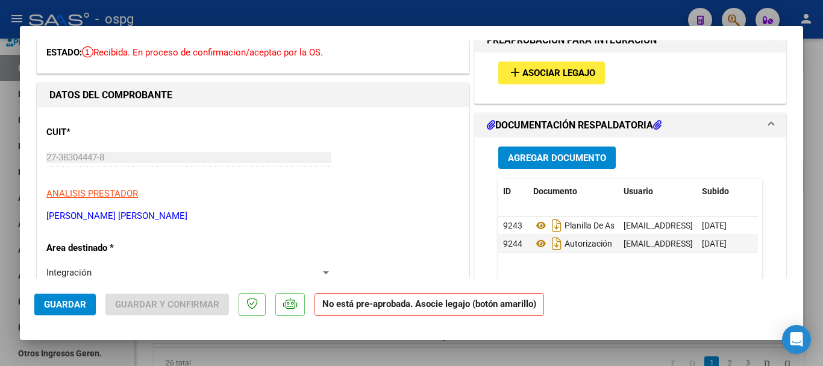
scroll to position [0, 0]
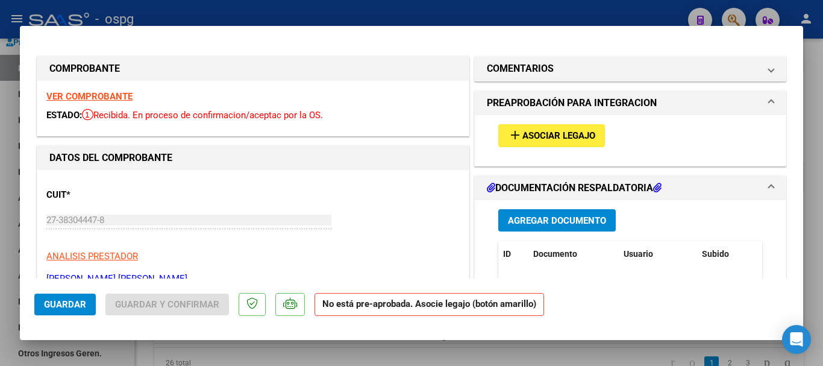
click at [557, 141] on span "Asociar Legajo" at bounding box center [558, 136] width 73 height 11
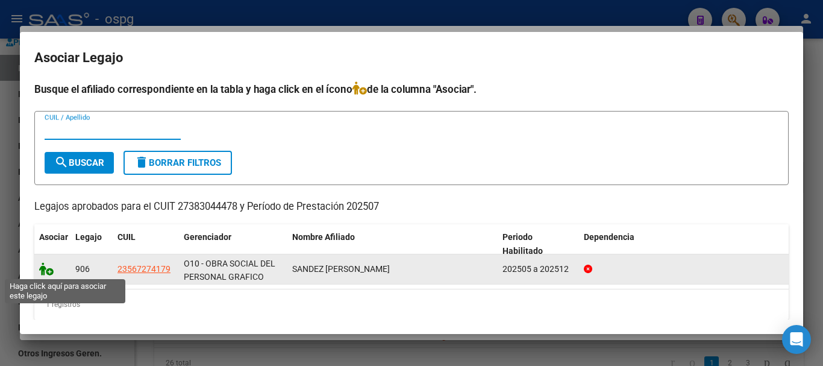
click at [45, 272] on icon at bounding box center [46, 268] width 14 height 13
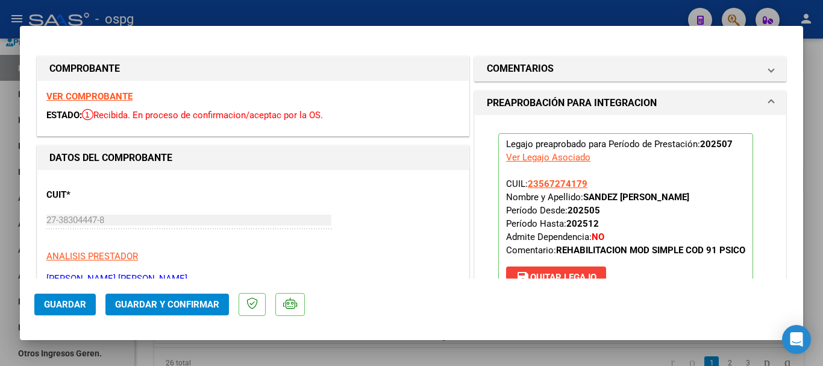
click at [81, 310] on button "Guardar" at bounding box center [64, 304] width 61 height 22
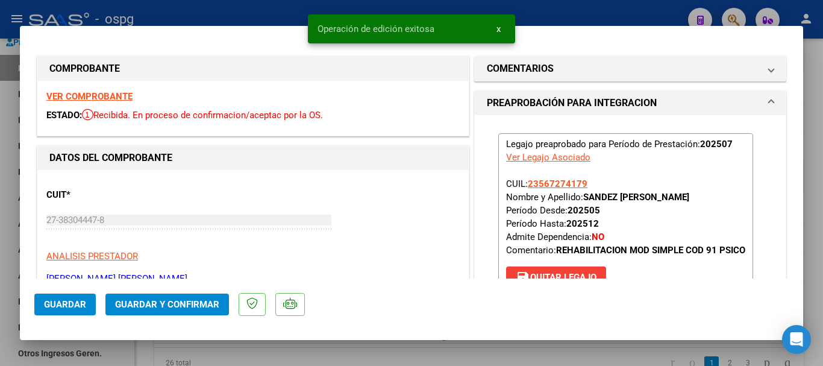
click at [815, 264] on div at bounding box center [411, 183] width 823 height 366
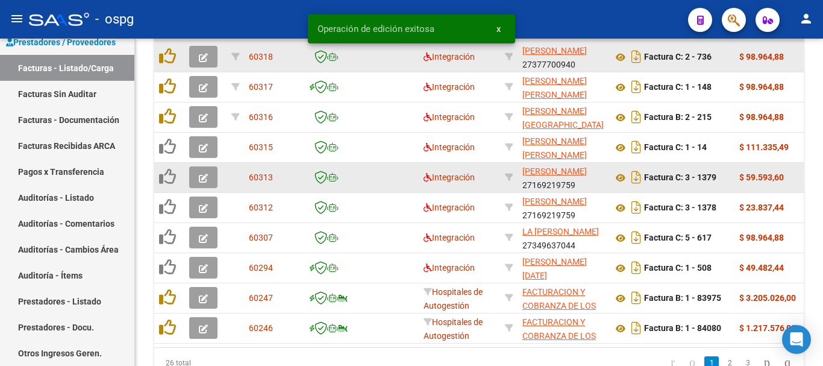
scroll to position [468, 0]
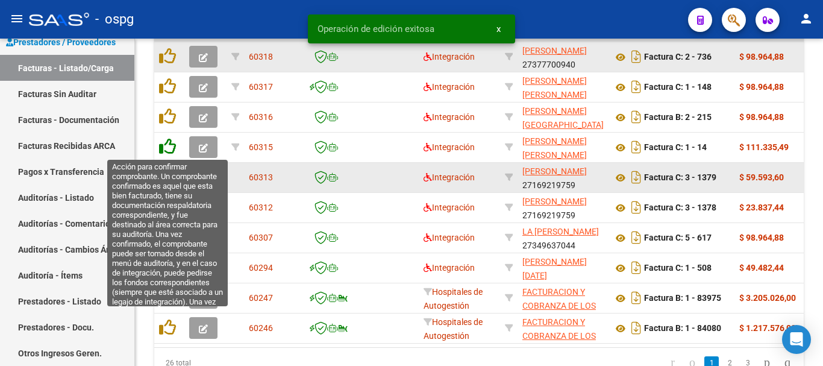
click at [170, 145] on icon at bounding box center [167, 146] width 17 height 17
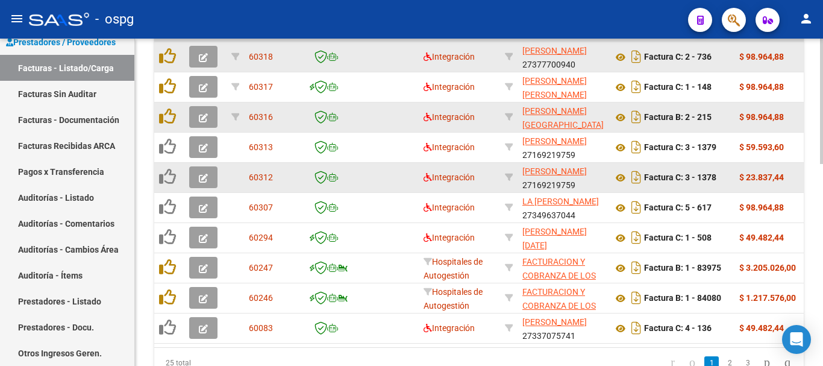
click at [202, 120] on icon "button" at bounding box center [203, 117] width 9 height 9
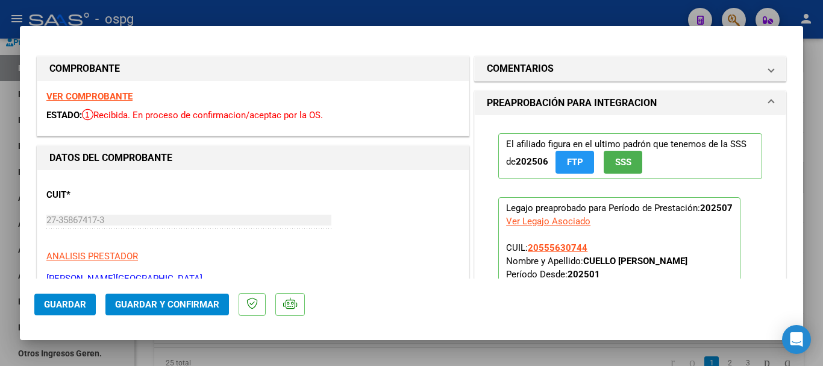
click at [114, 97] on strong "VER COMPROBANTE" at bounding box center [89, 96] width 86 height 11
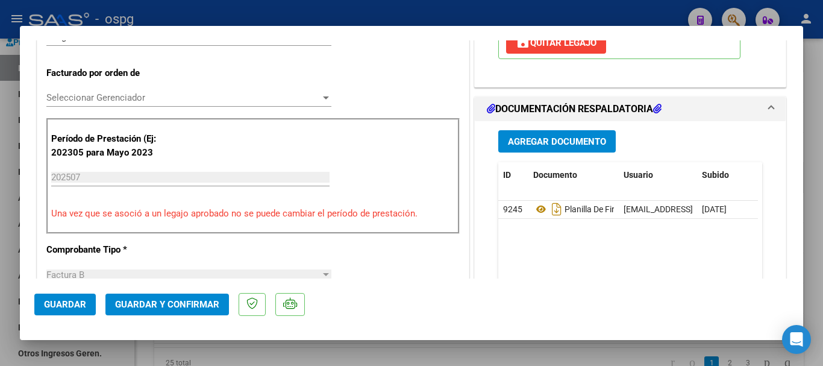
scroll to position [301, 0]
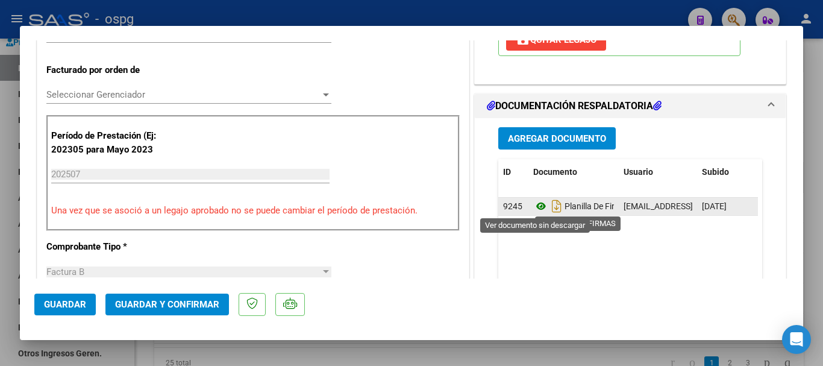
click at [533, 207] on icon at bounding box center [541, 206] width 16 height 14
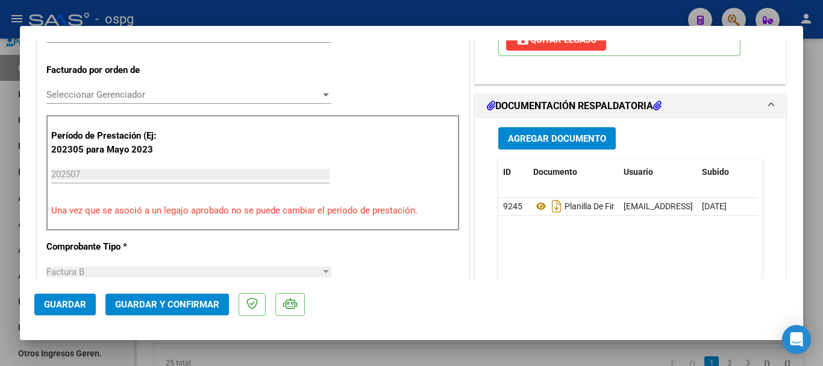
click at [821, 223] on div at bounding box center [411, 183] width 823 height 366
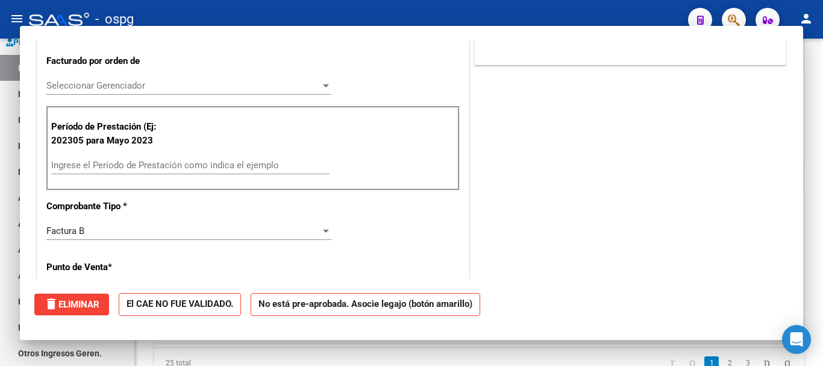
scroll to position [292, 0]
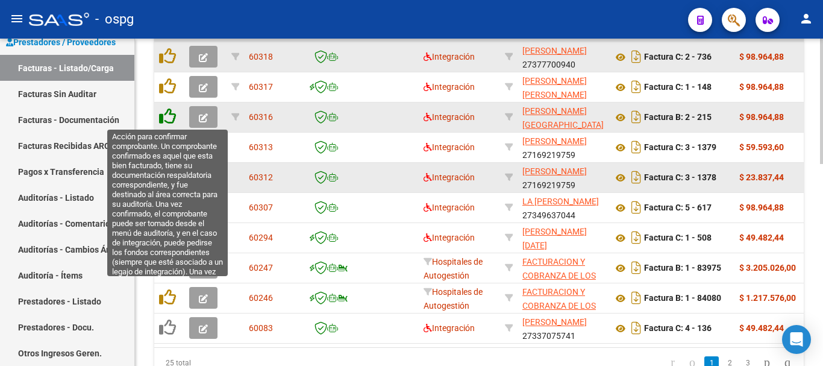
click at [169, 117] on icon at bounding box center [167, 116] width 17 height 17
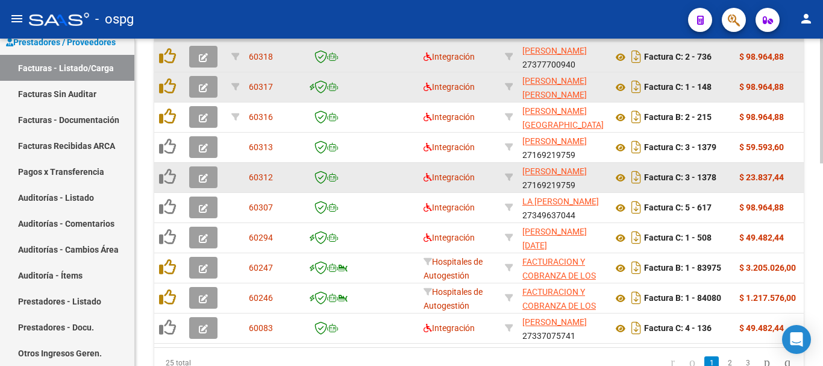
scroll to position [468, 0]
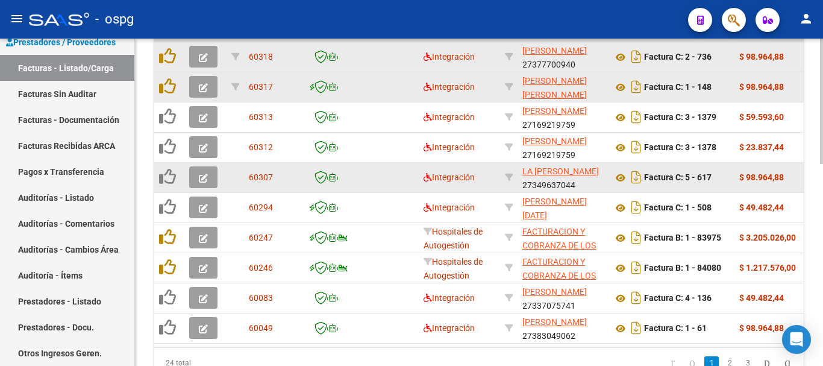
click at [203, 89] on icon "button" at bounding box center [203, 87] width 9 height 9
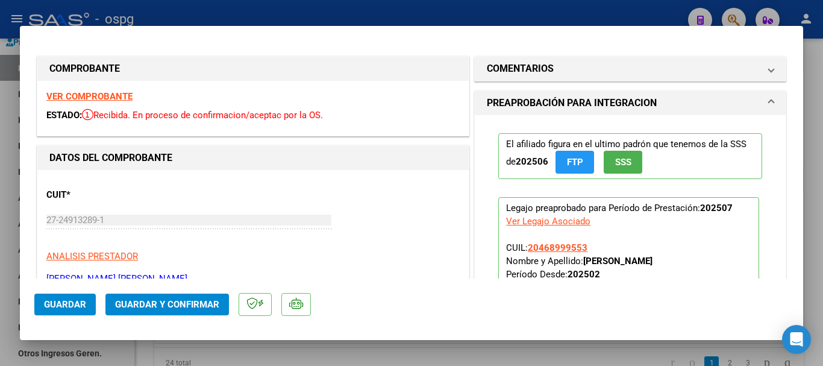
click at [100, 93] on strong "VER COMPROBANTE" at bounding box center [89, 96] width 86 height 11
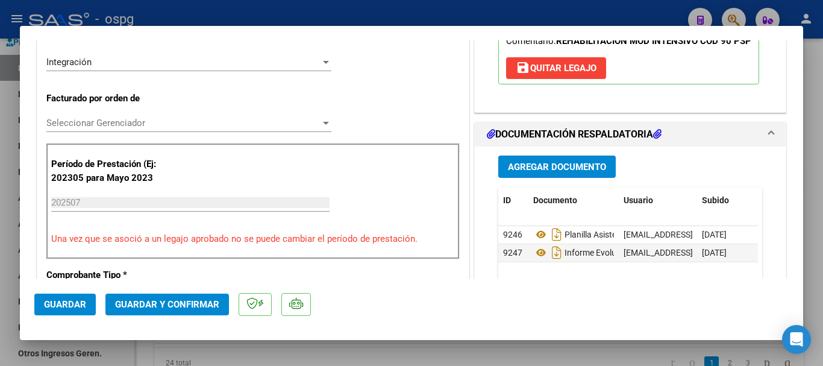
scroll to position [301, 0]
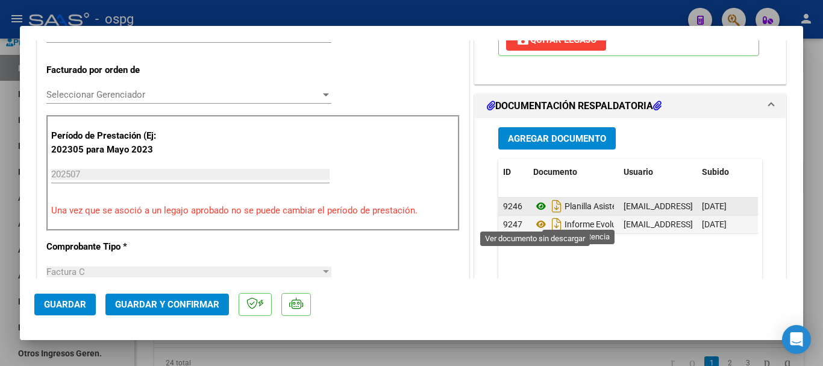
click at [534, 213] on icon at bounding box center [541, 206] width 16 height 14
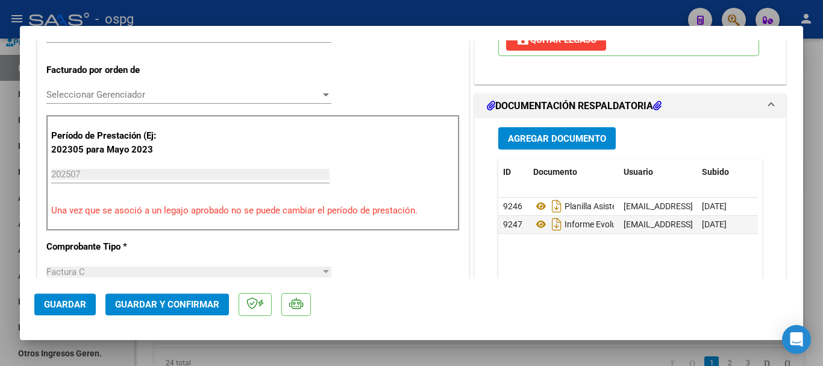
click at [821, 205] on div at bounding box center [411, 183] width 823 height 366
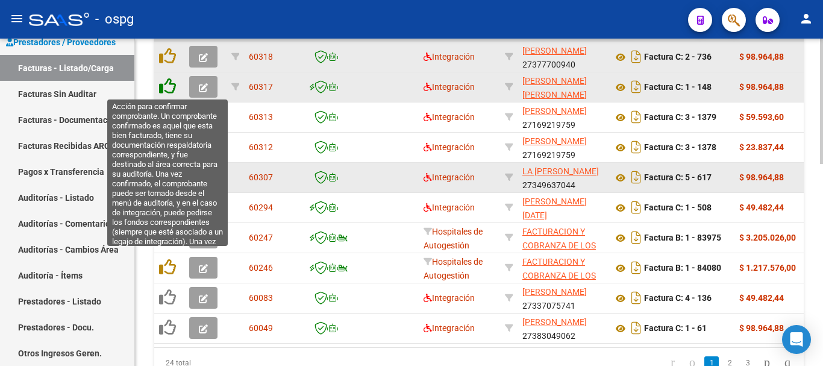
click at [166, 86] on icon at bounding box center [167, 86] width 17 height 17
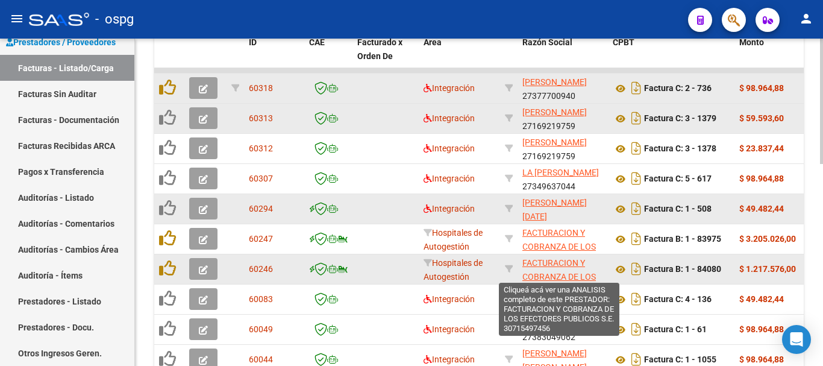
scroll to position [408, 0]
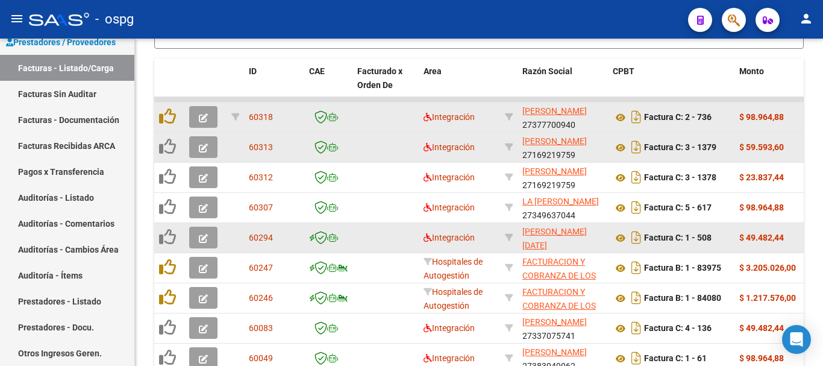
click at [204, 117] on icon "button" at bounding box center [203, 117] width 9 height 9
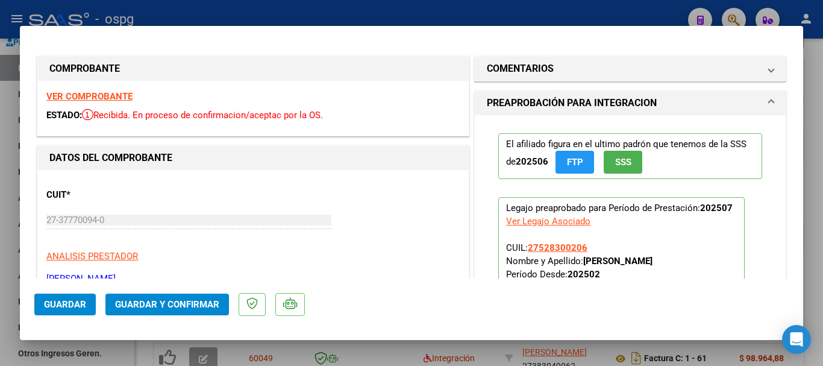
click at [98, 97] on strong "VER COMPROBANTE" at bounding box center [89, 96] width 86 height 11
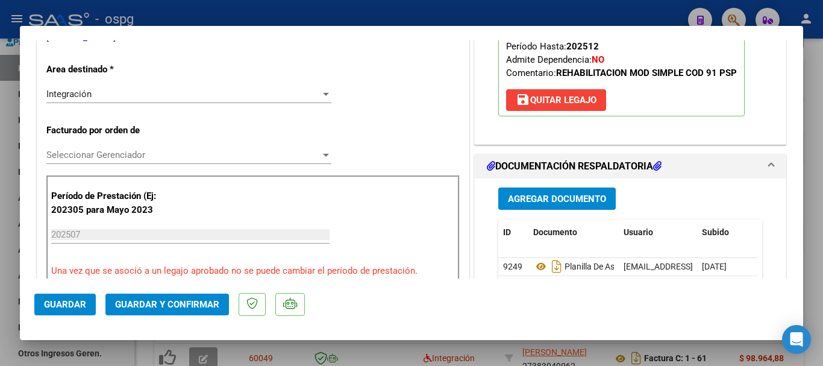
scroll to position [301, 0]
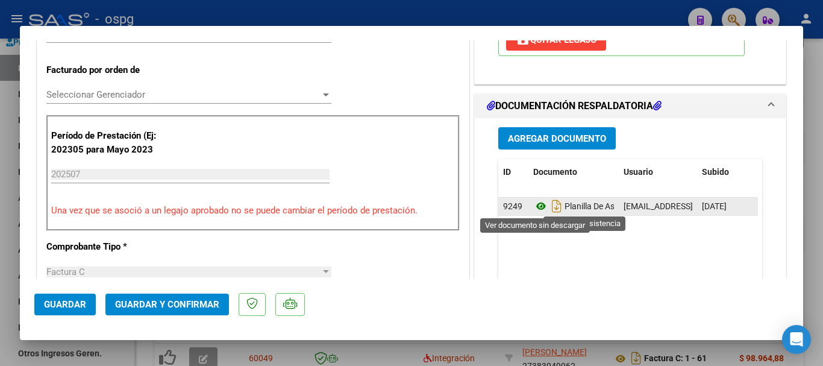
click at [535, 205] on icon at bounding box center [541, 206] width 16 height 14
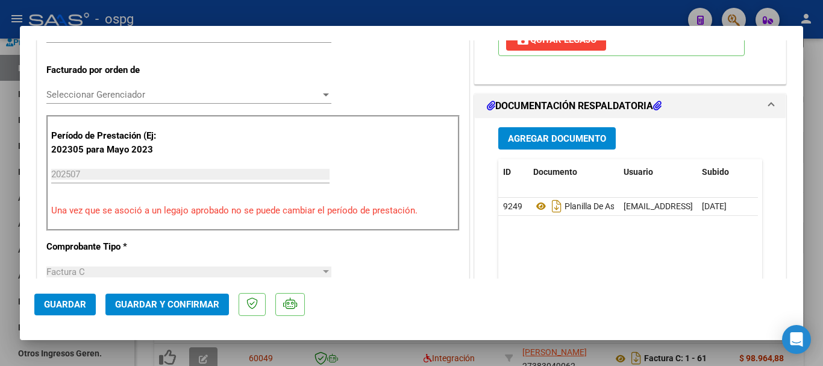
click at [822, 208] on div at bounding box center [411, 183] width 823 height 366
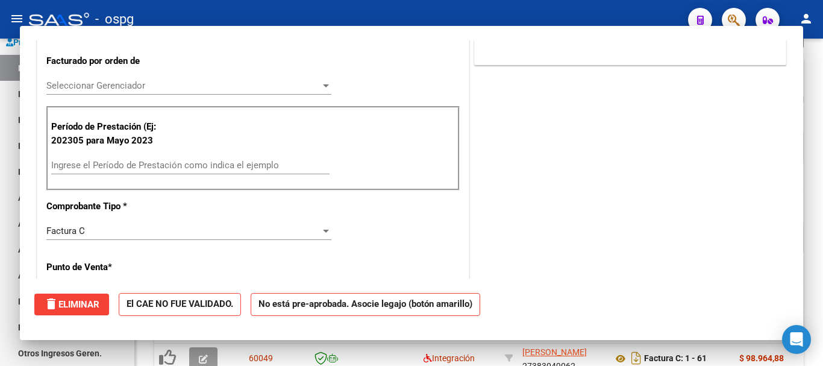
scroll to position [292, 0]
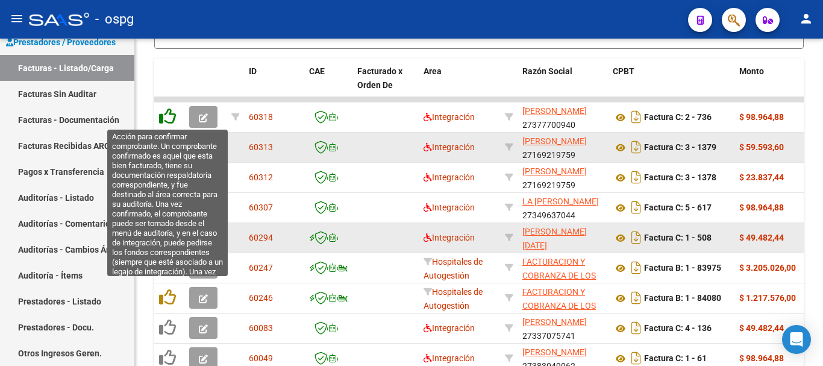
click at [170, 119] on icon at bounding box center [167, 116] width 17 height 17
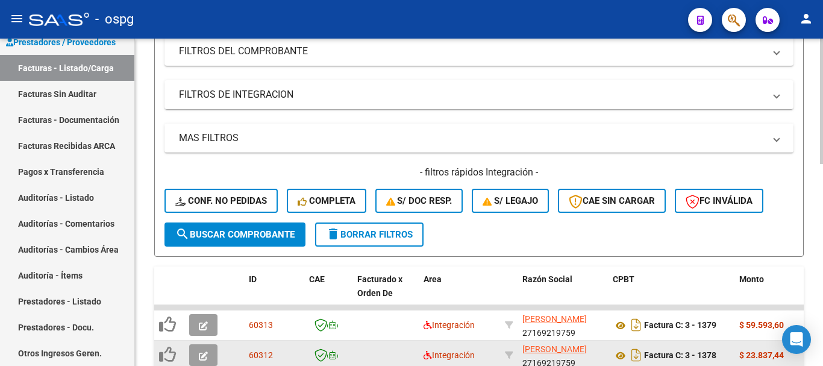
scroll to position [227, 0]
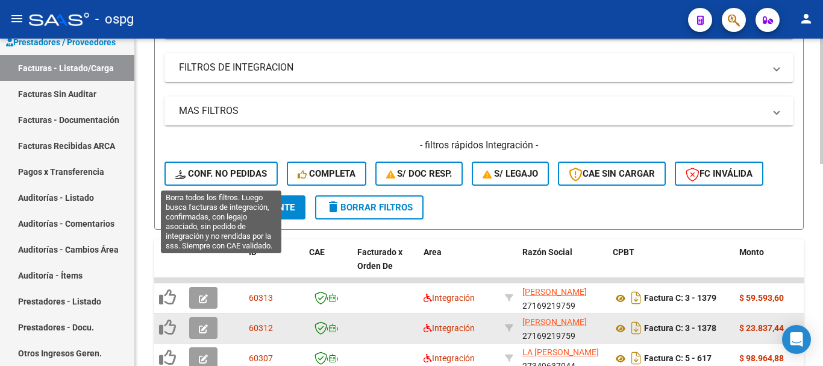
click at [234, 171] on span "Conf. no pedidas" at bounding box center [221, 173] width 92 height 11
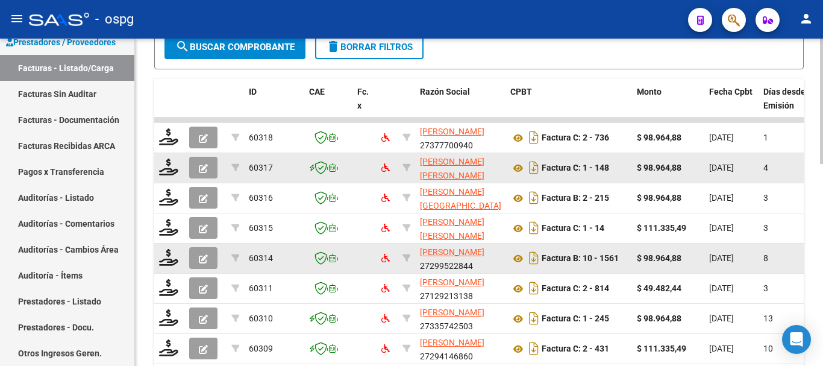
scroll to position [348, 0]
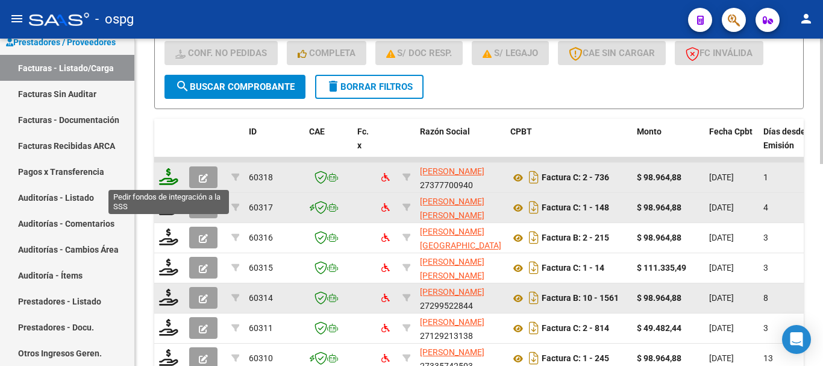
click at [172, 183] on icon at bounding box center [168, 176] width 19 height 17
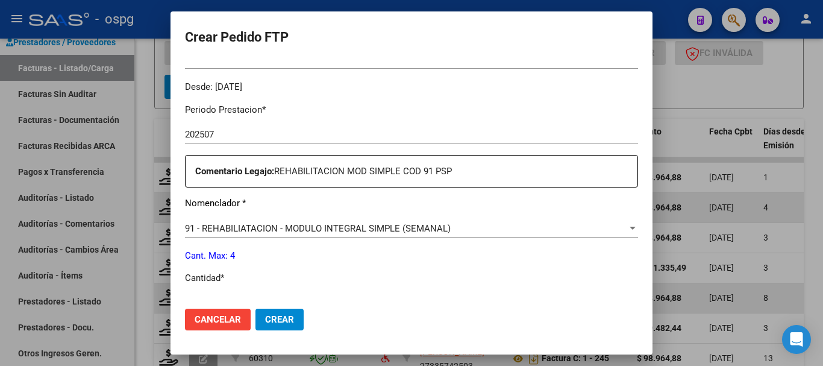
scroll to position [422, 0]
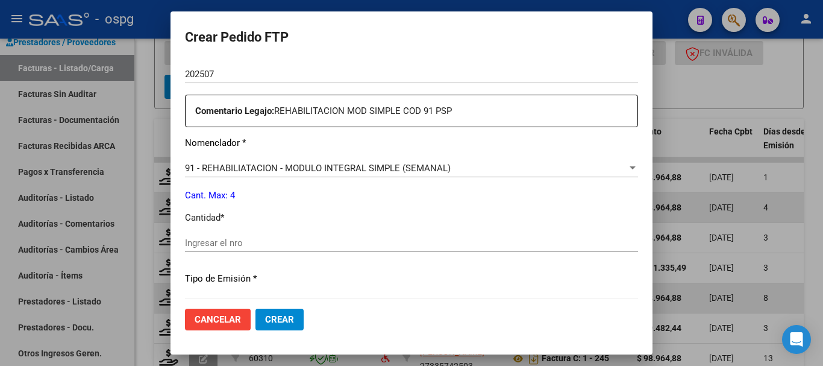
click at [357, 239] on input "Ingresar el nro" at bounding box center [411, 242] width 453 height 11
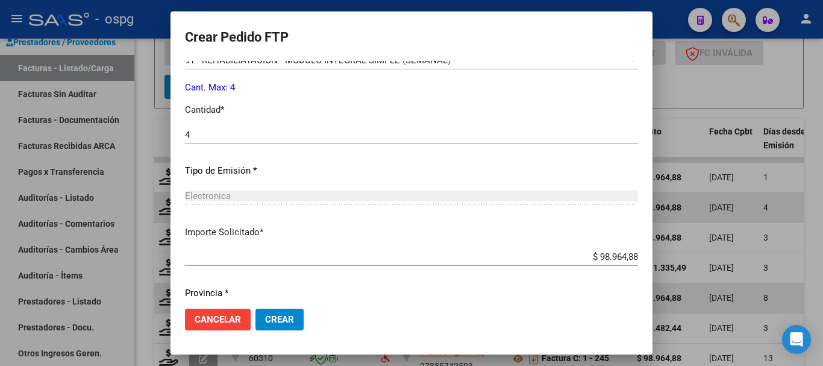
scroll to position [569, 0]
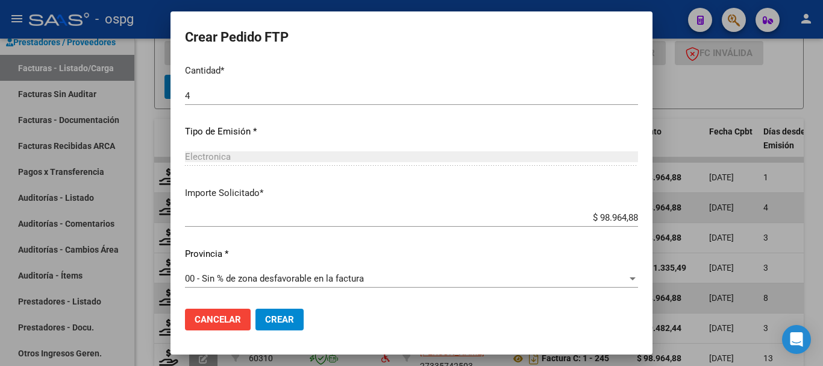
click at [282, 318] on span "Crear" at bounding box center [279, 319] width 29 height 11
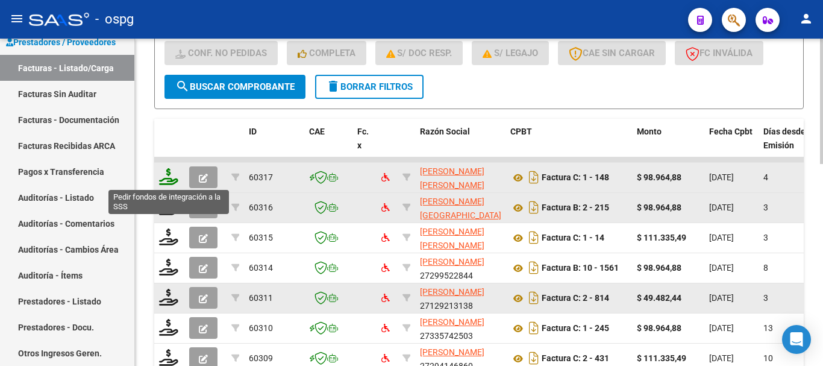
click at [171, 179] on icon at bounding box center [168, 176] width 19 height 17
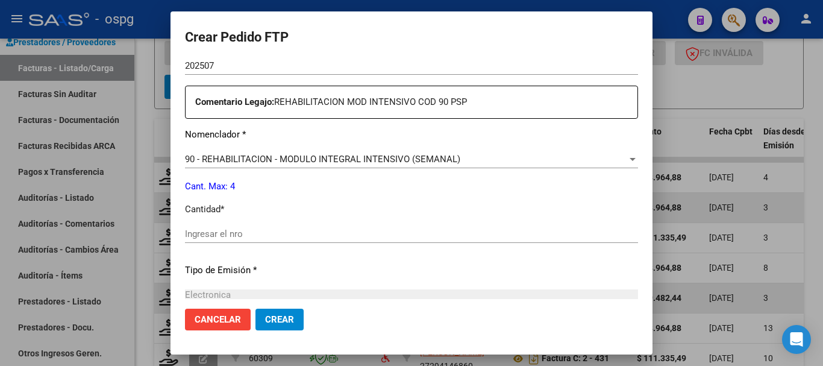
scroll to position [422, 0]
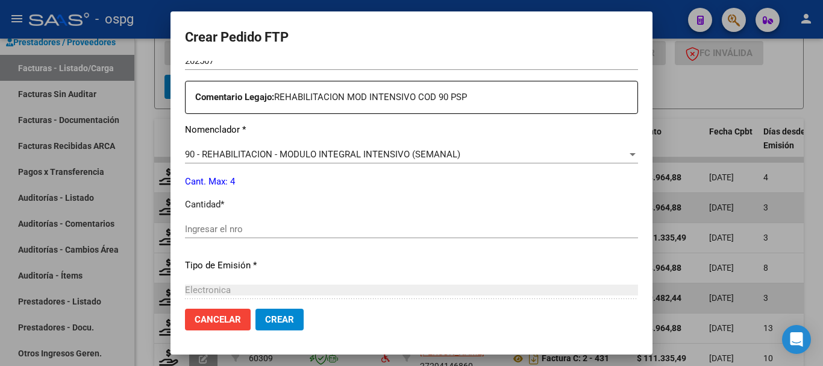
click at [360, 223] on input "Ingresar el nro" at bounding box center [411, 228] width 453 height 11
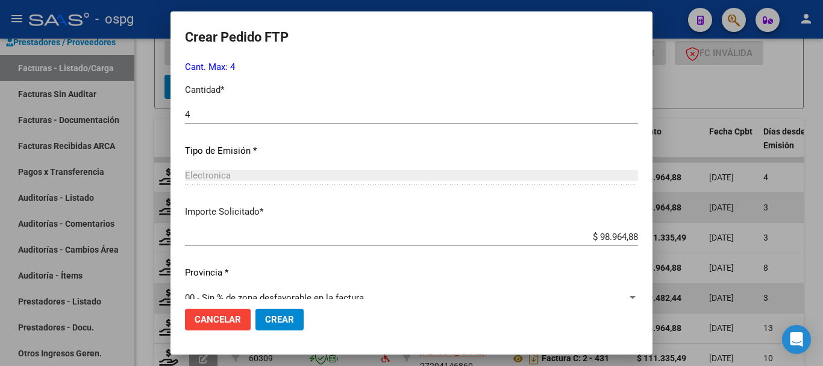
scroll to position [555, 0]
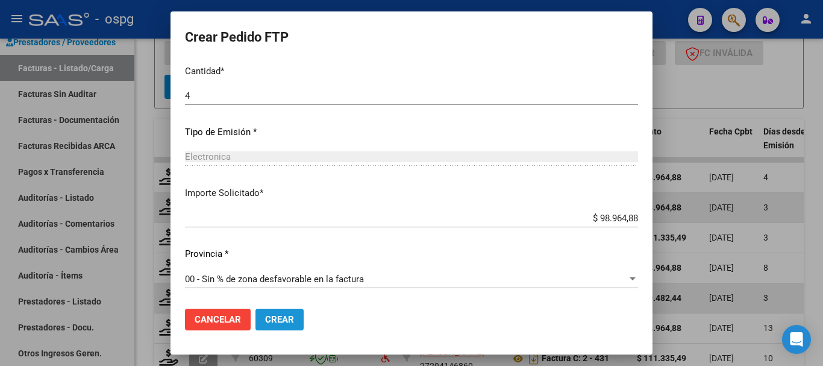
click at [287, 318] on span "Crear" at bounding box center [279, 319] width 29 height 11
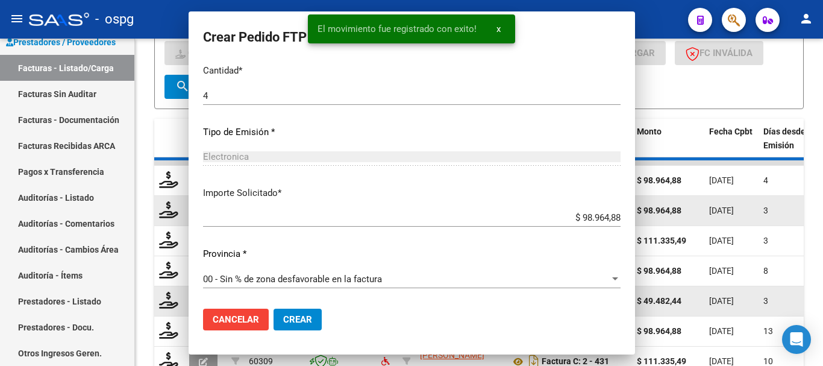
scroll to position [0, 0]
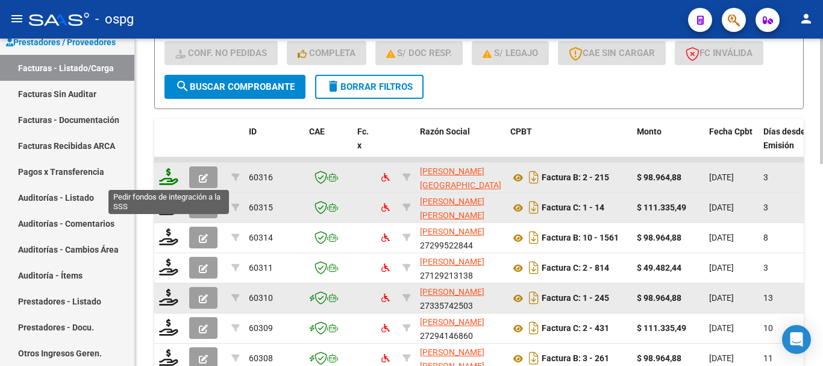
click at [173, 182] on icon at bounding box center [168, 176] width 19 height 17
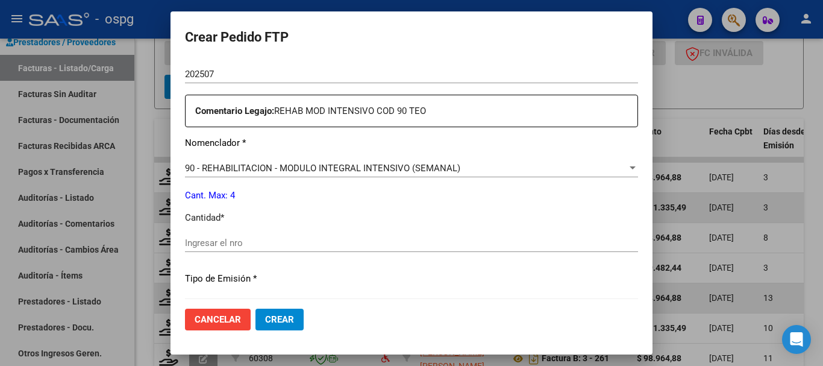
scroll to position [482, 0]
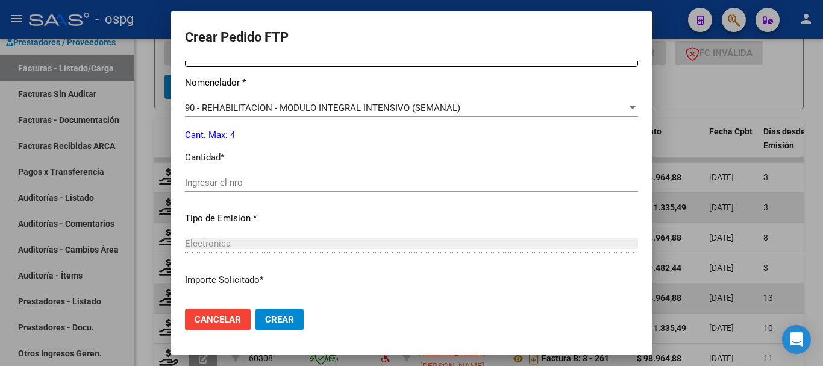
click at [286, 186] on input "Ingresar el nro" at bounding box center [411, 182] width 453 height 11
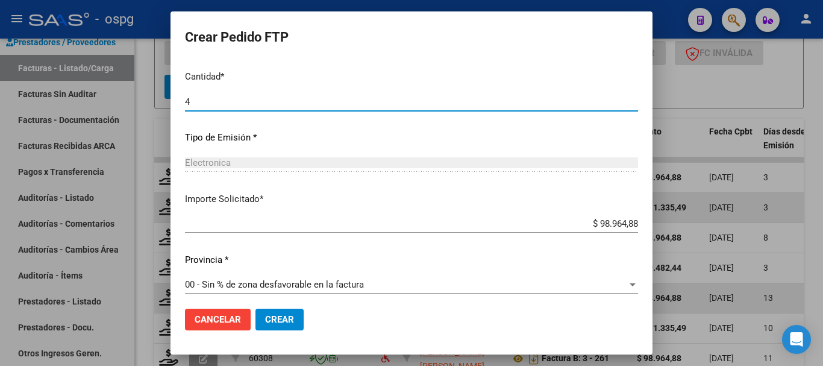
scroll to position [569, 0]
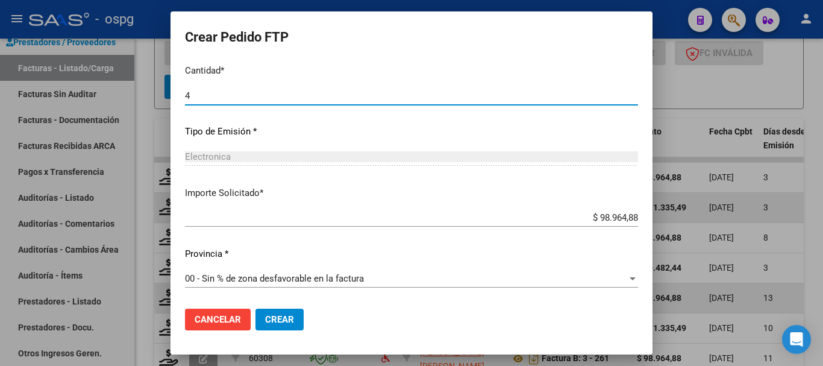
click at [278, 324] on span "Crear" at bounding box center [279, 319] width 29 height 11
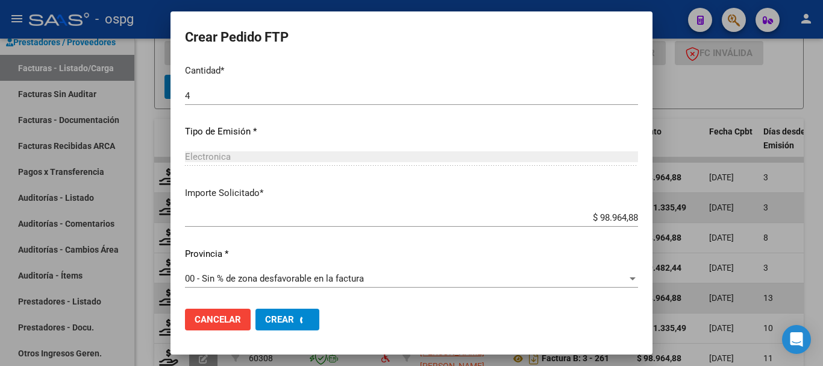
scroll to position [0, 0]
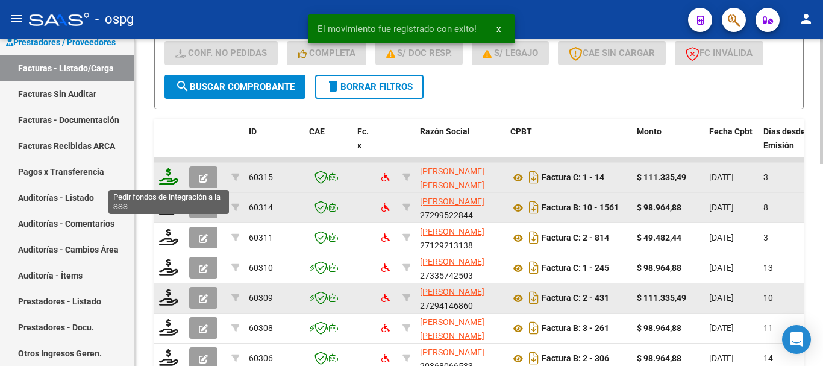
click at [168, 181] on icon at bounding box center [168, 176] width 19 height 17
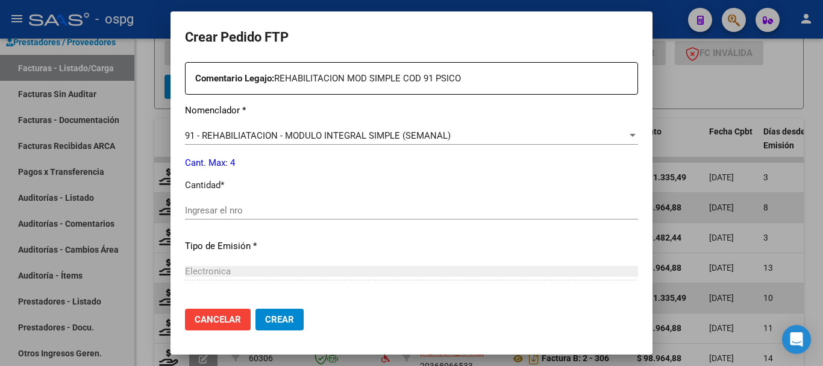
scroll to position [482, 0]
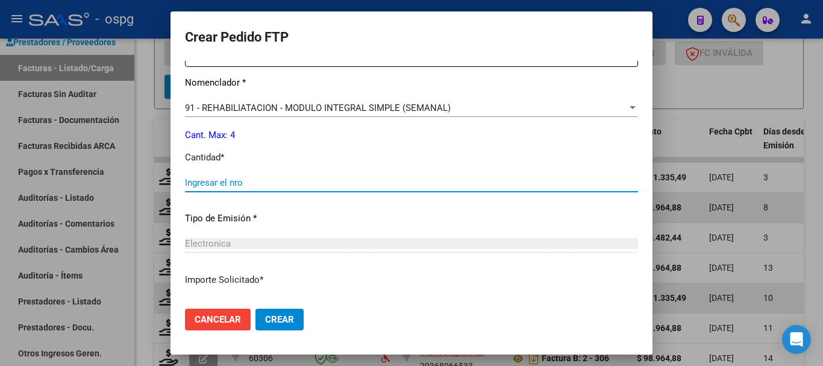
drag, startPoint x: 319, startPoint y: 186, endPoint x: 313, endPoint y: 186, distance: 6.1
click at [319, 185] on input "Ingresar el nro" at bounding box center [411, 182] width 453 height 11
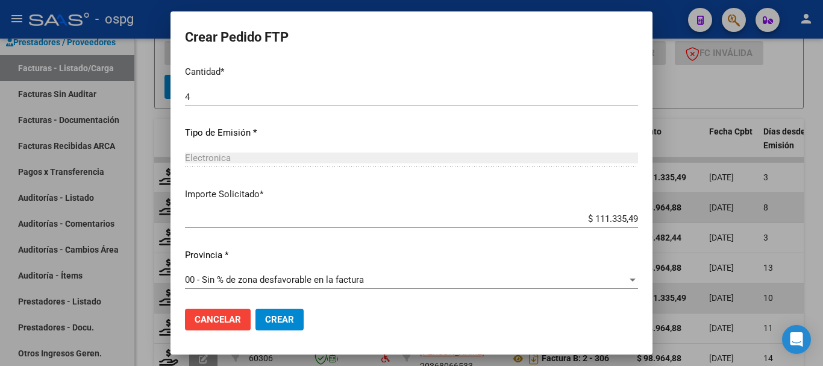
scroll to position [569, 0]
click at [292, 322] on span "Crear" at bounding box center [279, 319] width 29 height 11
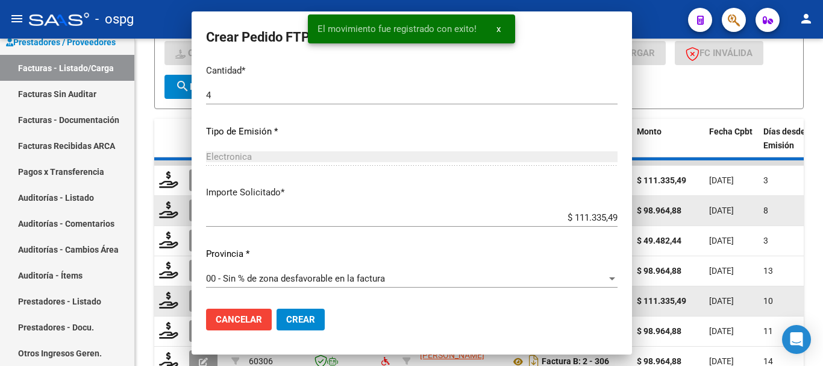
scroll to position [0, 0]
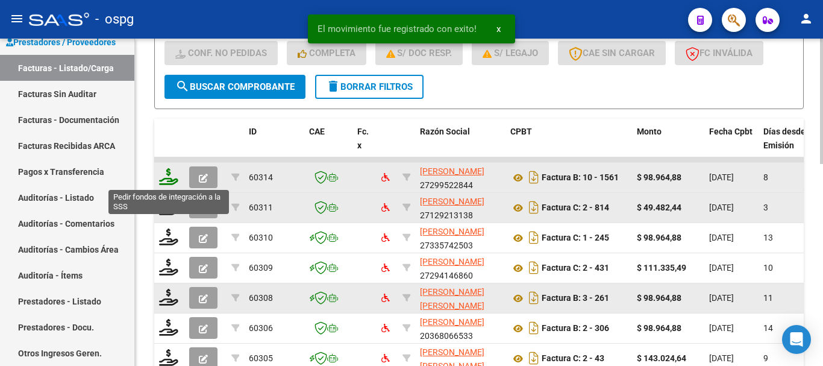
click at [163, 178] on icon at bounding box center [168, 176] width 19 height 17
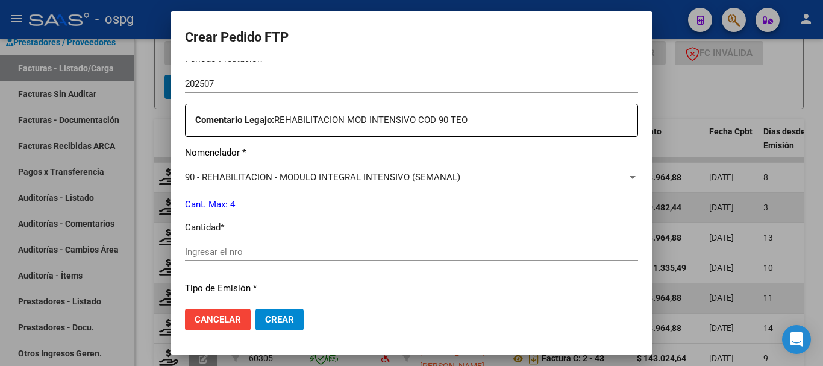
scroll to position [482, 0]
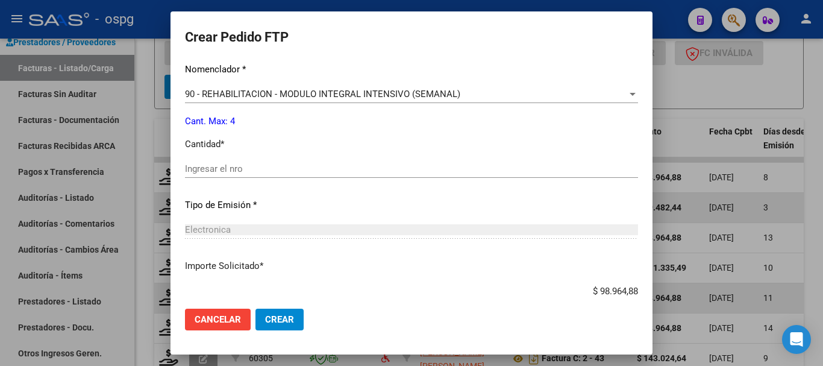
click at [377, 173] on input "Ingresar el nro" at bounding box center [411, 168] width 453 height 11
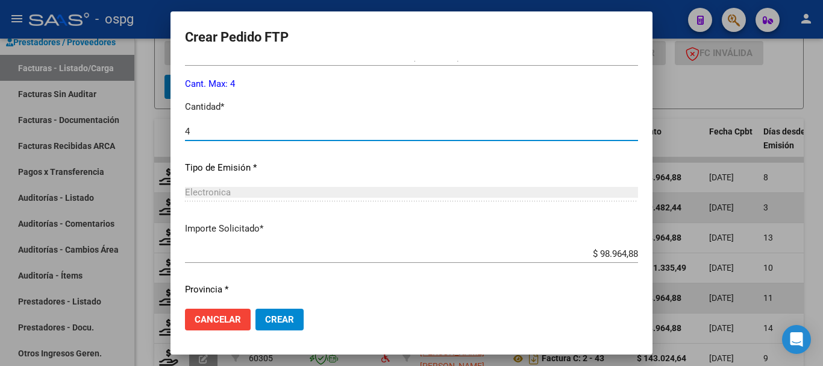
scroll to position [555, 0]
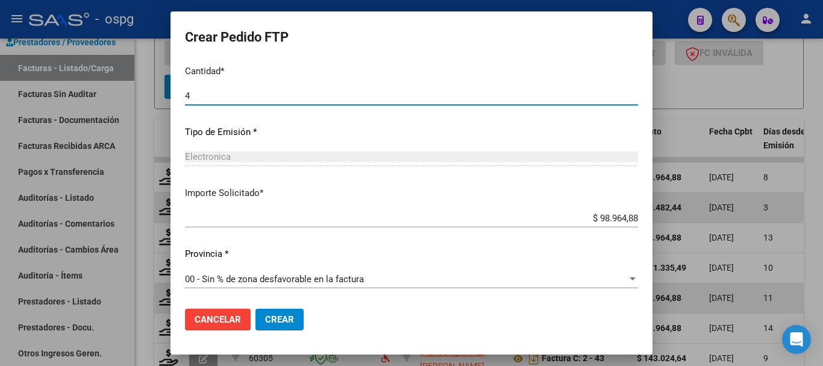
click at [286, 314] on span "Crear" at bounding box center [279, 319] width 29 height 11
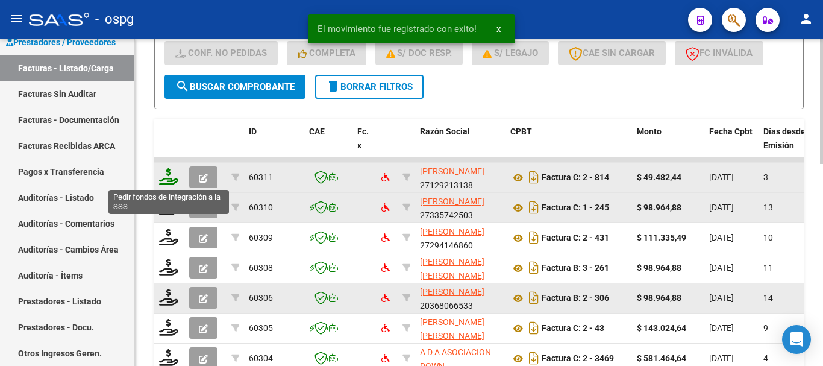
click at [165, 179] on icon at bounding box center [168, 176] width 19 height 17
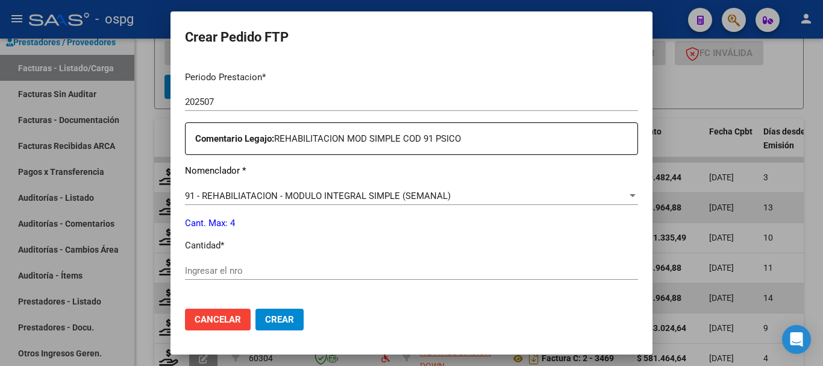
scroll to position [422, 0]
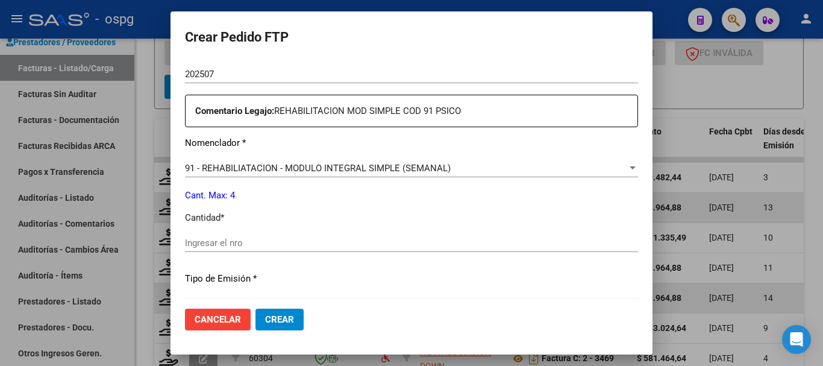
click at [335, 240] on input "Ingresar el nro" at bounding box center [411, 242] width 453 height 11
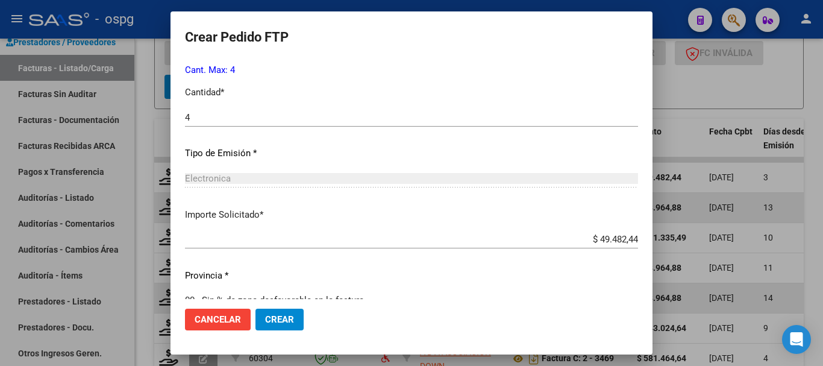
scroll to position [569, 0]
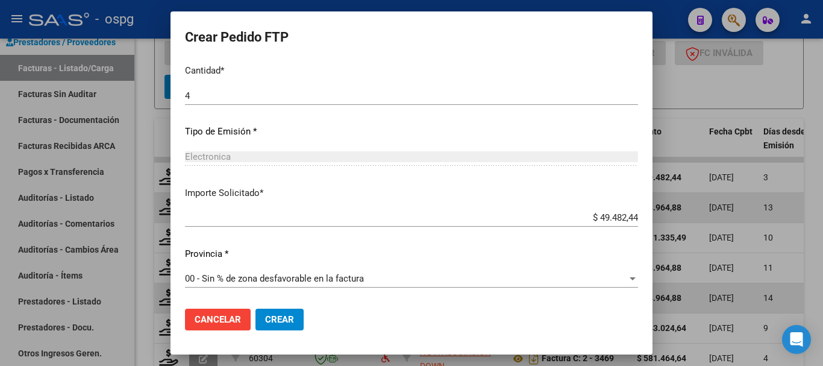
click at [290, 322] on span "Crear" at bounding box center [279, 319] width 29 height 11
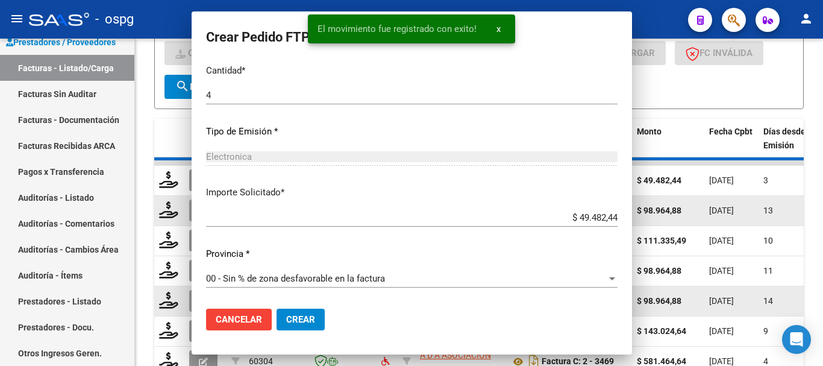
scroll to position [501, 0]
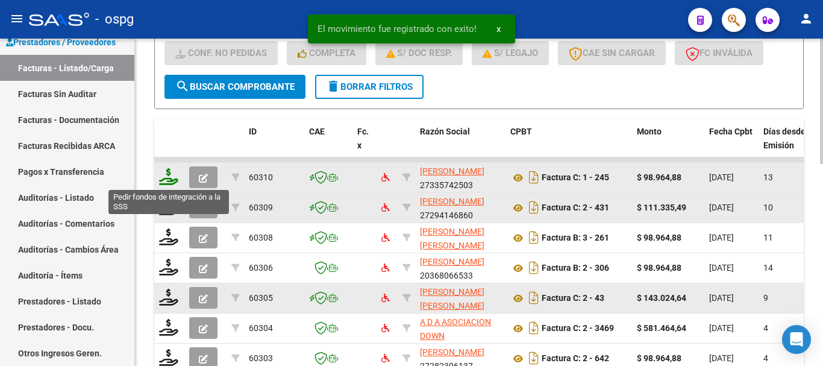
click at [170, 181] on icon at bounding box center [168, 176] width 19 height 17
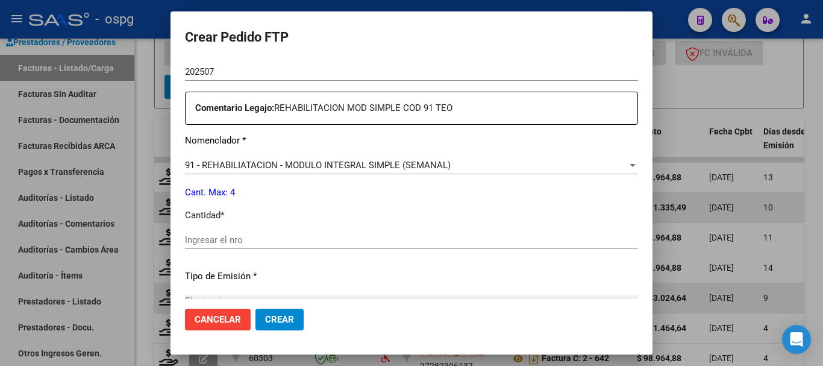
scroll to position [422, 0]
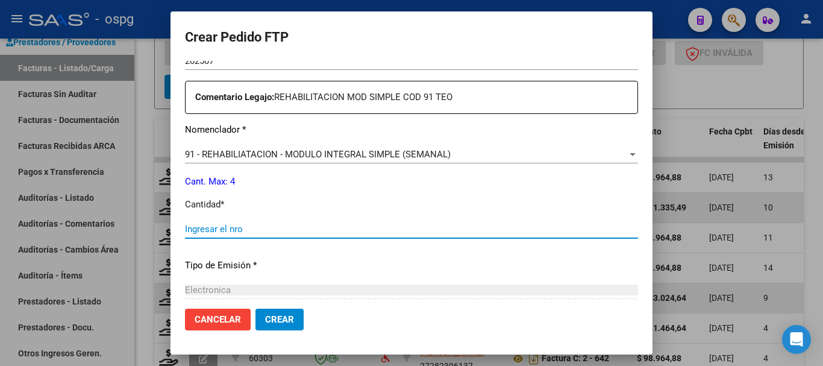
click at [366, 226] on input "Ingresar el nro" at bounding box center [411, 228] width 453 height 11
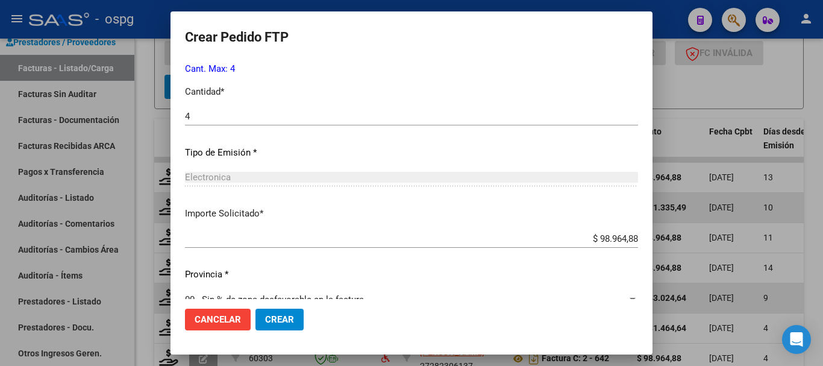
scroll to position [555, 0]
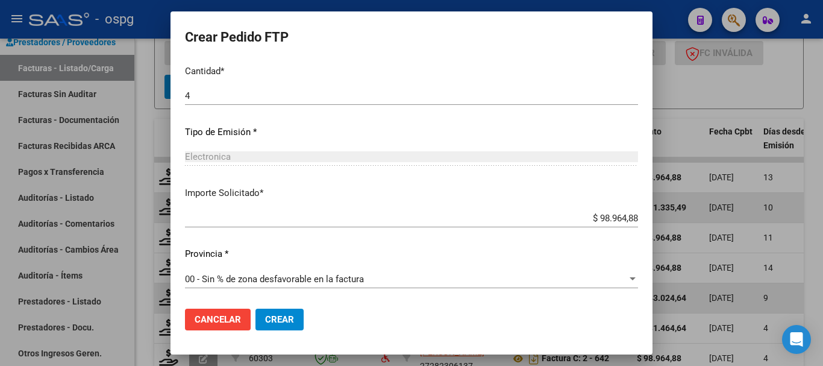
click at [274, 311] on button "Crear" at bounding box center [279, 319] width 48 height 22
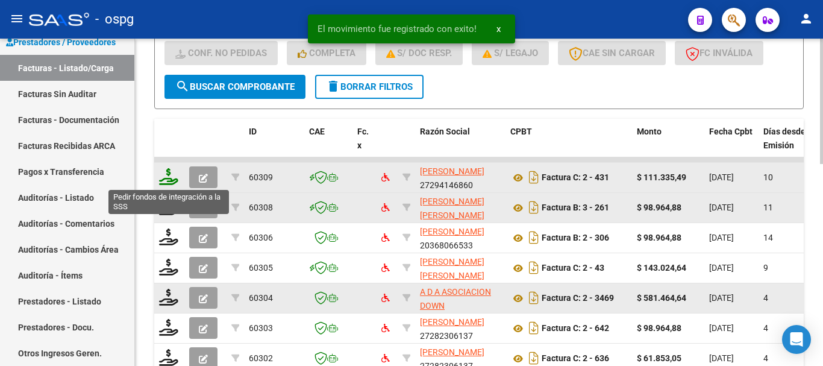
click at [168, 178] on icon at bounding box center [168, 176] width 19 height 17
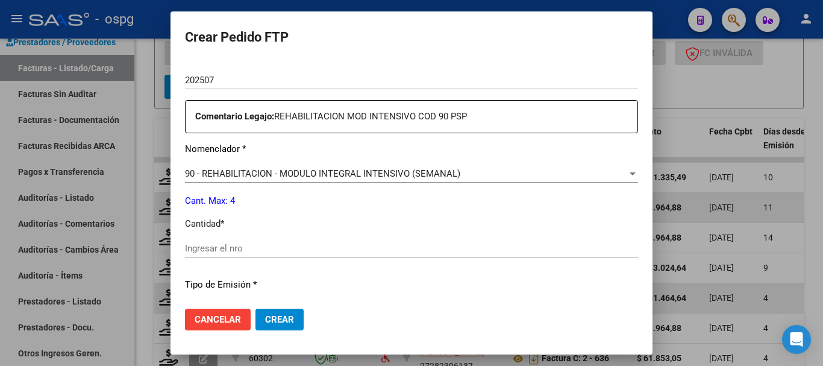
scroll to position [422, 0]
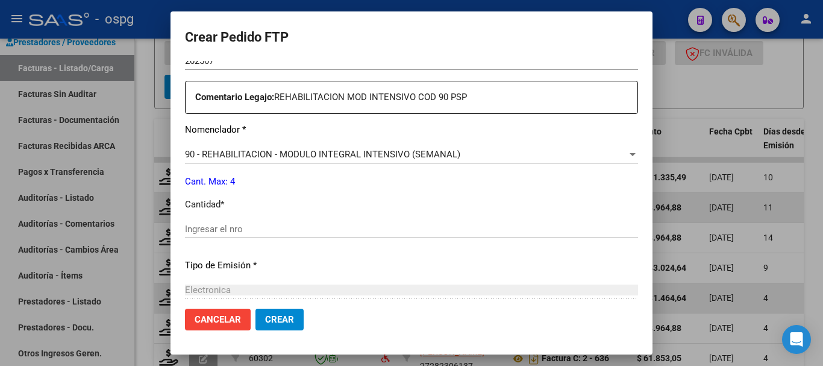
click at [413, 235] on div "Ingresar el nro" at bounding box center [411, 229] width 453 height 18
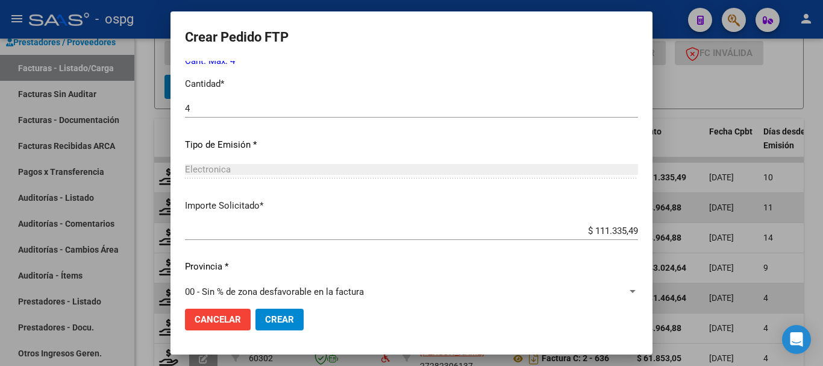
scroll to position [555, 0]
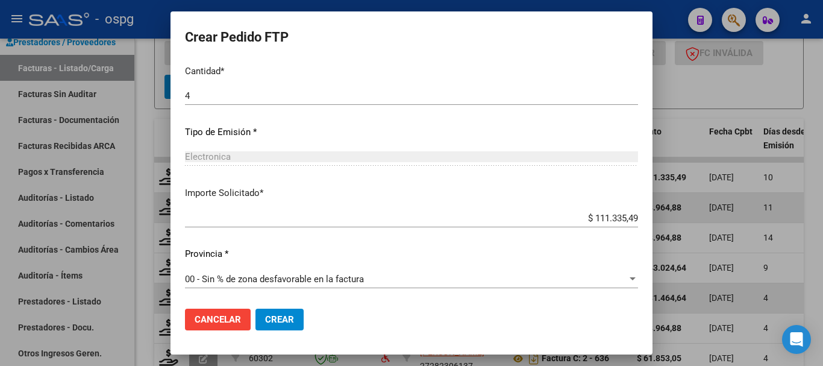
click at [295, 322] on button "Crear" at bounding box center [279, 319] width 48 height 22
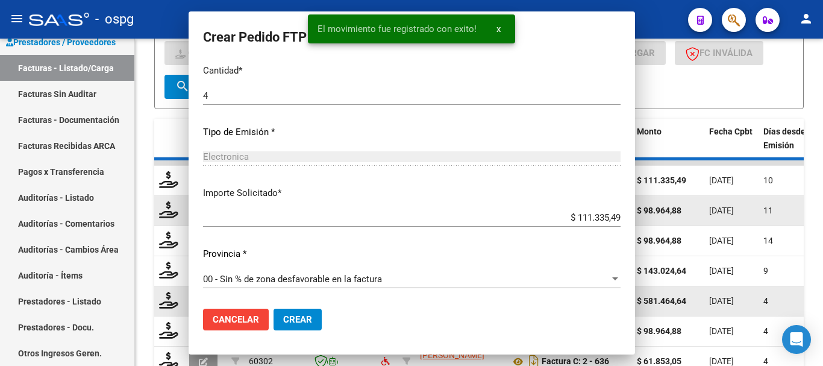
scroll to position [0, 0]
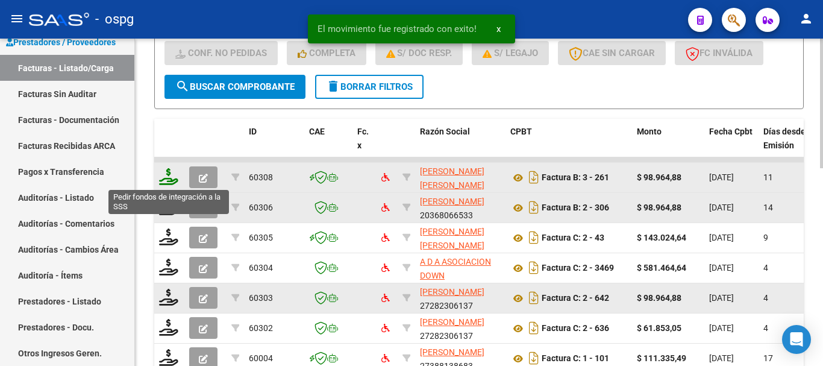
click at [169, 182] on icon at bounding box center [168, 176] width 19 height 17
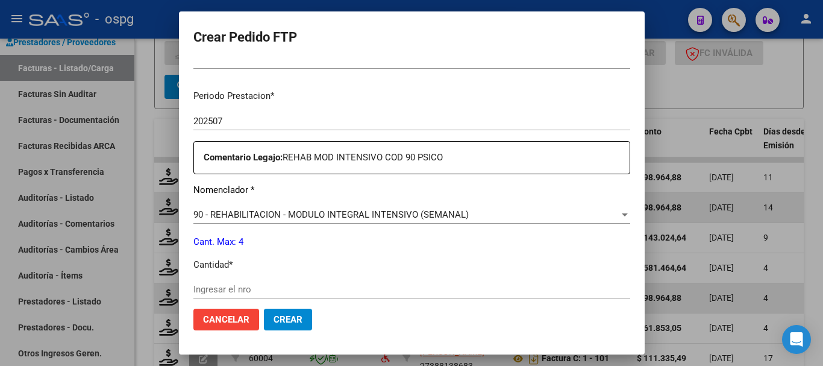
scroll to position [422, 0]
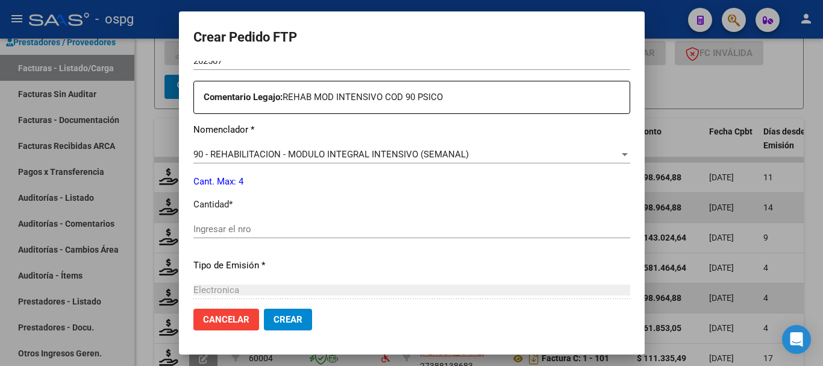
click at [349, 235] on div "Ingresar el nro" at bounding box center [411, 229] width 437 height 18
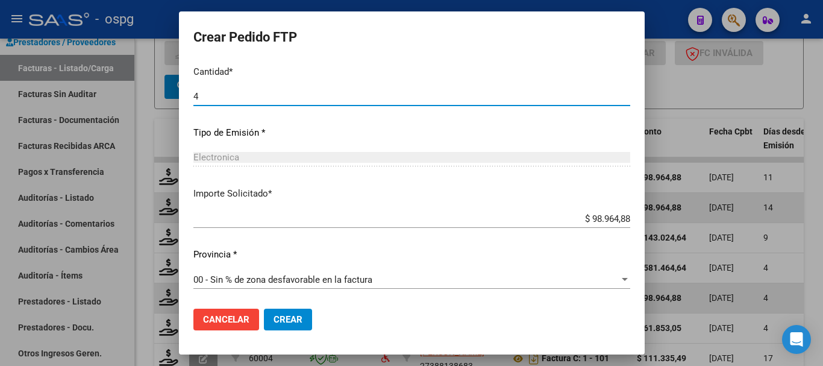
scroll to position [555, 0]
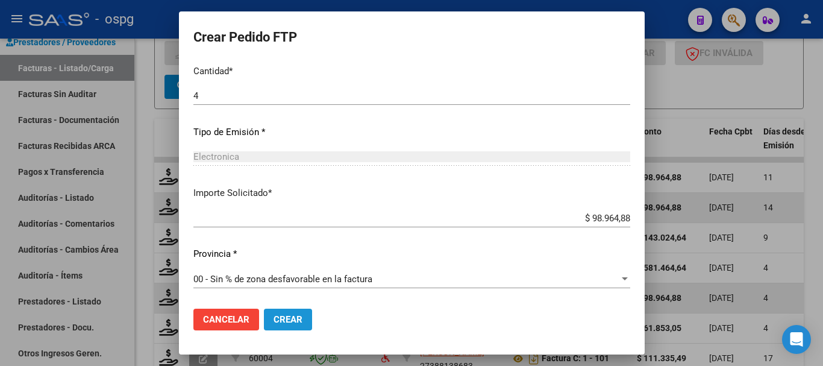
click at [281, 319] on span "Crear" at bounding box center [287, 319] width 29 height 11
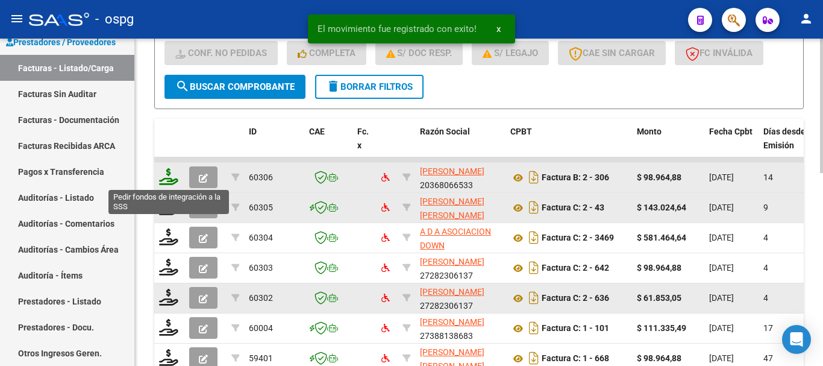
click at [168, 178] on icon at bounding box center [168, 176] width 19 height 17
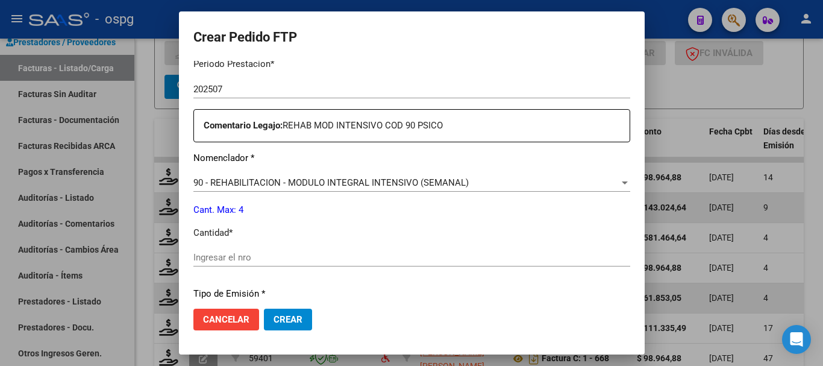
scroll to position [422, 0]
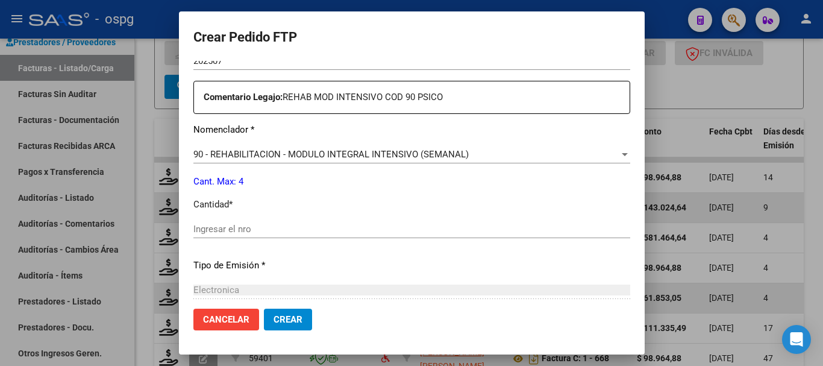
click at [284, 225] on input "Ingresar el nro" at bounding box center [411, 228] width 437 height 11
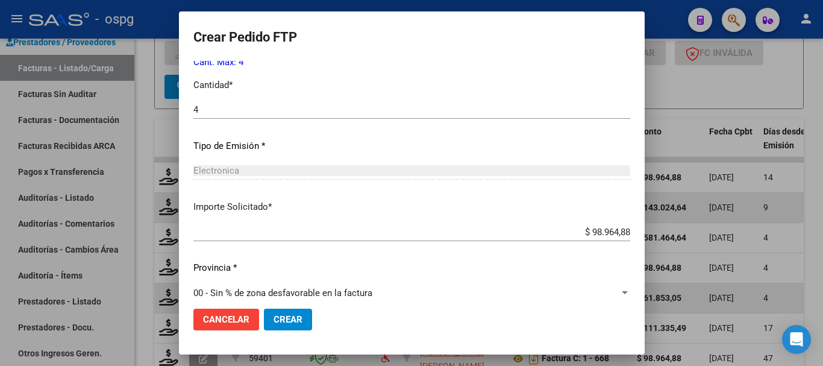
scroll to position [542, 0]
click at [273, 320] on span "Crear" at bounding box center [287, 319] width 29 height 11
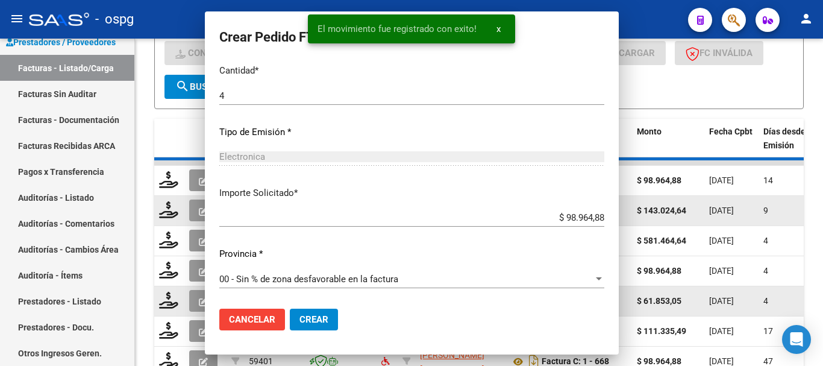
scroll to position [474, 0]
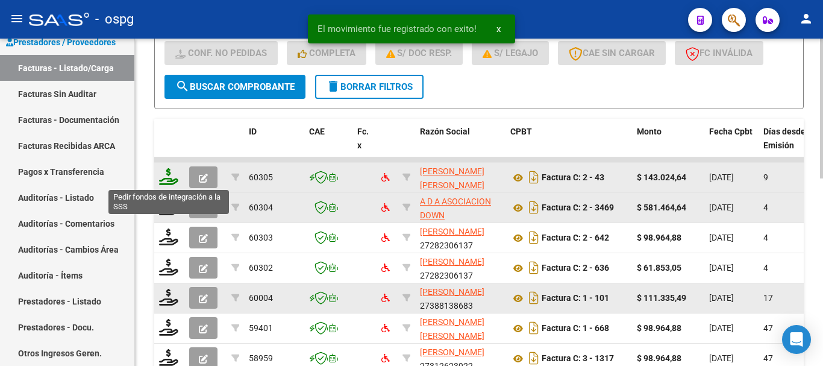
click at [167, 180] on icon at bounding box center [168, 176] width 19 height 17
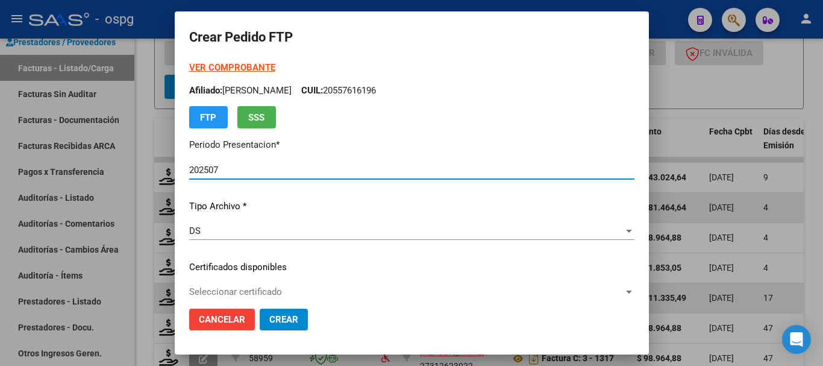
click at [244, 69] on strong "VER COMPROBANTE" at bounding box center [232, 67] width 86 height 11
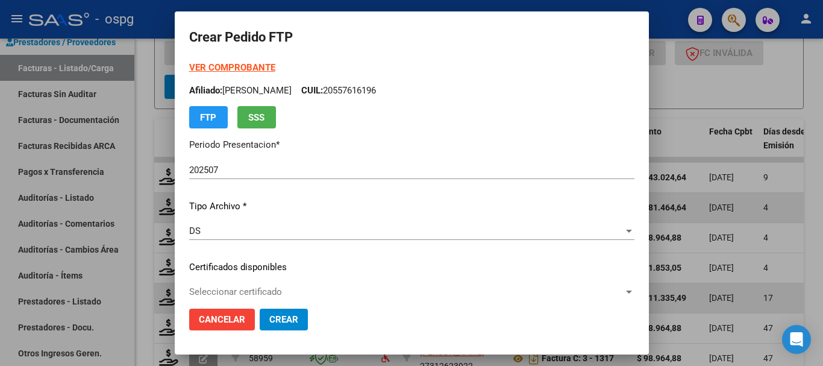
click at [820, 185] on div at bounding box center [411, 183] width 823 height 366
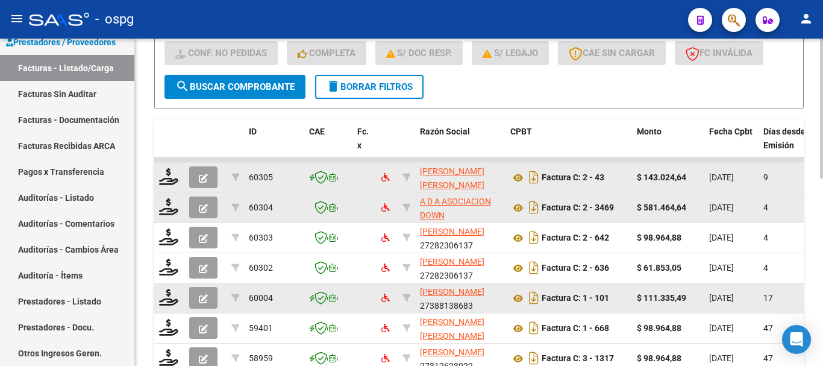
click at [202, 176] on icon "button" at bounding box center [203, 177] width 9 height 9
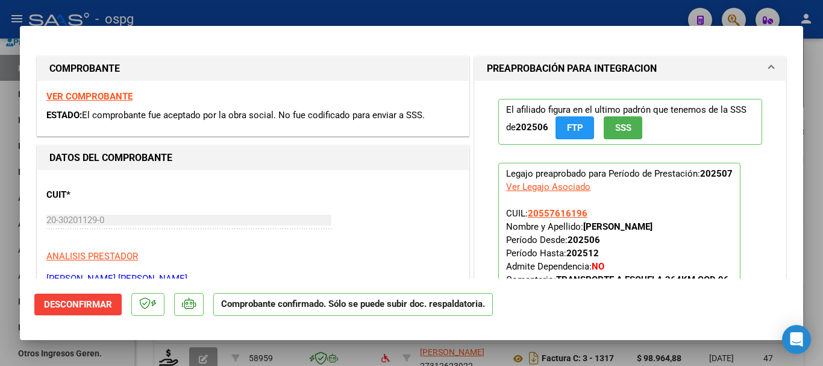
click at [90, 310] on button "Desconfirmar" at bounding box center [77, 304] width 87 height 22
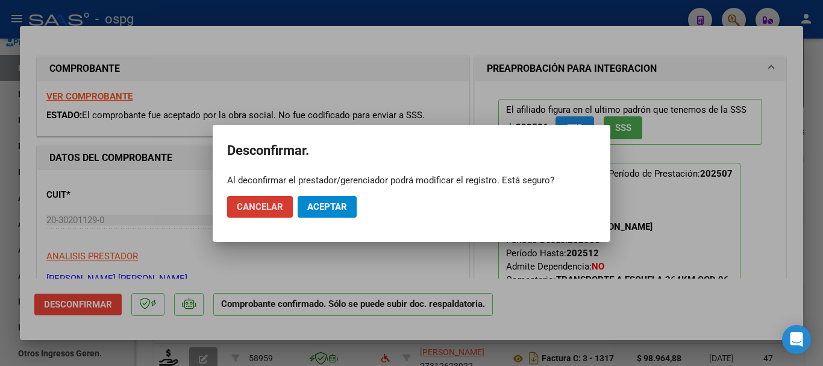
click at [331, 210] on span "Aceptar" at bounding box center [327, 206] width 40 height 11
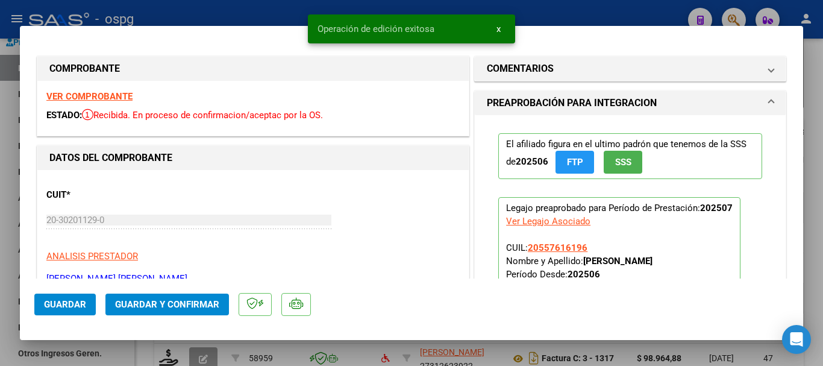
click at [820, 229] on div at bounding box center [411, 183] width 823 height 366
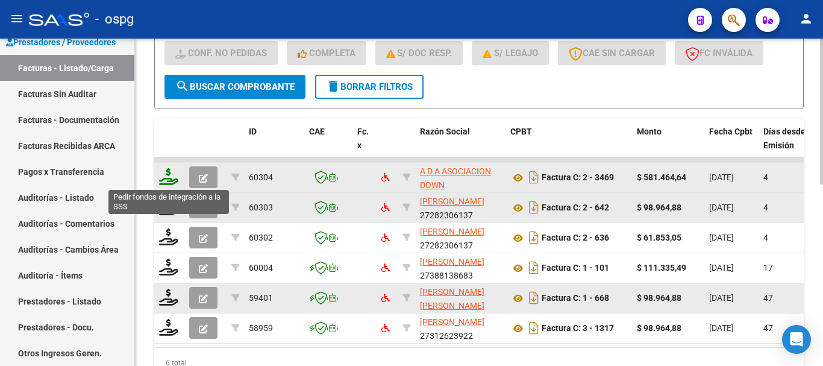
click at [170, 179] on icon at bounding box center [168, 176] width 19 height 17
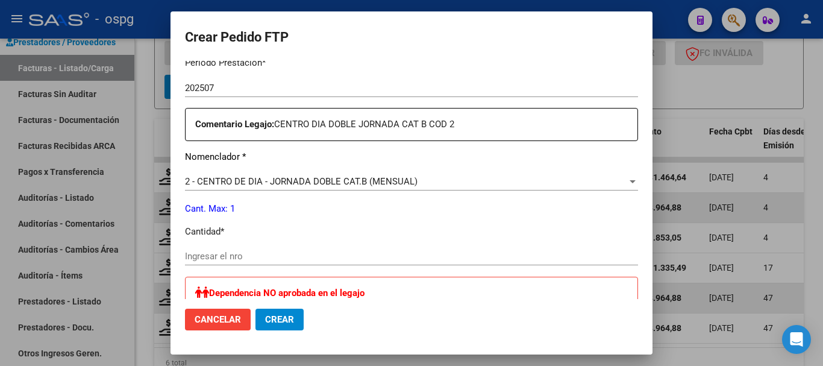
scroll to position [422, 0]
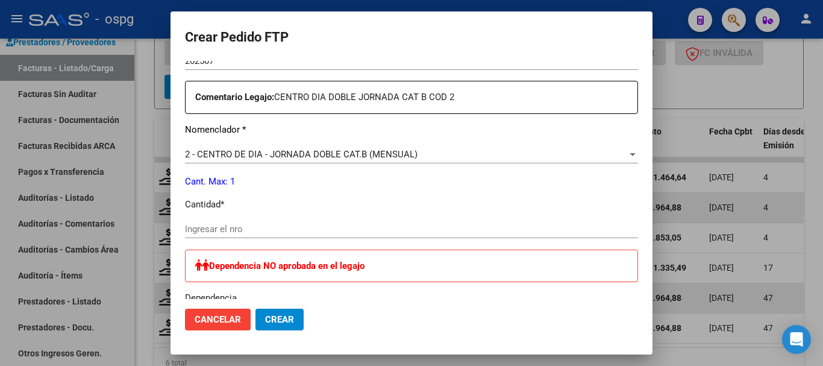
click at [378, 231] on input "Ingresar el nro" at bounding box center [411, 228] width 453 height 11
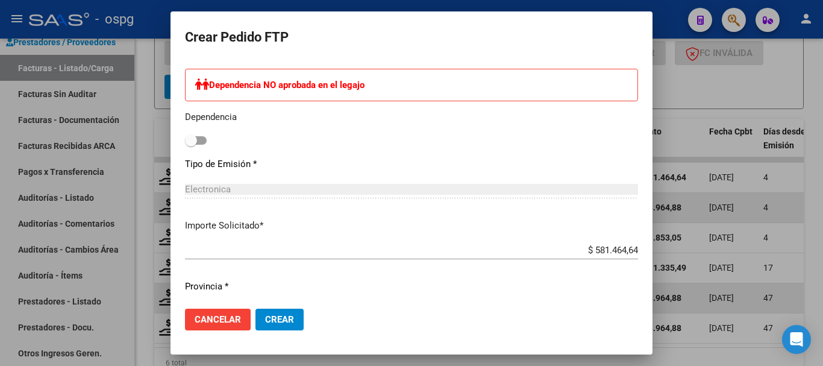
scroll to position [635, 0]
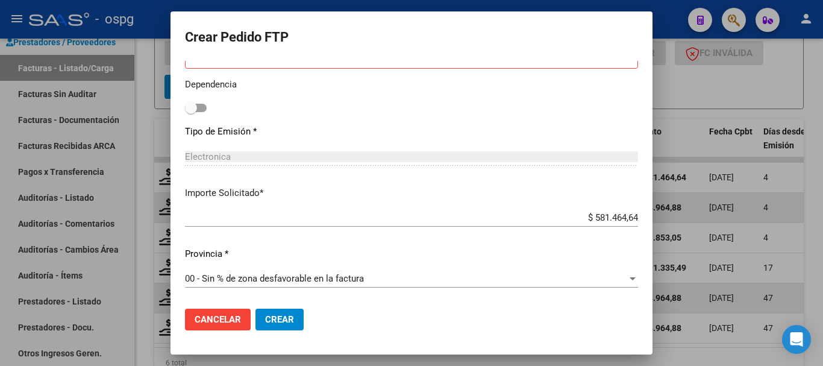
click at [290, 319] on span "Crear" at bounding box center [279, 319] width 29 height 11
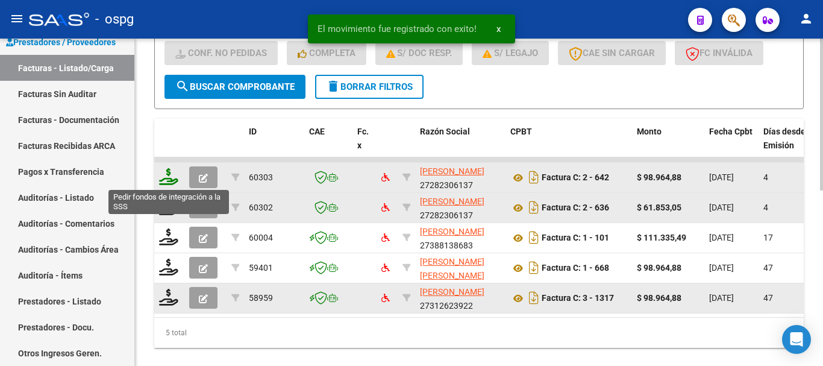
click at [169, 178] on icon at bounding box center [168, 176] width 19 height 17
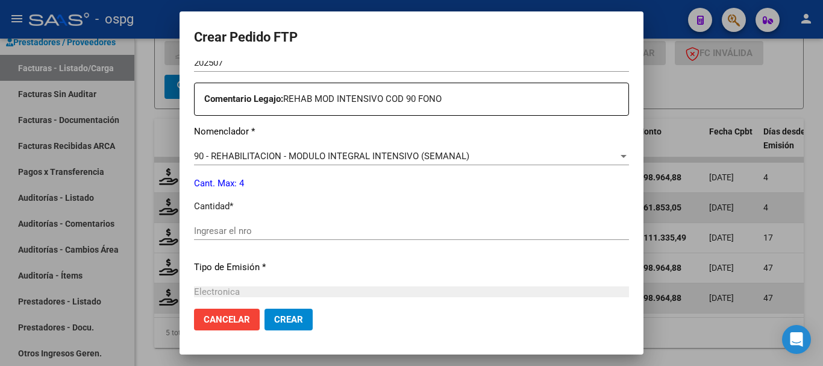
scroll to position [422, 0]
click at [367, 231] on input "Ingresar el nro" at bounding box center [411, 228] width 435 height 11
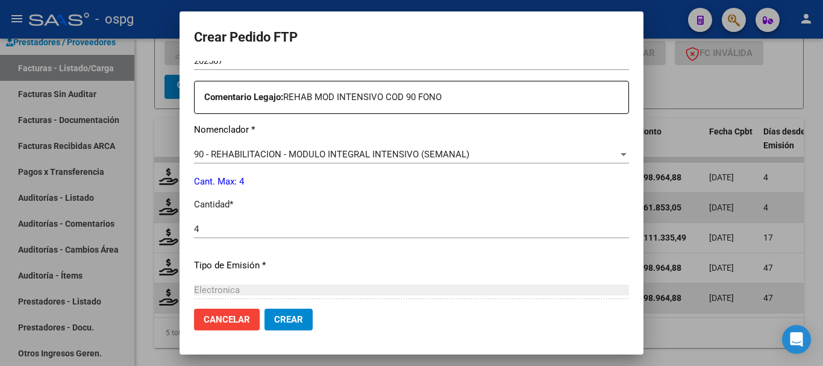
scroll to position [542, 0]
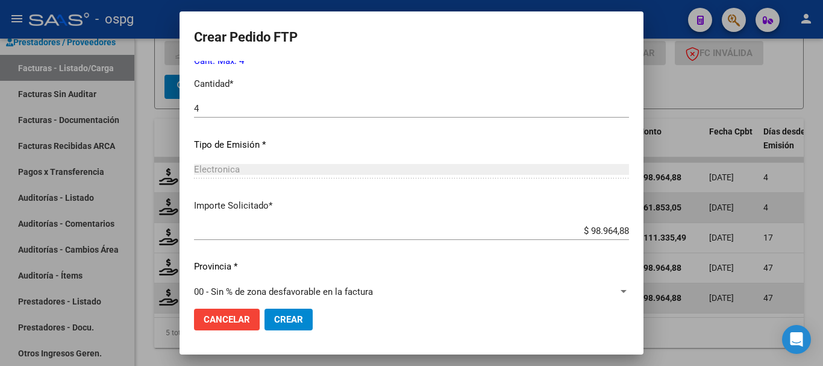
click at [293, 319] on span "Crear" at bounding box center [288, 319] width 29 height 11
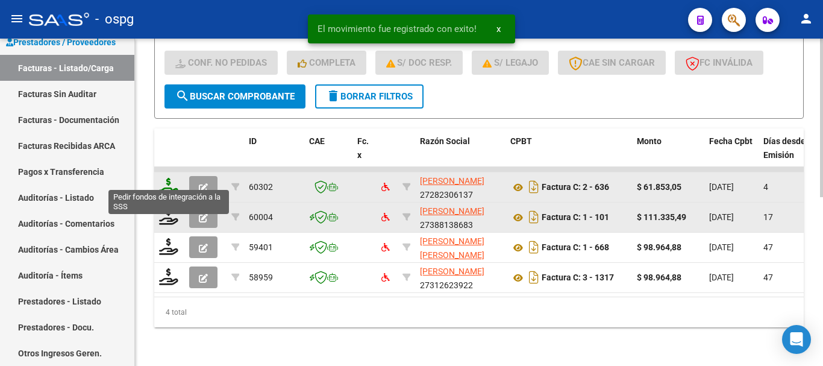
click at [166, 180] on icon at bounding box center [168, 186] width 19 height 17
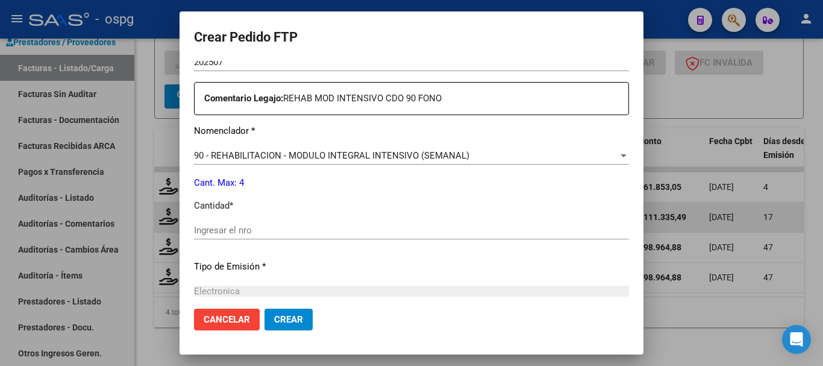
scroll to position [422, 0]
drag, startPoint x: 392, startPoint y: 216, endPoint x: 393, endPoint y: 224, distance: 8.0
click at [392, 217] on div "Periodo Prestacion * 202507 Ingresar el Periodo Prestacion Comentario Legajo: R…" at bounding box center [411, 226] width 435 height 413
click at [393, 228] on input "Ingresar el nro" at bounding box center [411, 228] width 435 height 11
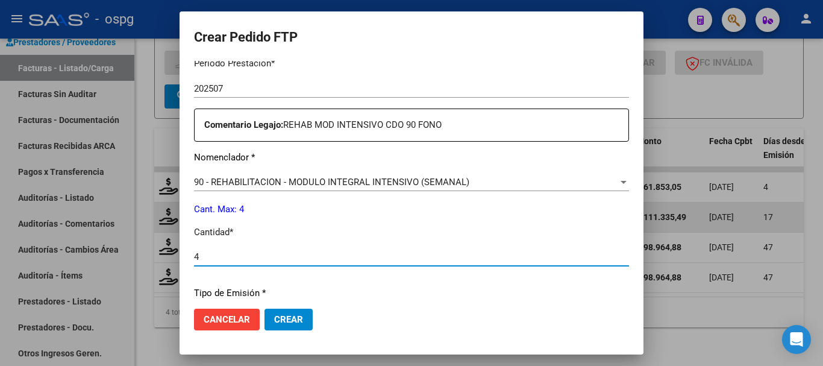
scroll to position [482, 0]
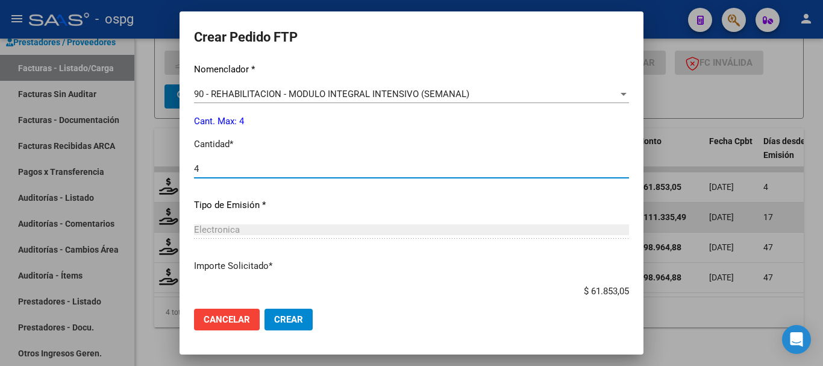
click at [274, 325] on button "Crear" at bounding box center [288, 319] width 48 height 22
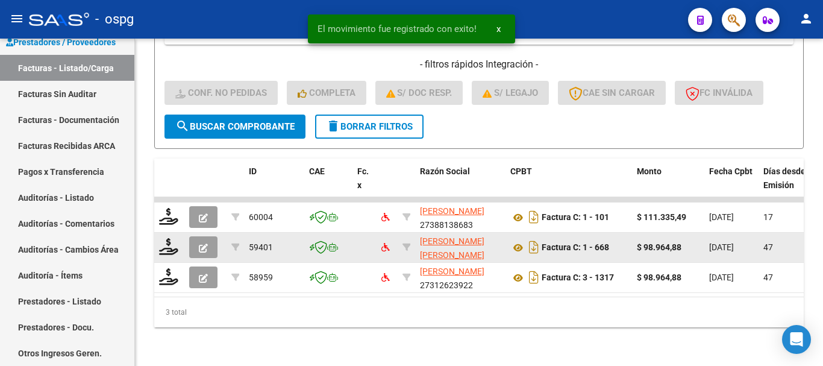
scroll to position [317, 0]
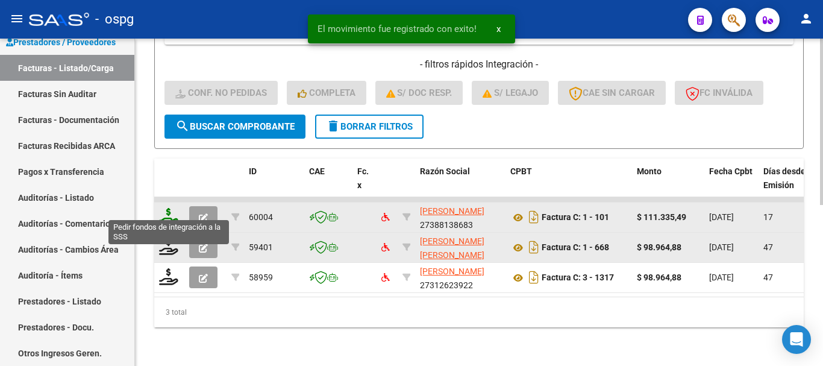
click at [172, 211] on icon at bounding box center [168, 216] width 19 height 17
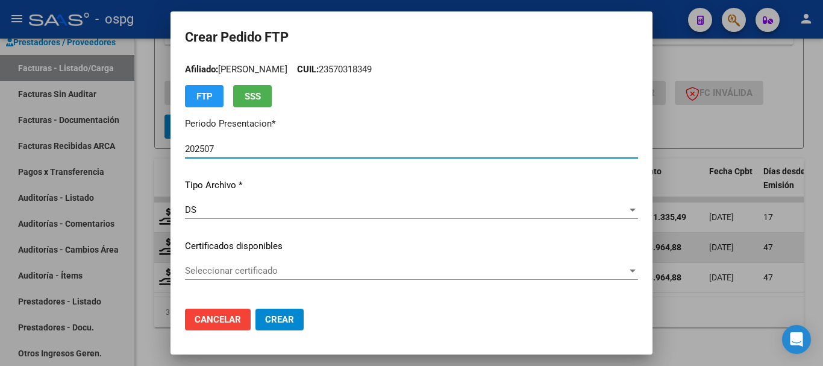
scroll to position [0, 0]
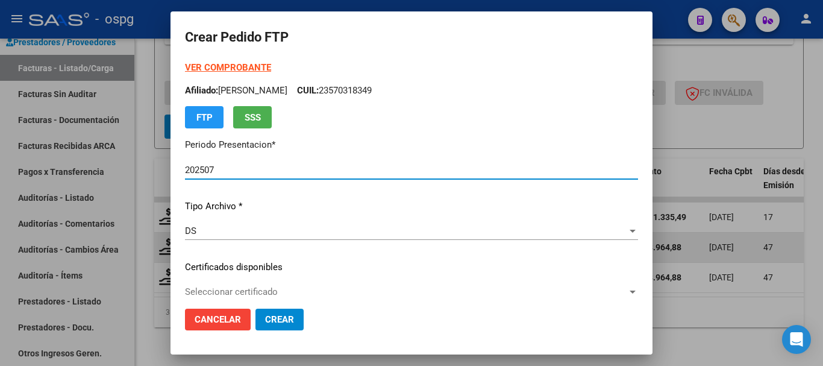
click at [230, 63] on strong "VER COMPROBANTE" at bounding box center [228, 67] width 86 height 11
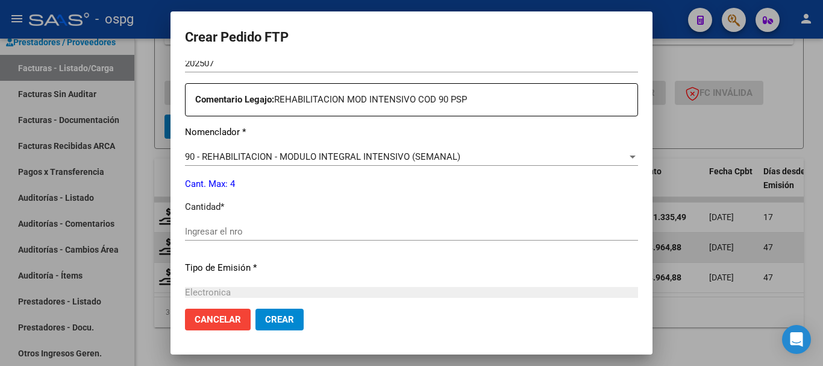
scroll to position [422, 0]
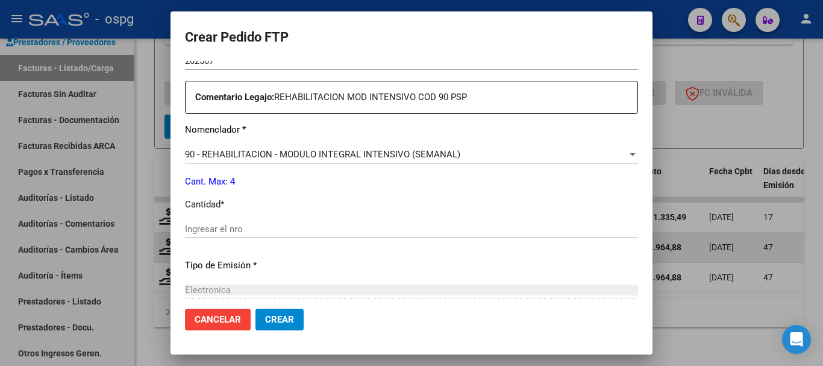
click at [296, 235] on div "Ingresar el nro" at bounding box center [411, 229] width 453 height 18
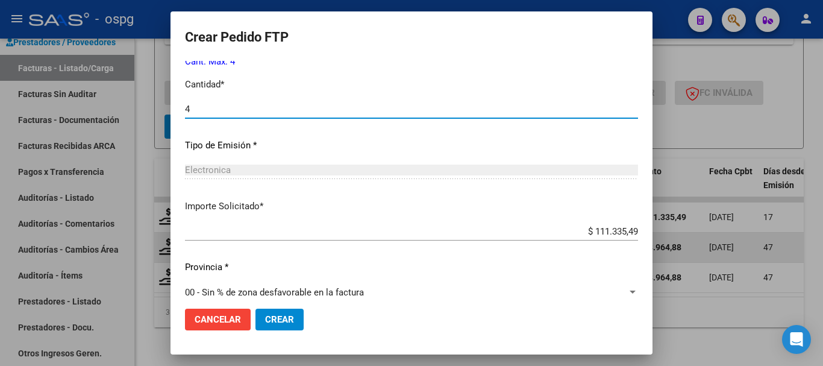
scroll to position [542, 0]
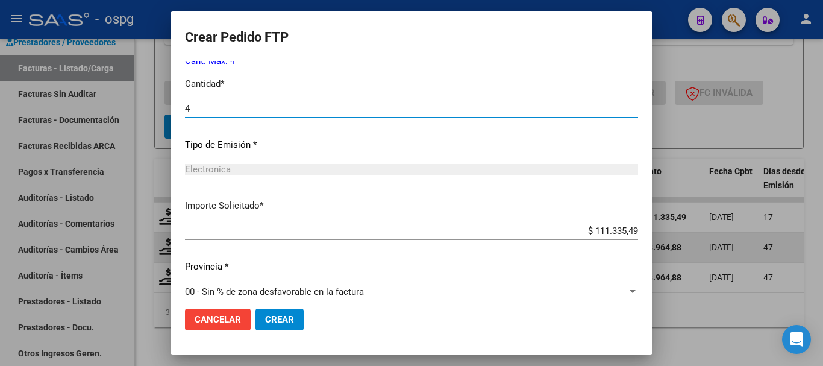
click at [276, 322] on span "Crear" at bounding box center [279, 319] width 29 height 11
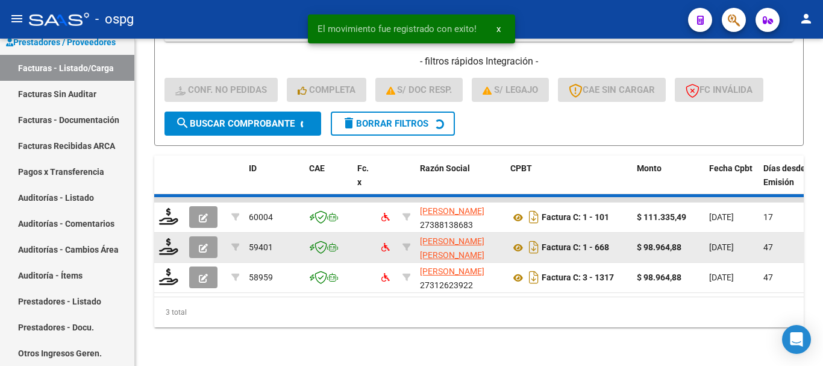
scroll to position [287, 0]
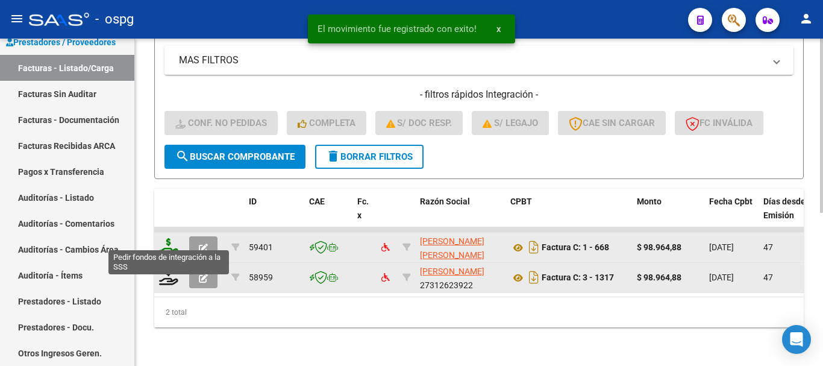
click at [172, 239] on icon at bounding box center [168, 246] width 19 height 17
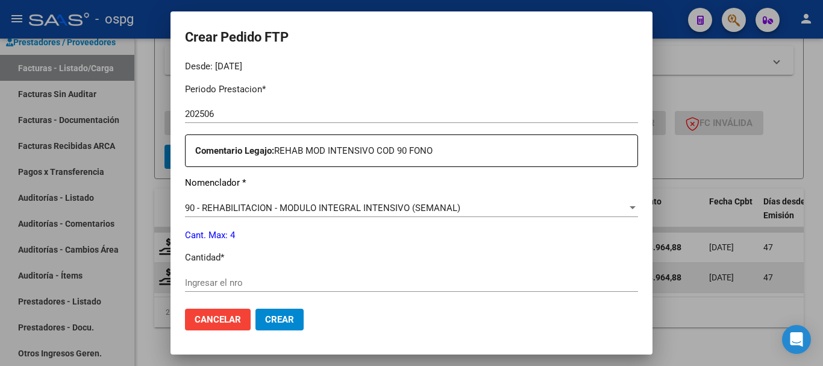
scroll to position [422, 0]
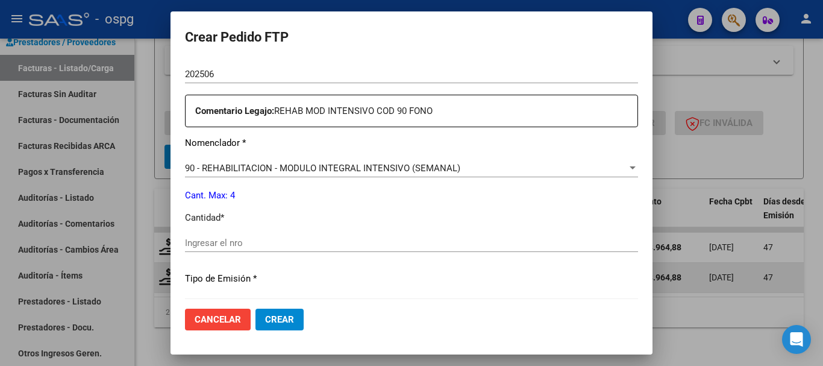
click at [274, 238] on input "Ingresar el nro" at bounding box center [411, 242] width 453 height 11
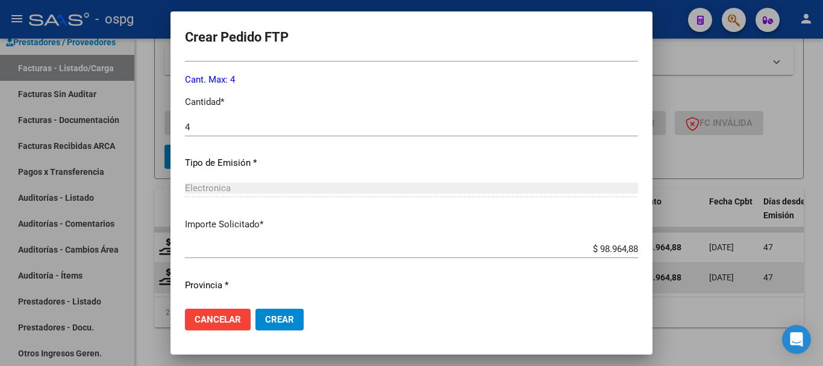
scroll to position [542, 0]
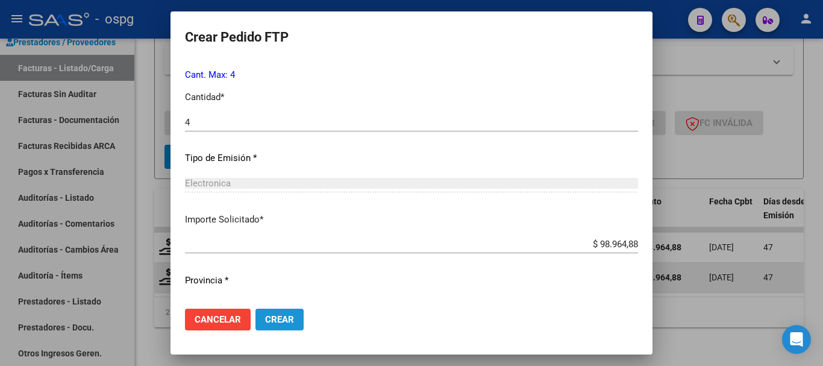
click at [260, 319] on button "Crear" at bounding box center [279, 319] width 48 height 22
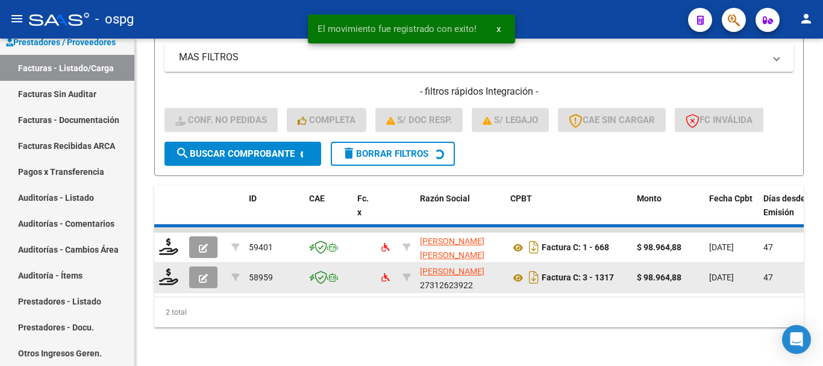
scroll to position [257, 0]
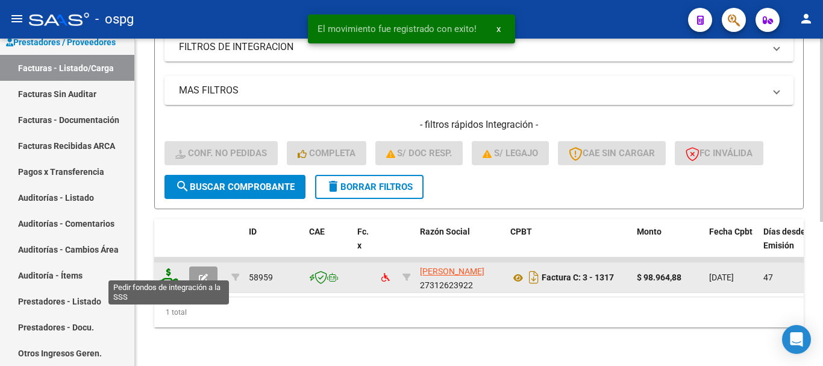
click at [173, 273] on icon at bounding box center [168, 276] width 19 height 17
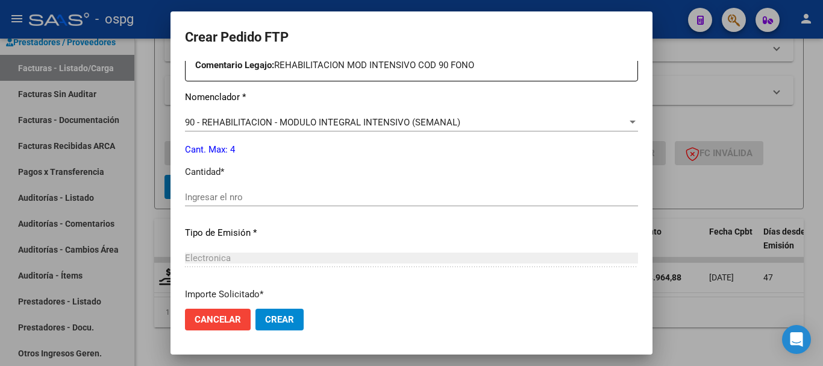
scroll to position [482, 0]
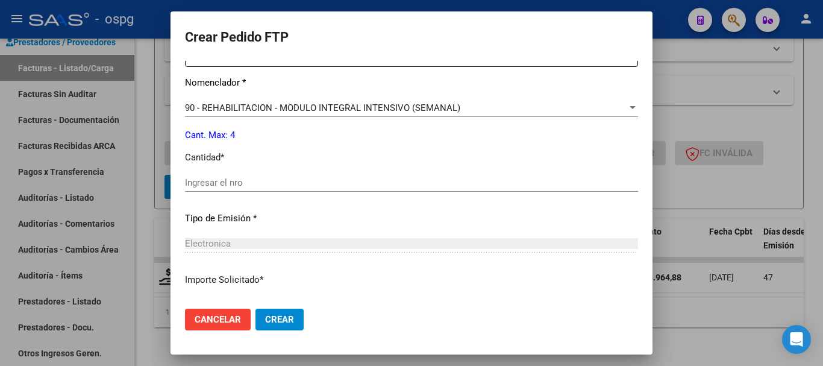
click at [311, 186] on input "Ingresar el nro" at bounding box center [411, 182] width 453 height 11
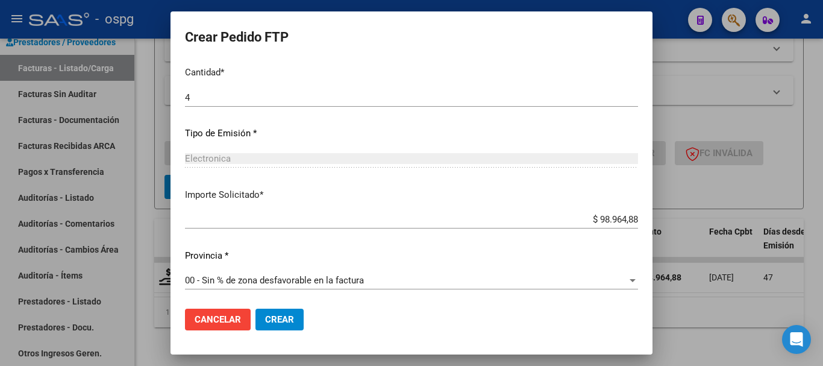
scroll to position [569, 0]
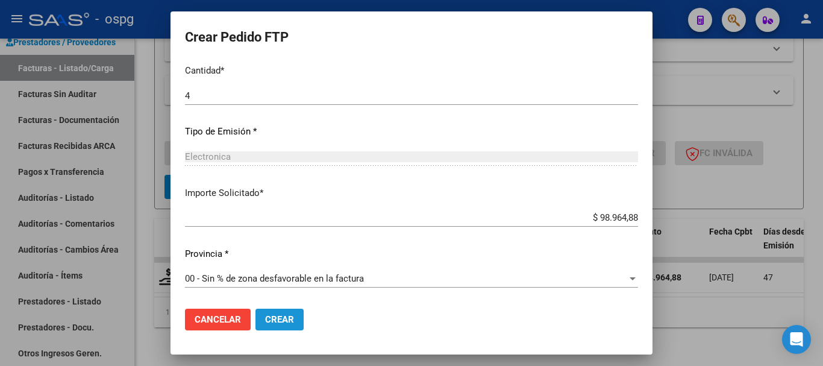
click at [276, 324] on span "Crear" at bounding box center [279, 319] width 29 height 11
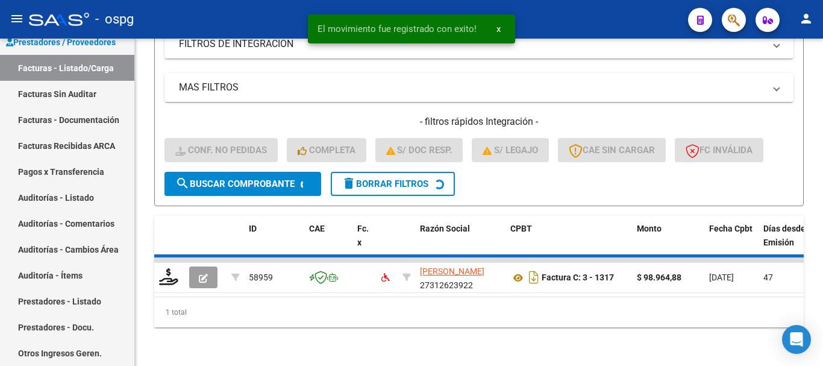
scroll to position [239, 0]
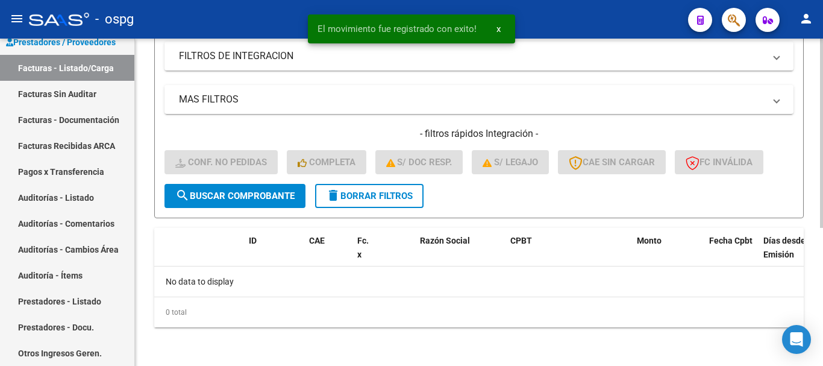
click at [363, 195] on span "delete Borrar Filtros" at bounding box center [369, 195] width 87 height 11
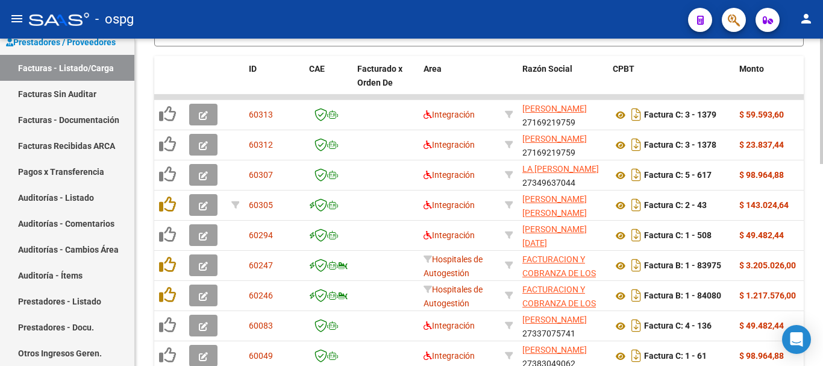
scroll to position [419, 0]
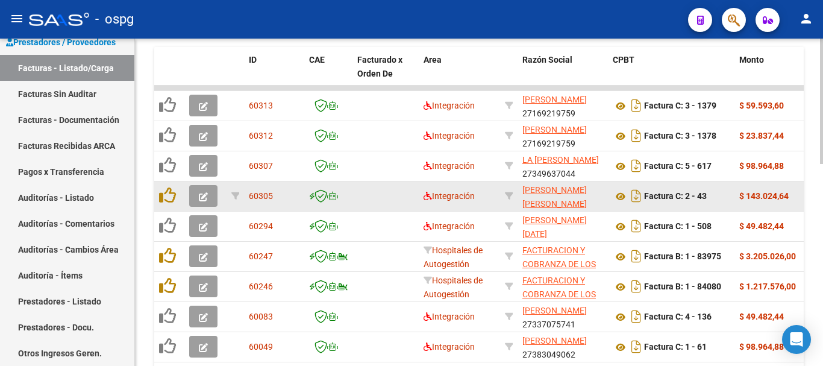
click at [202, 198] on icon "button" at bounding box center [203, 196] width 9 height 9
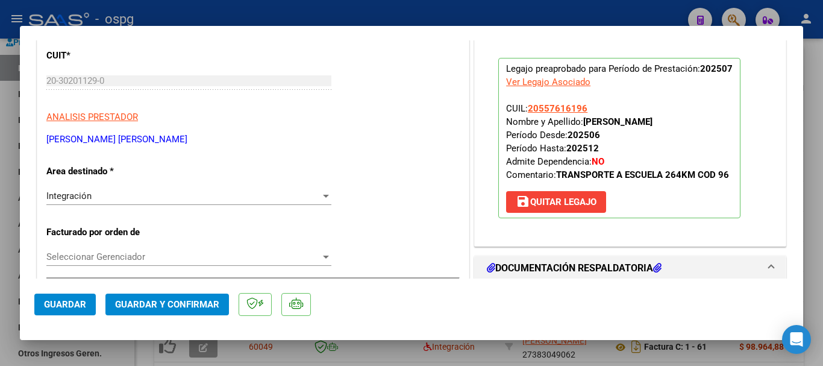
scroll to position [181, 0]
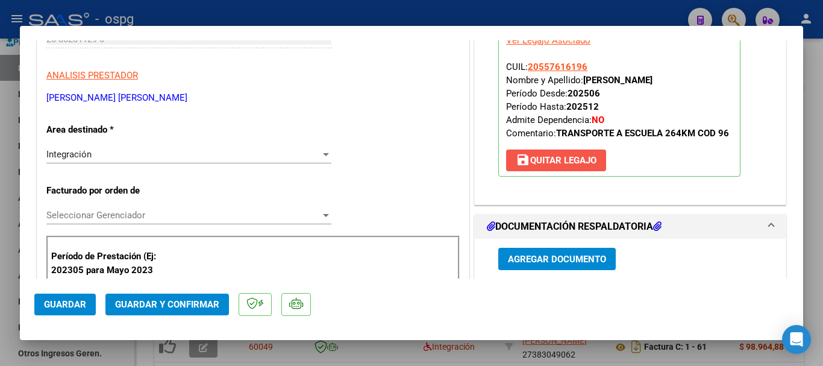
click at [558, 166] on button "save [PERSON_NAME]" at bounding box center [556, 160] width 100 height 22
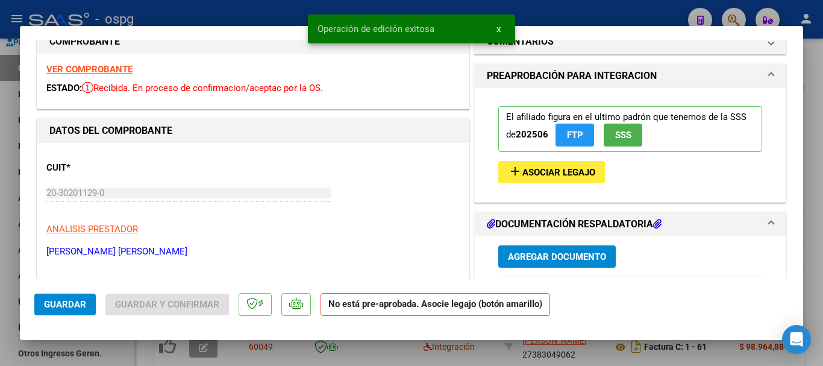
scroll to position [0, 0]
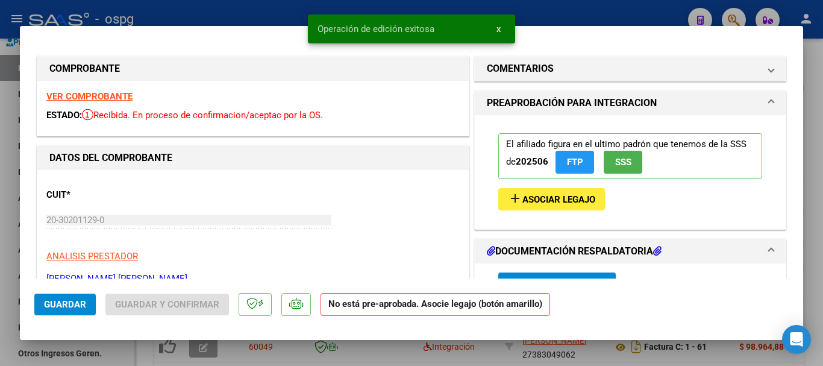
click at [124, 99] on strong "VER COMPROBANTE" at bounding box center [89, 96] width 86 height 11
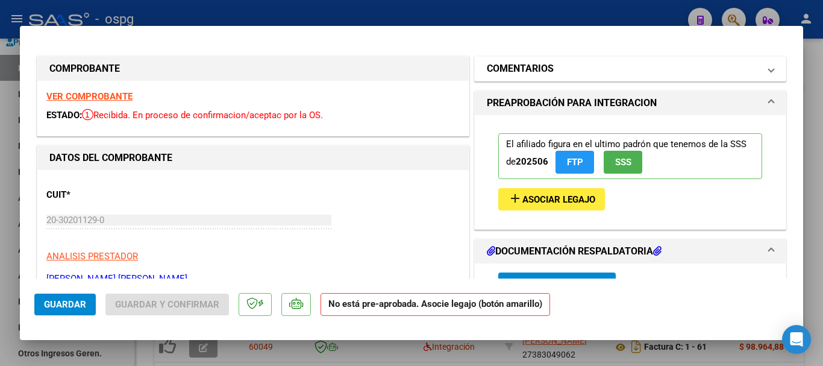
click at [581, 72] on mat-panel-title "COMENTARIOS" at bounding box center [623, 68] width 272 height 14
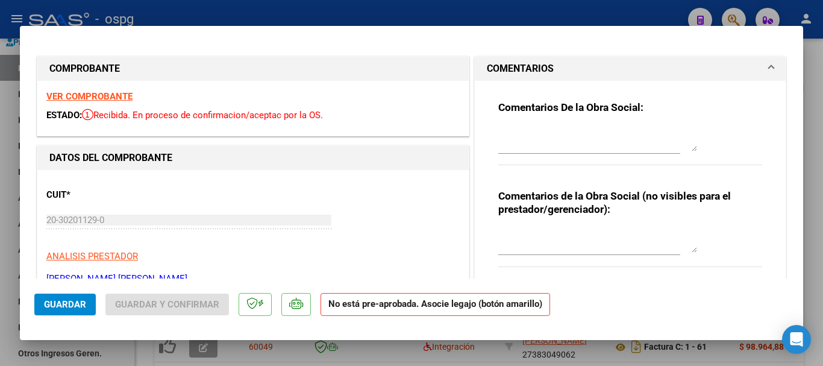
click at [549, 127] on textarea at bounding box center [597, 139] width 199 height 24
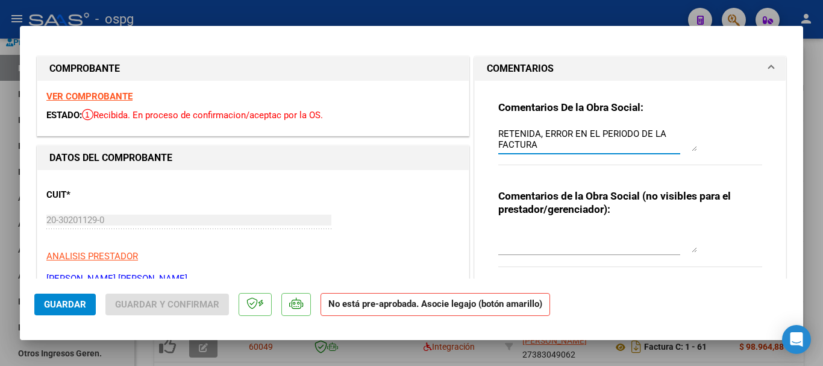
click at [82, 311] on button "Guardar" at bounding box center [64, 304] width 61 height 22
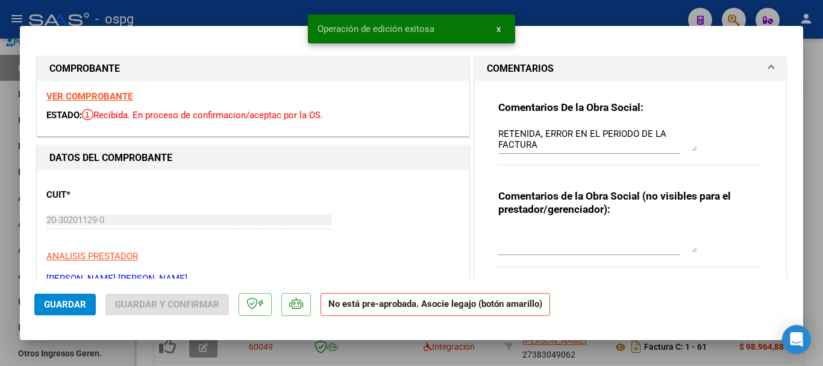
click at [822, 237] on div at bounding box center [411, 183] width 823 height 366
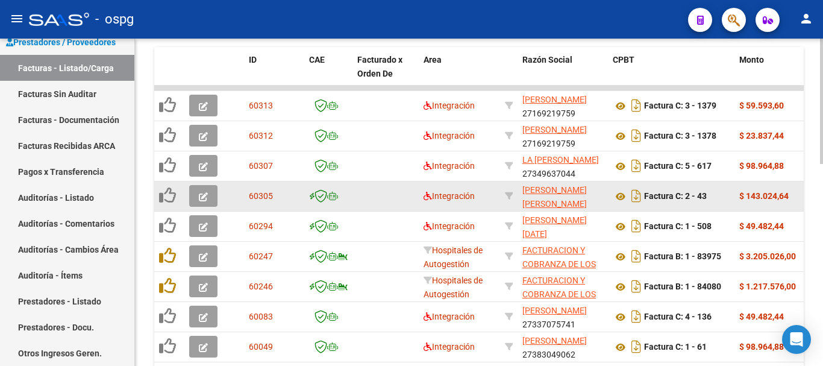
click at [202, 199] on icon "button" at bounding box center [203, 196] width 9 height 9
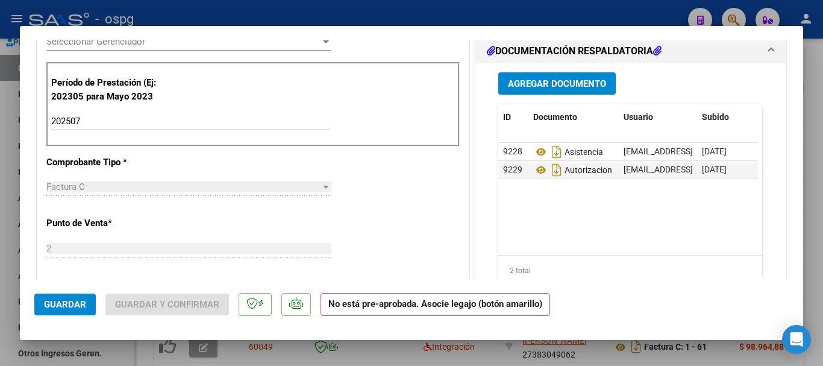
scroll to position [361, 0]
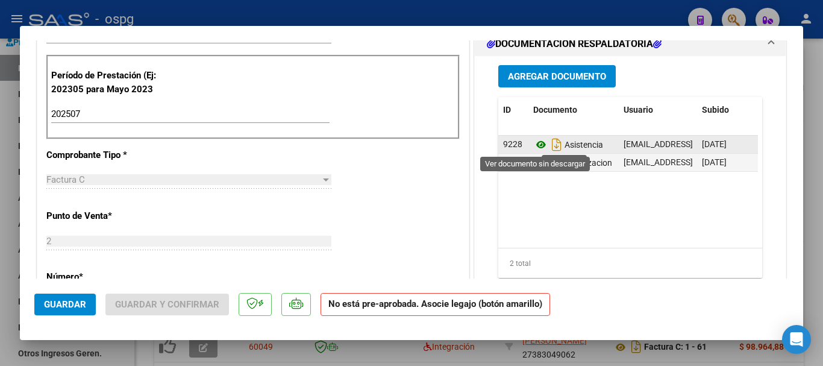
click at [534, 142] on icon at bounding box center [541, 144] width 16 height 14
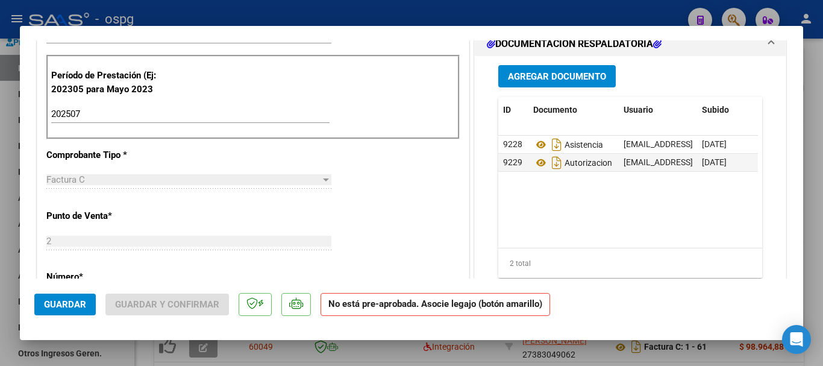
click at [822, 174] on div at bounding box center [411, 183] width 823 height 366
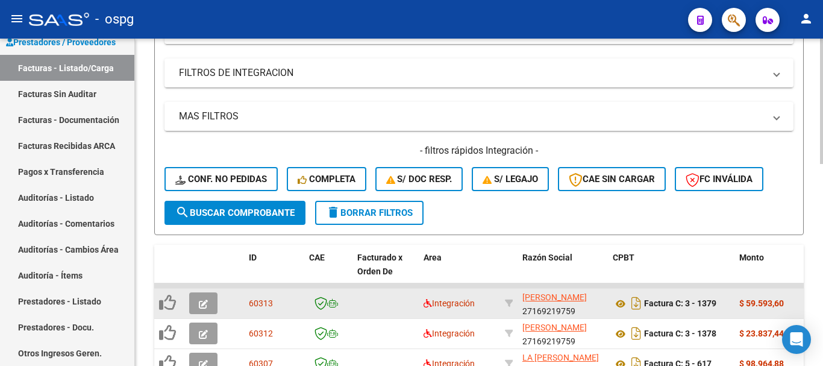
scroll to position [241, 0]
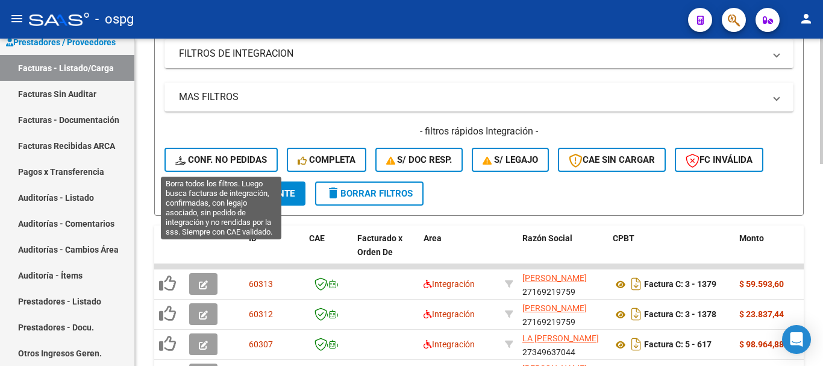
click at [228, 155] on span "Conf. no pedidas" at bounding box center [221, 159] width 92 height 11
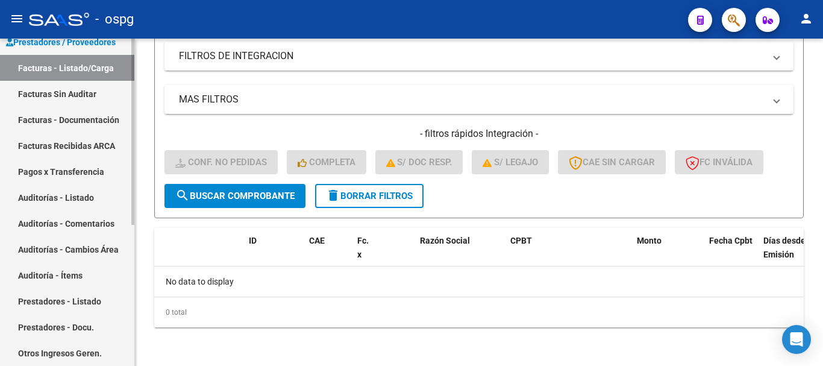
scroll to position [84, 0]
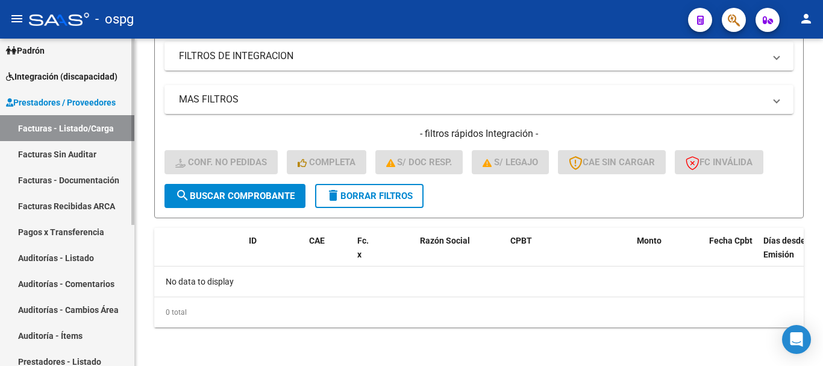
click at [83, 85] on link "Integración (discapacidad)" at bounding box center [67, 76] width 134 height 26
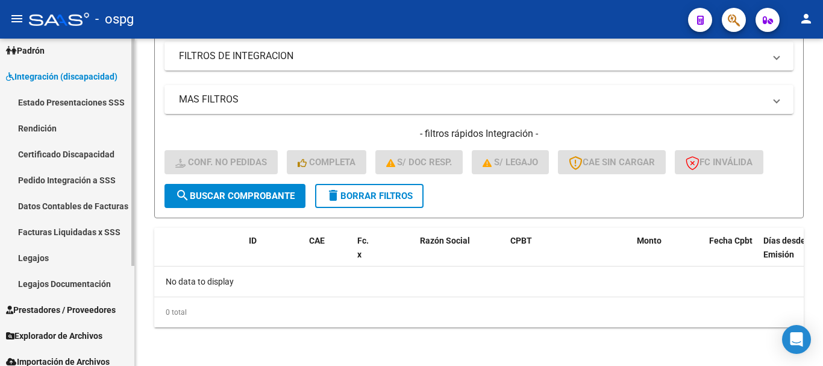
click at [76, 186] on link "Pedido Integración a SSS" at bounding box center [67, 180] width 134 height 26
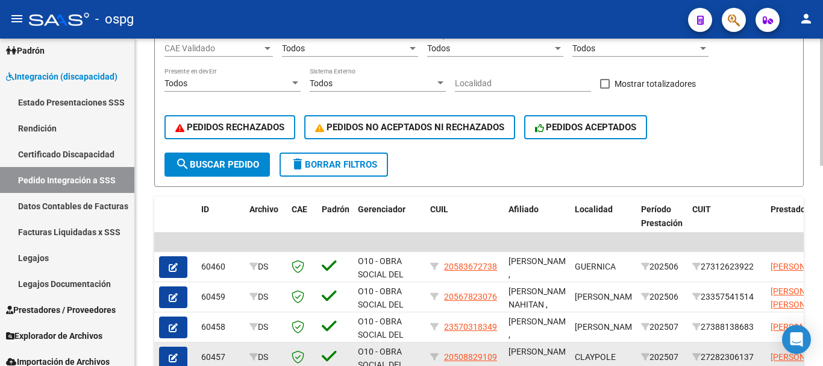
scroll to position [154, 0]
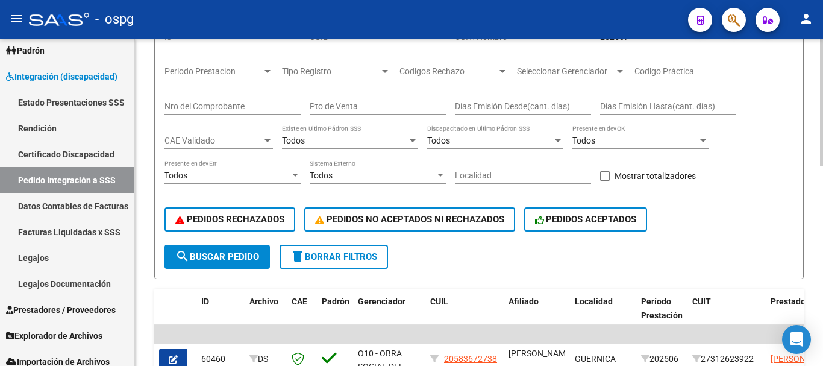
click at [348, 257] on span "delete Borrar Filtros" at bounding box center [333, 256] width 87 height 11
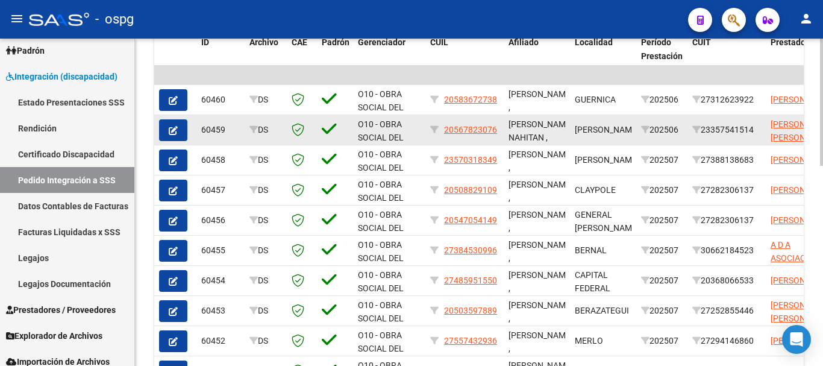
scroll to position [455, 0]
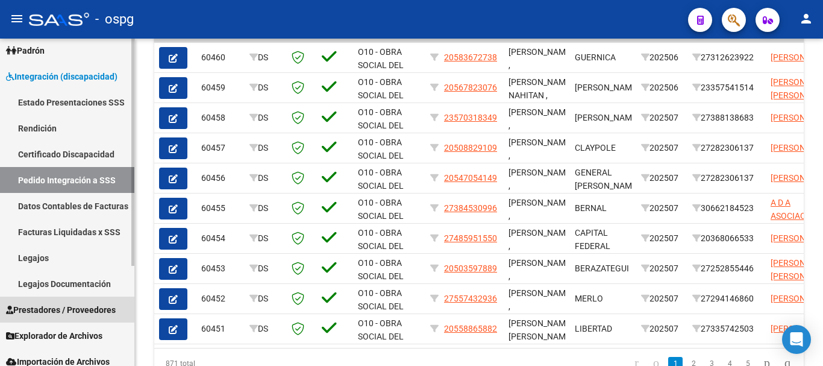
click at [59, 310] on span "Prestadores / Proveedores" at bounding box center [61, 309] width 110 height 13
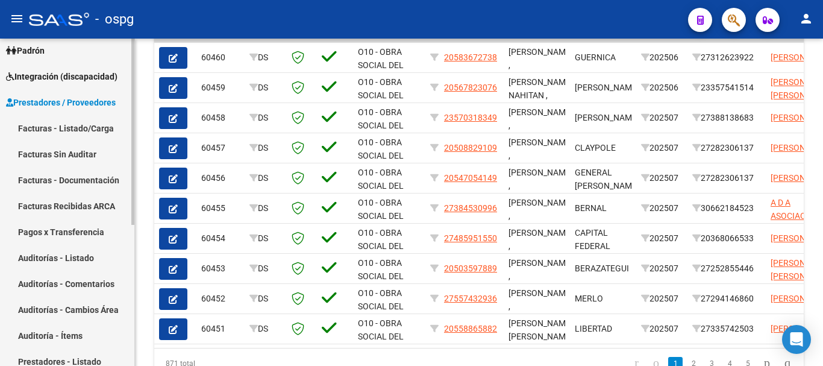
click at [66, 131] on link "Facturas - Listado/Carga" at bounding box center [67, 128] width 134 height 26
